Goal: Task Accomplishment & Management: Manage account settings

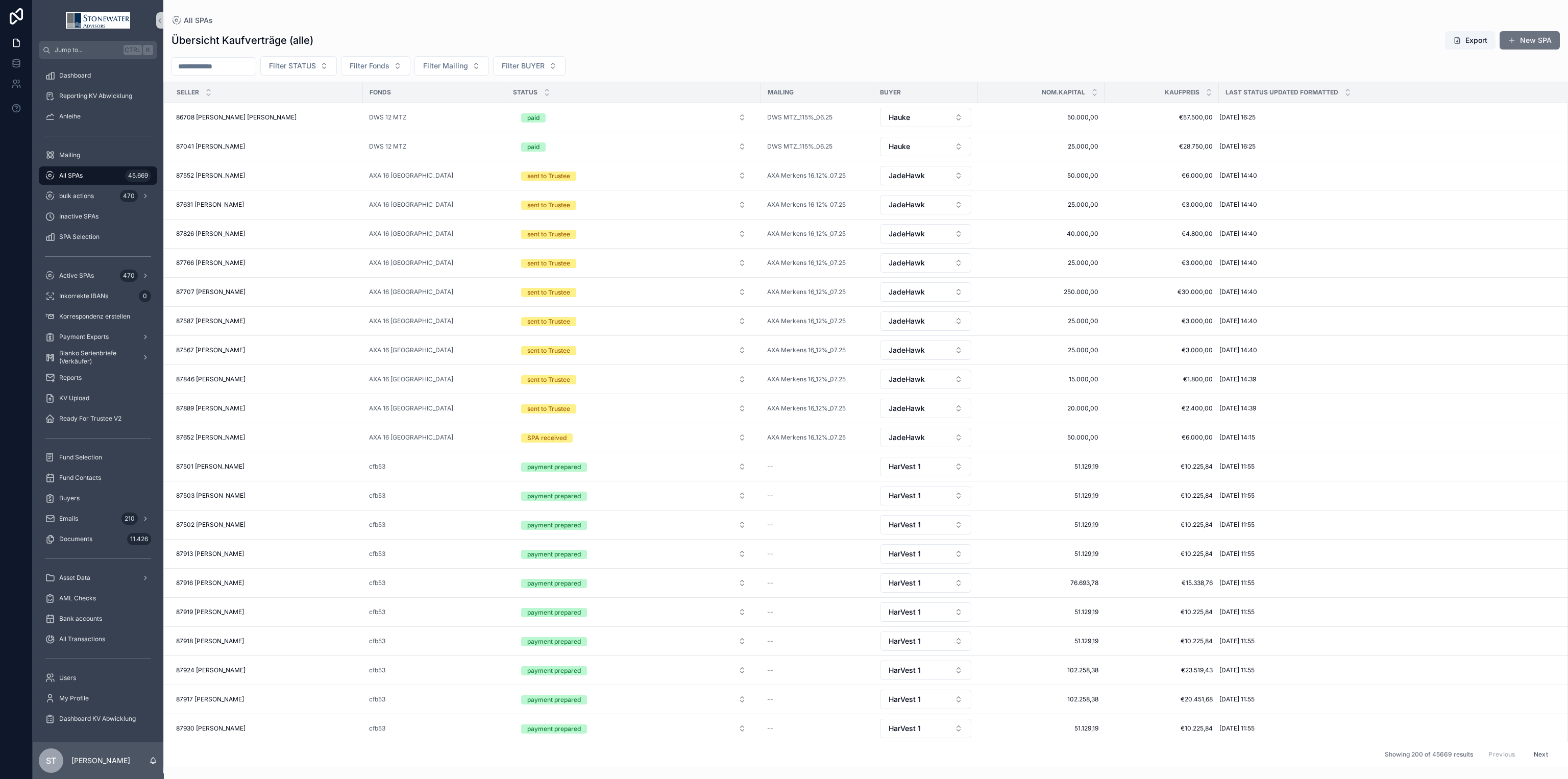
click at [206, 60] on input "scrollable content" at bounding box center [214, 66] width 84 height 14
type input "*****"
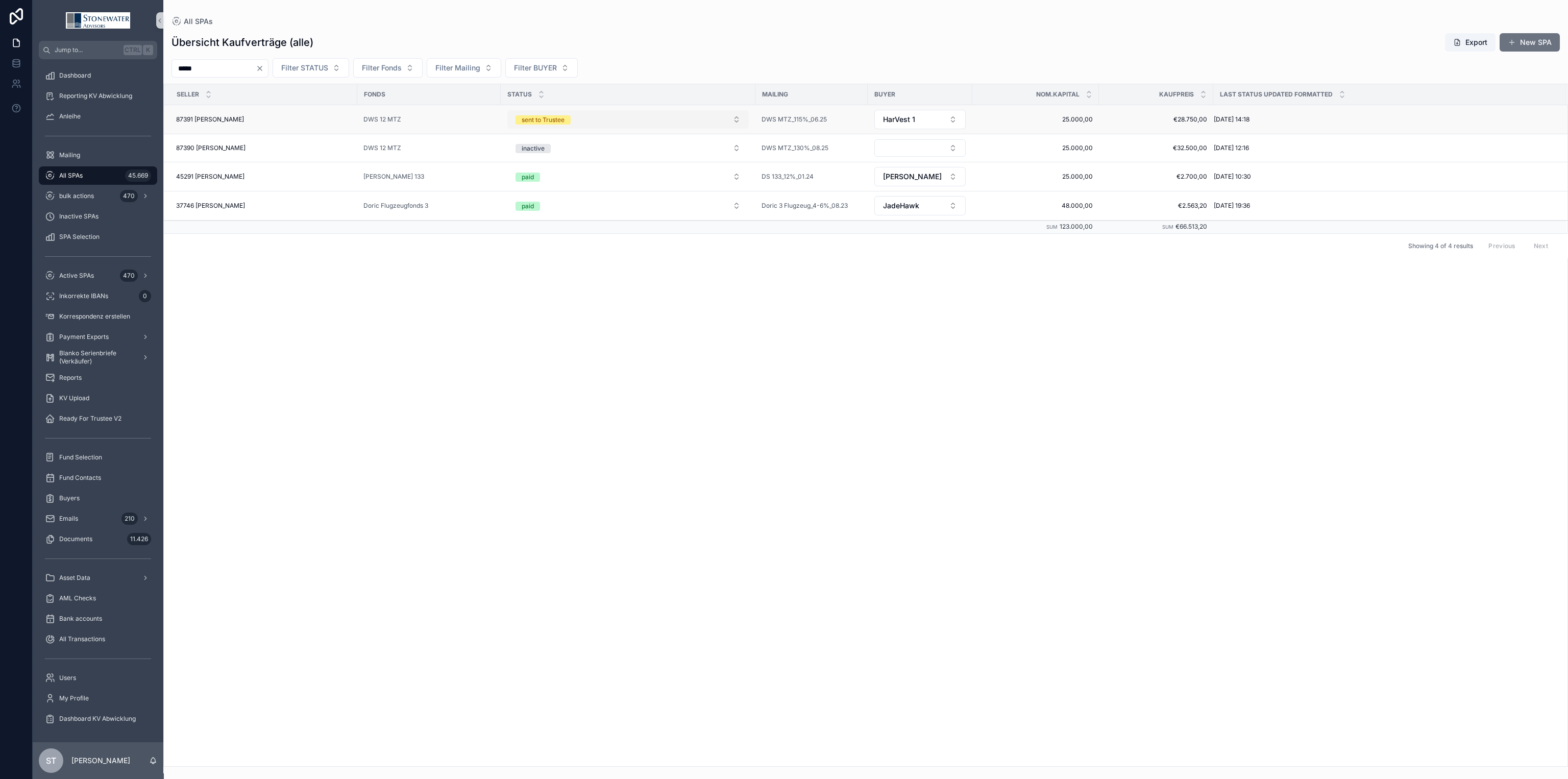
click at [739, 119] on button "sent to Trustee" at bounding box center [628, 119] width 242 height 19
click at [694, 271] on div "SPA cleared" at bounding box center [627, 267] width 236 height 15
click at [329, 115] on td "87391 [PERSON_NAME] 87391 [PERSON_NAME]" at bounding box center [261, 120] width 194 height 29
click at [329, 120] on div "87391 [PERSON_NAME] 87391 [PERSON_NAME]" at bounding box center [263, 119] width 175 height 9
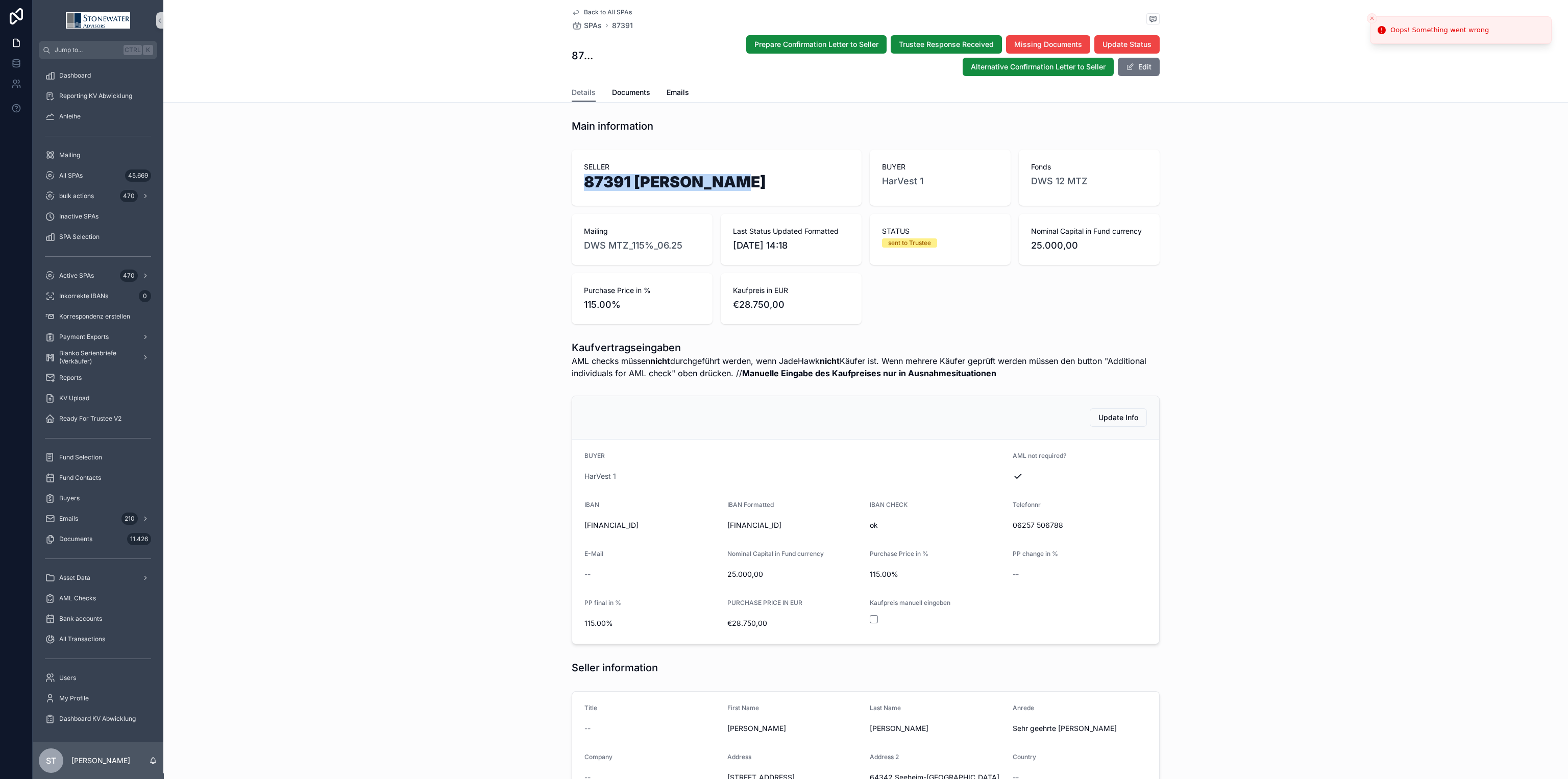
drag, startPoint x: 776, startPoint y: 162, endPoint x: 712, endPoint y: 181, distance: 66.8
click at [712, 181] on div "SELLER 87391 [PERSON_NAME]" at bounding box center [716, 177] width 266 height 32
click at [777, 184] on h1 "87391 [PERSON_NAME]" at bounding box center [716, 184] width 266 height 19
drag, startPoint x: 731, startPoint y: 187, endPoint x: 574, endPoint y: 191, distance: 157.1
click at [574, 191] on div "SELLER 87391 [PERSON_NAME]" at bounding box center [716, 177] width 290 height 56
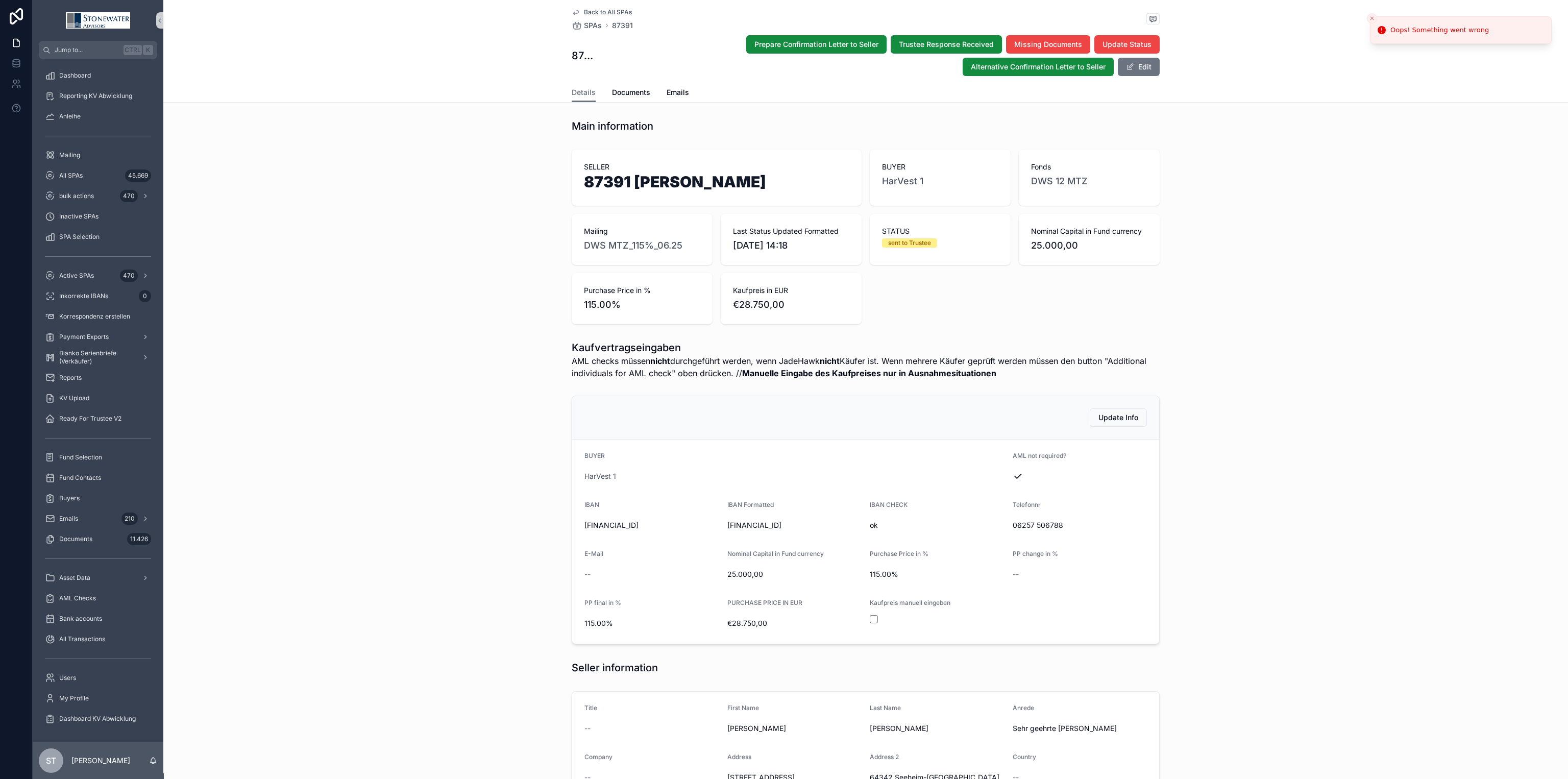
copy h1 "87391 [PERSON_NAME]"
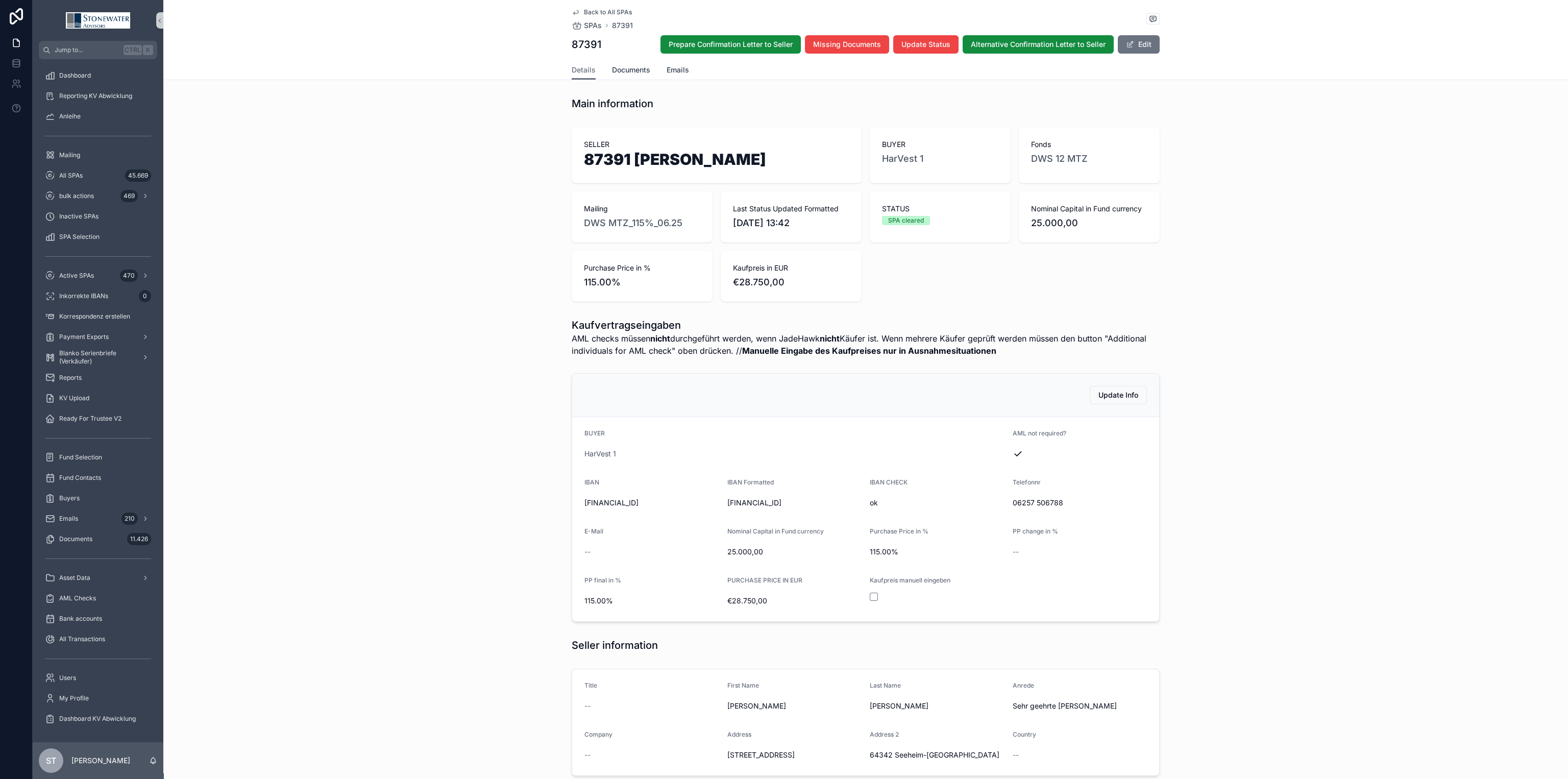
drag, startPoint x: 634, startPoint y: 68, endPoint x: 670, endPoint y: 75, distance: 36.7
click at [633, 68] on span "Documents" at bounding box center [630, 70] width 38 height 10
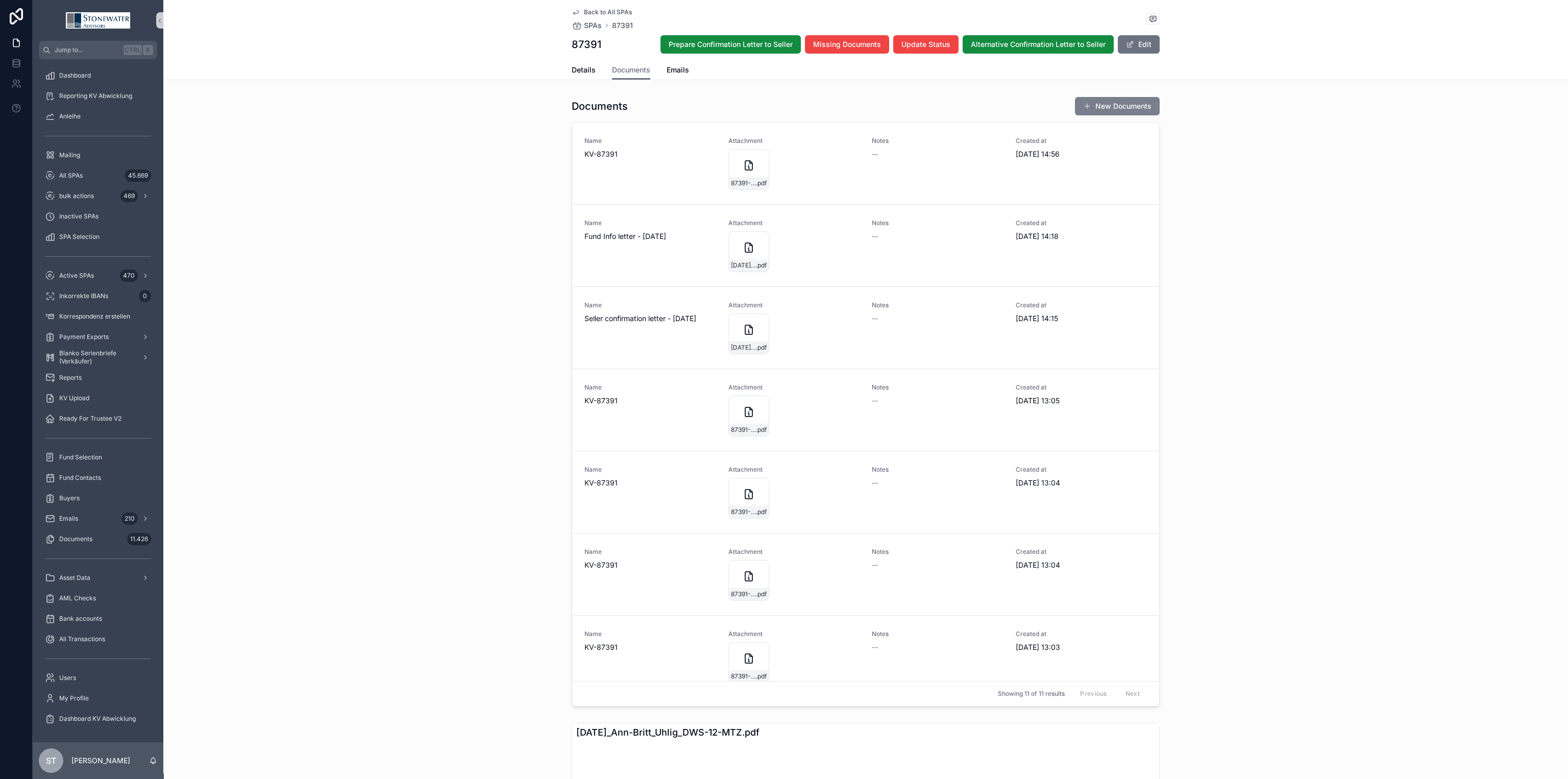
click at [1110, 101] on button "New Documents" at bounding box center [1117, 106] width 84 height 19
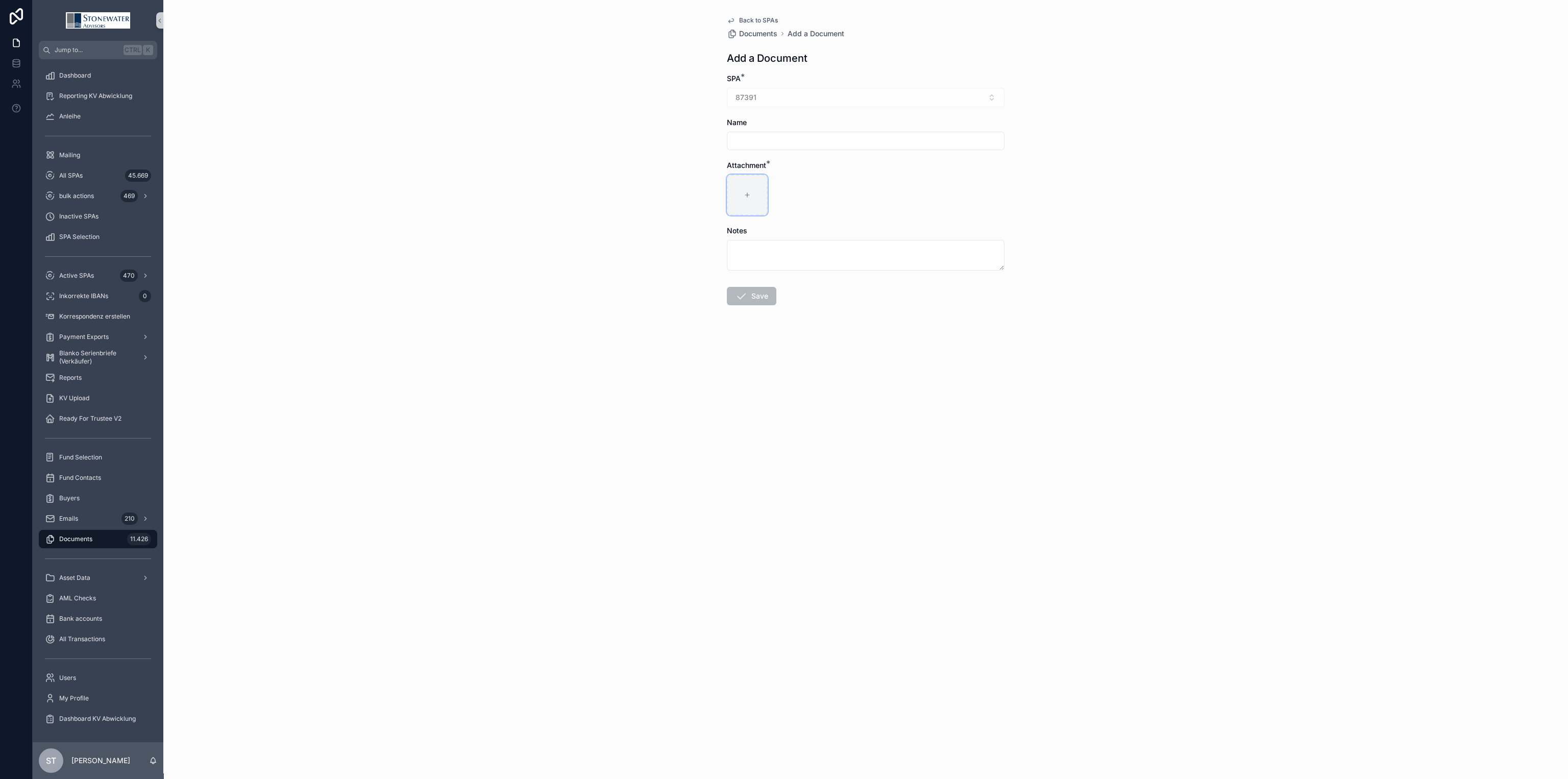
click at [755, 200] on div "scrollable content" at bounding box center [746, 194] width 41 height 41
type input "**********"
click at [767, 139] on input "scrollable content" at bounding box center [865, 141] width 276 height 14
type input "**********"
click at [761, 300] on button "Save" at bounding box center [751, 296] width 50 height 19
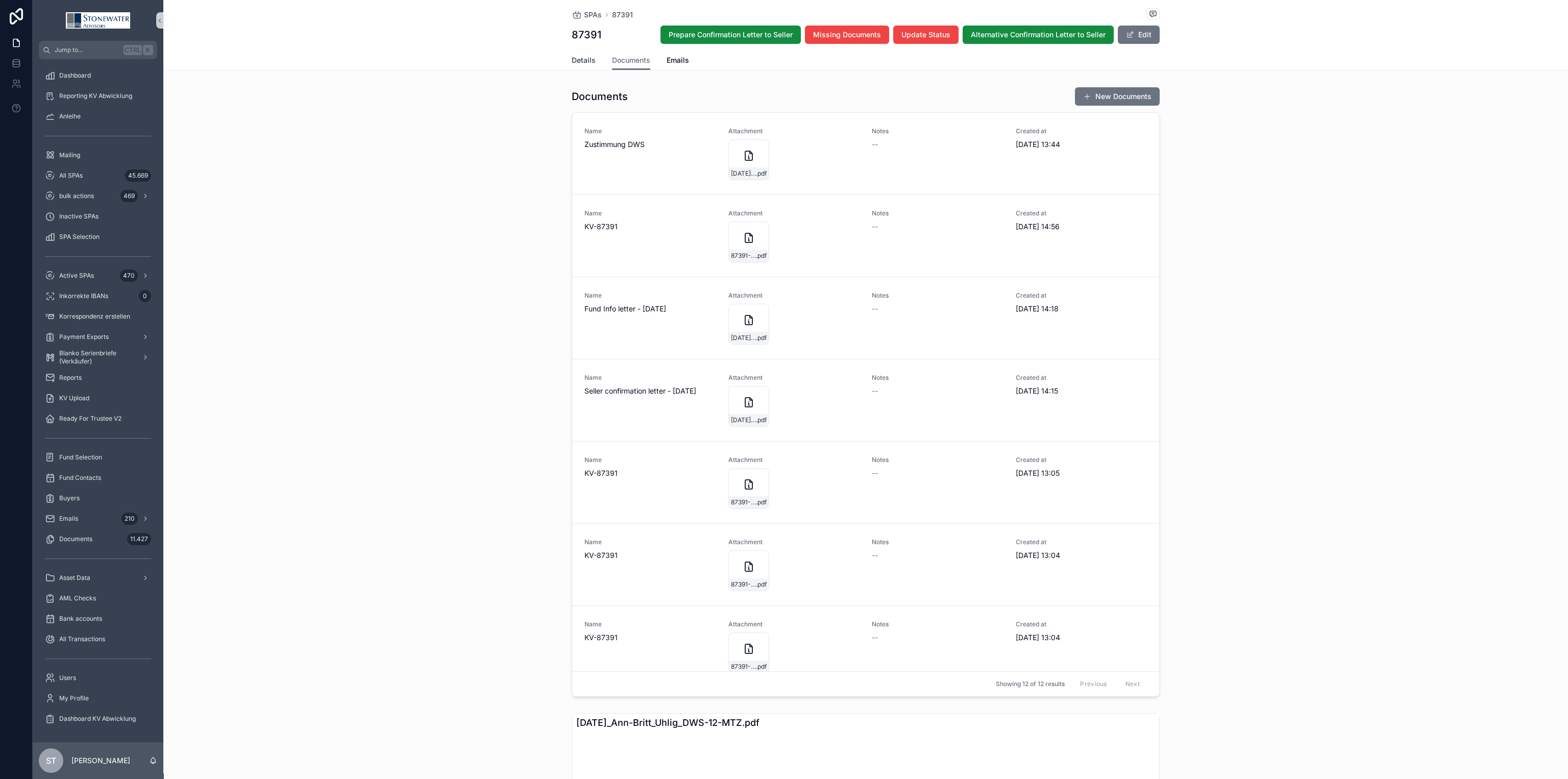
click at [578, 56] on span "Details" at bounding box center [583, 60] width 24 height 10
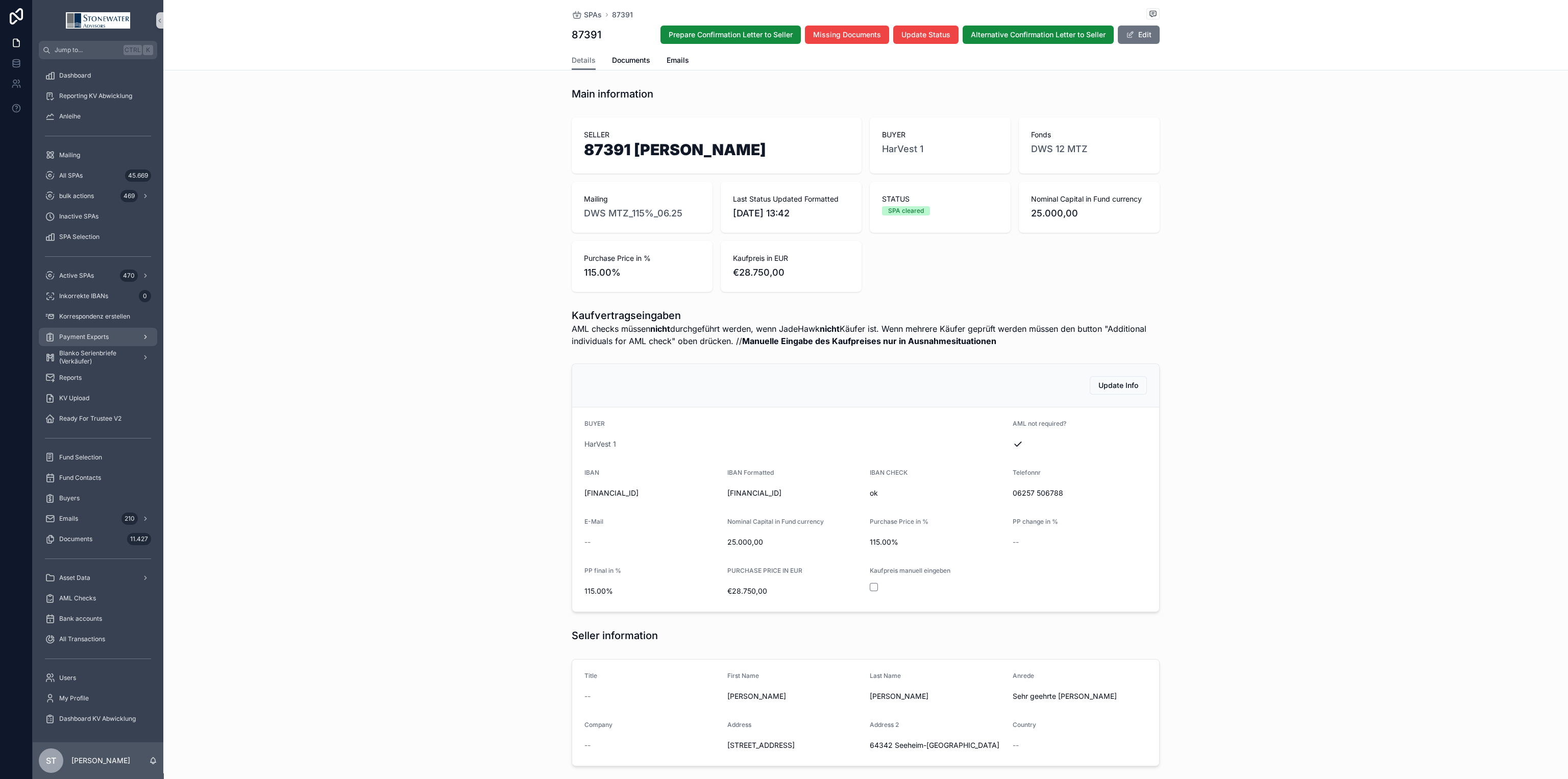
click at [101, 338] on span "Payment Exports" at bounding box center [84, 337] width 50 height 9
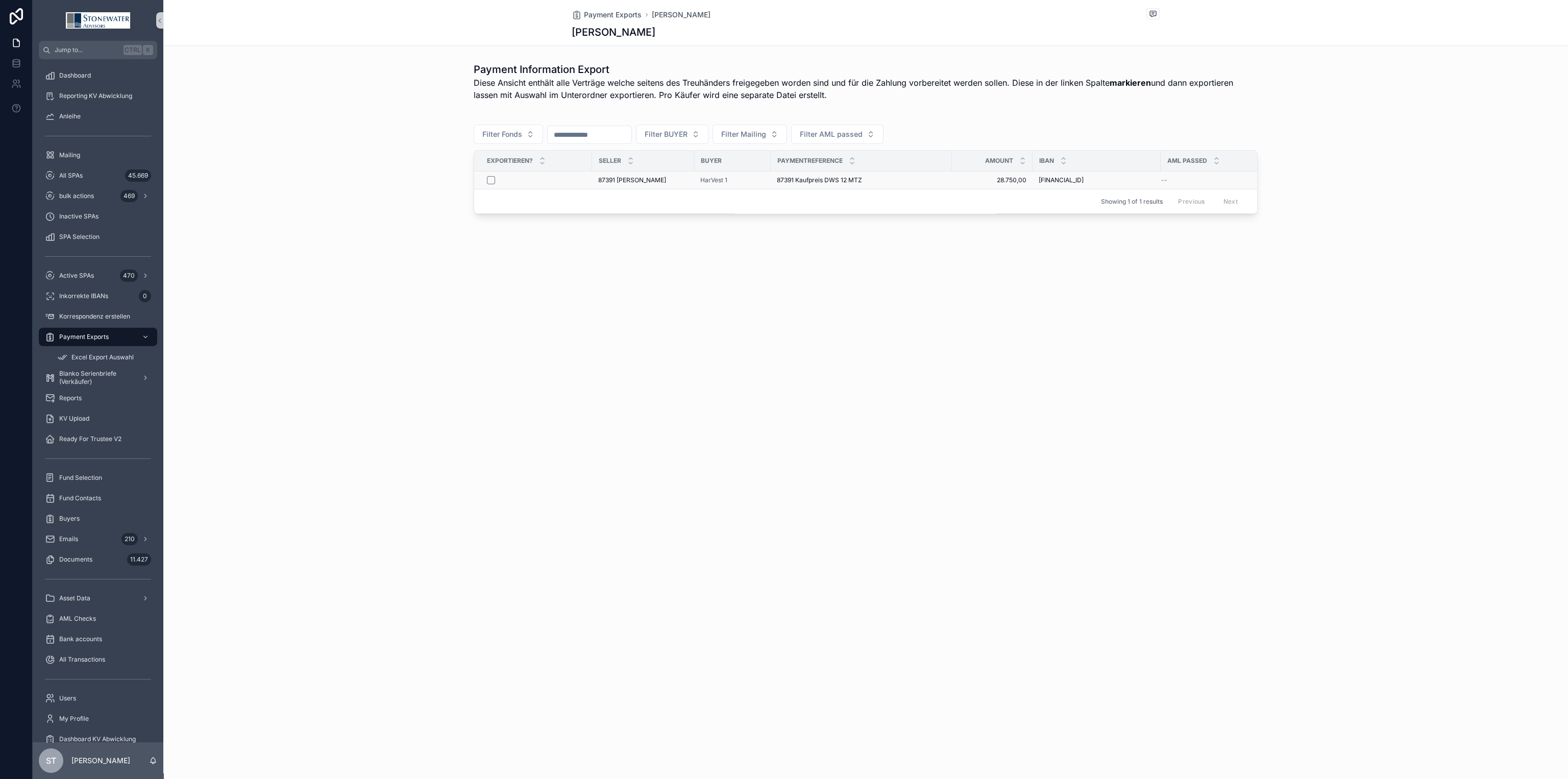
click at [495, 182] on div "scrollable content" at bounding box center [536, 180] width 98 height 9
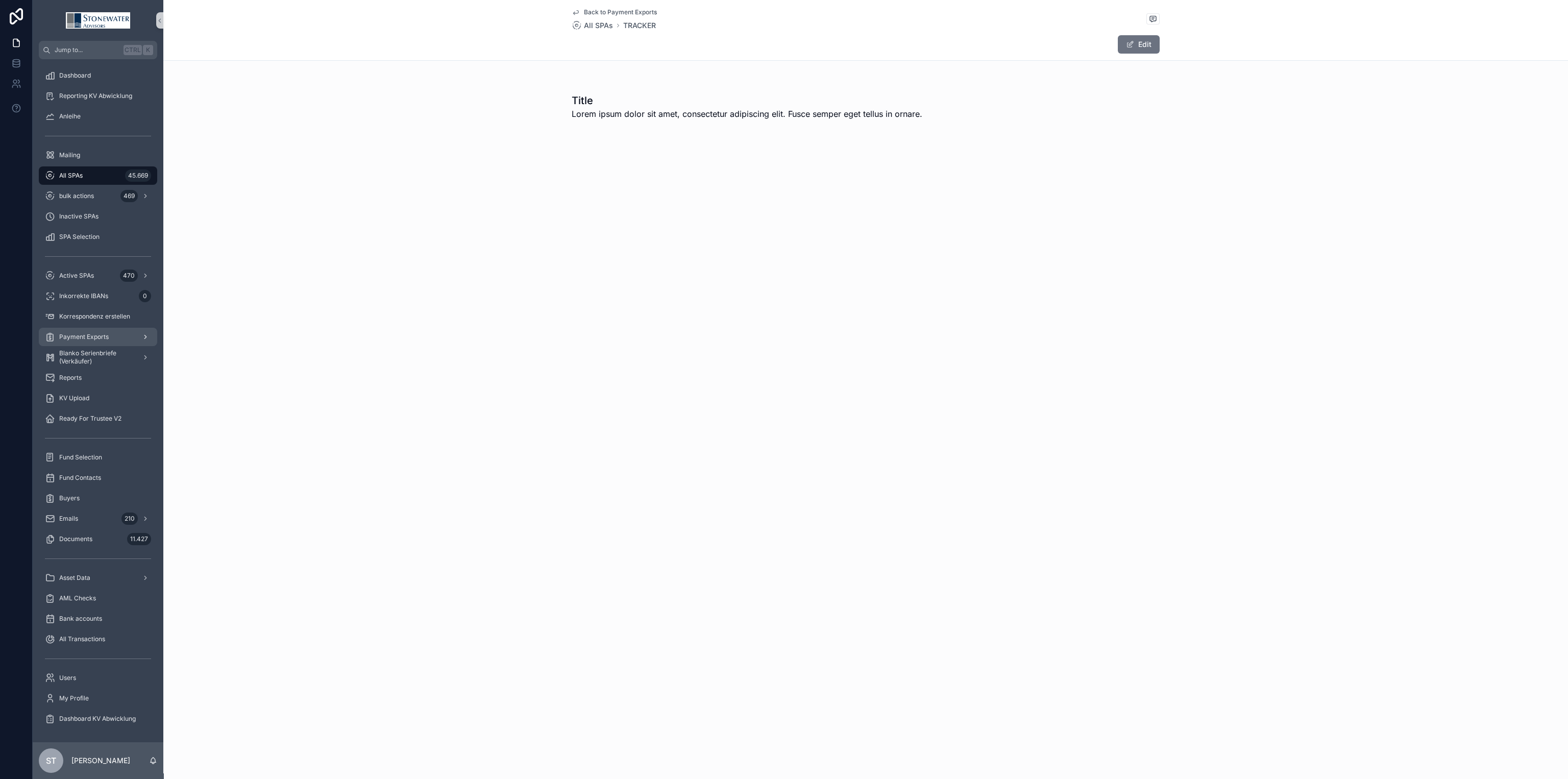
click at [112, 329] on div "Payment Exports" at bounding box center [98, 336] width 106 height 16
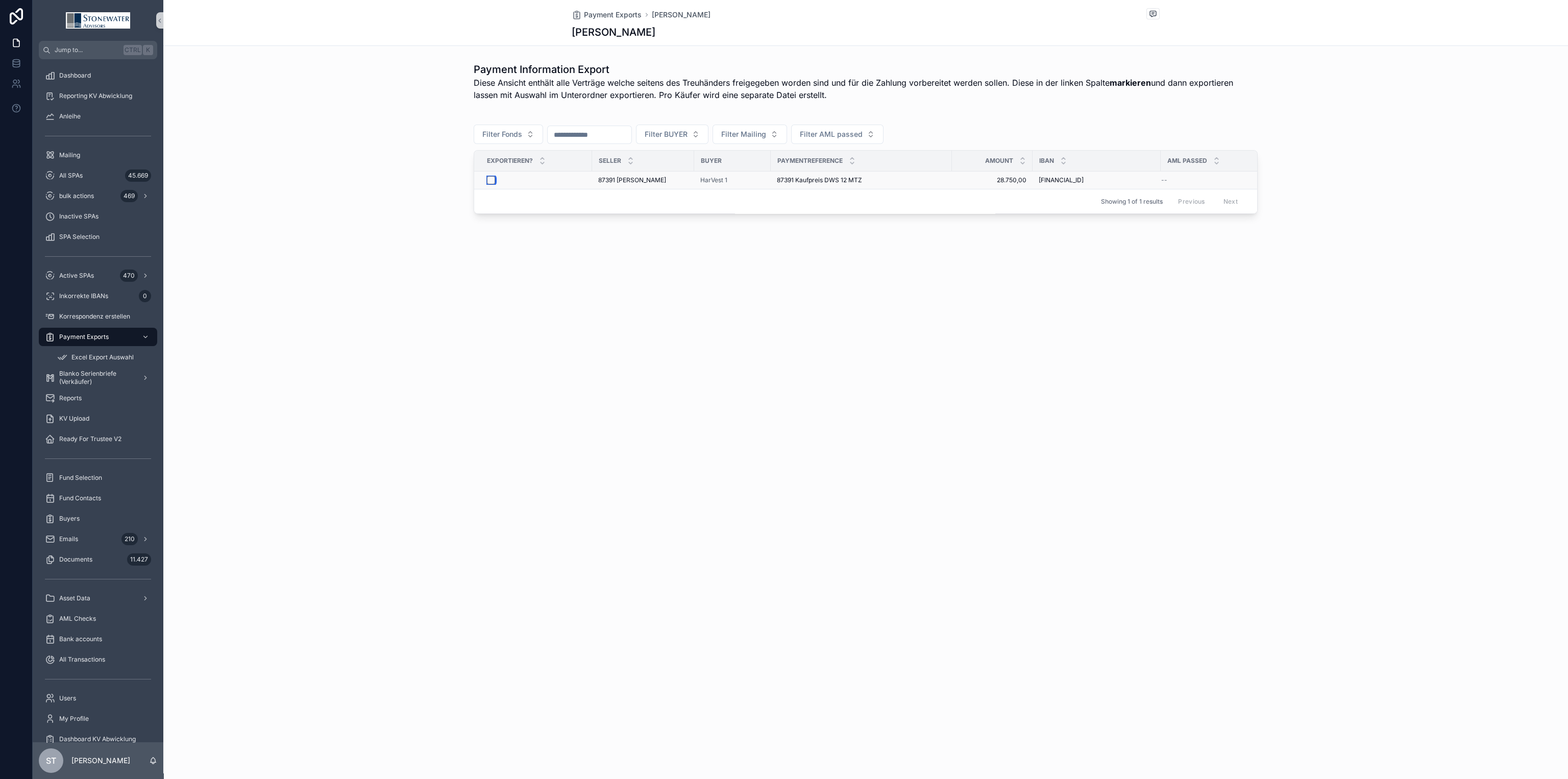
click at [488, 182] on button "scrollable content" at bounding box center [491, 180] width 9 height 9
click at [106, 351] on div "Excel Export Auswahl" at bounding box center [104, 357] width 94 height 16
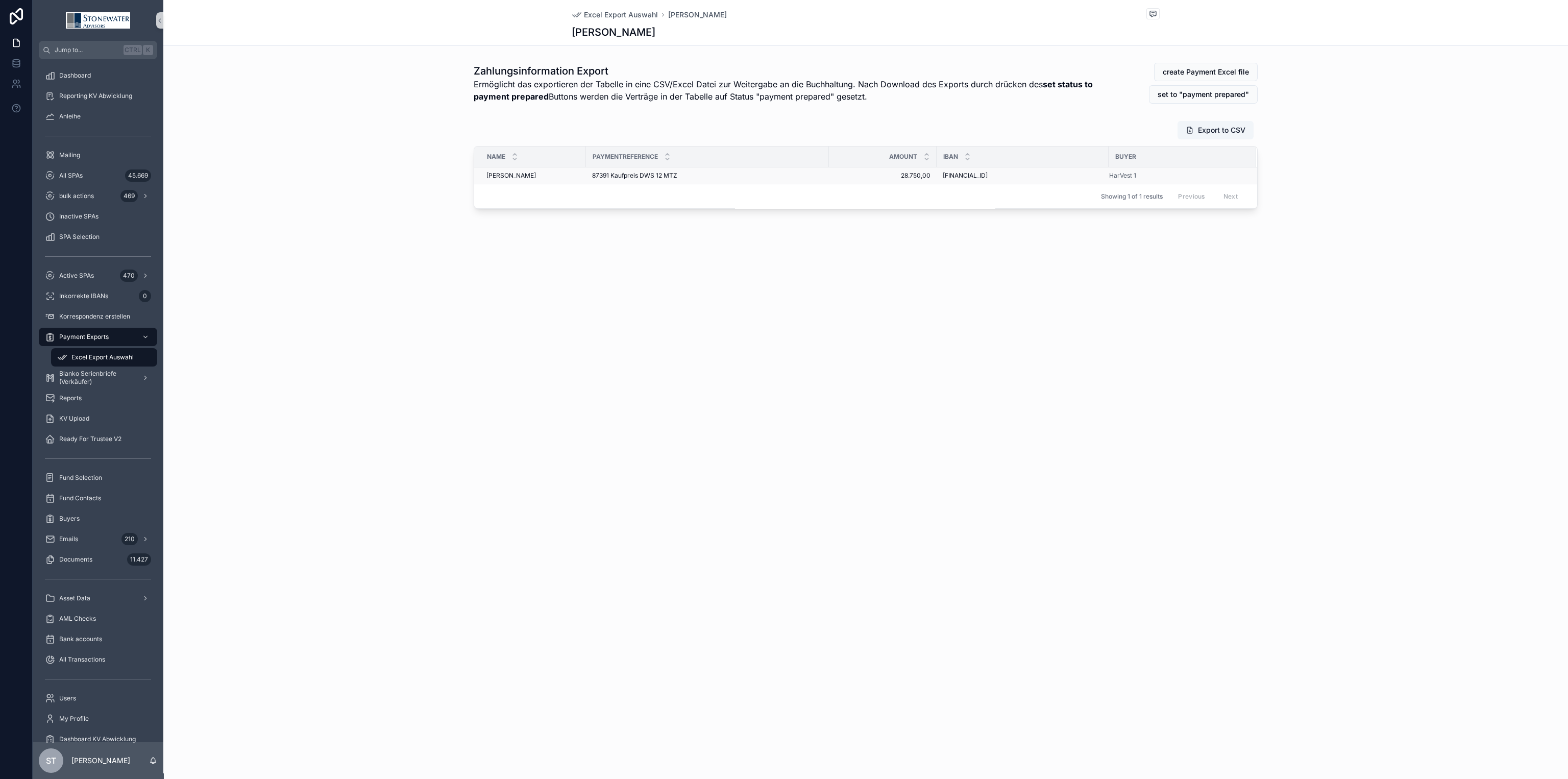
click at [558, 177] on div "[PERSON_NAME] [PERSON_NAME]" at bounding box center [533, 175] width 94 height 9
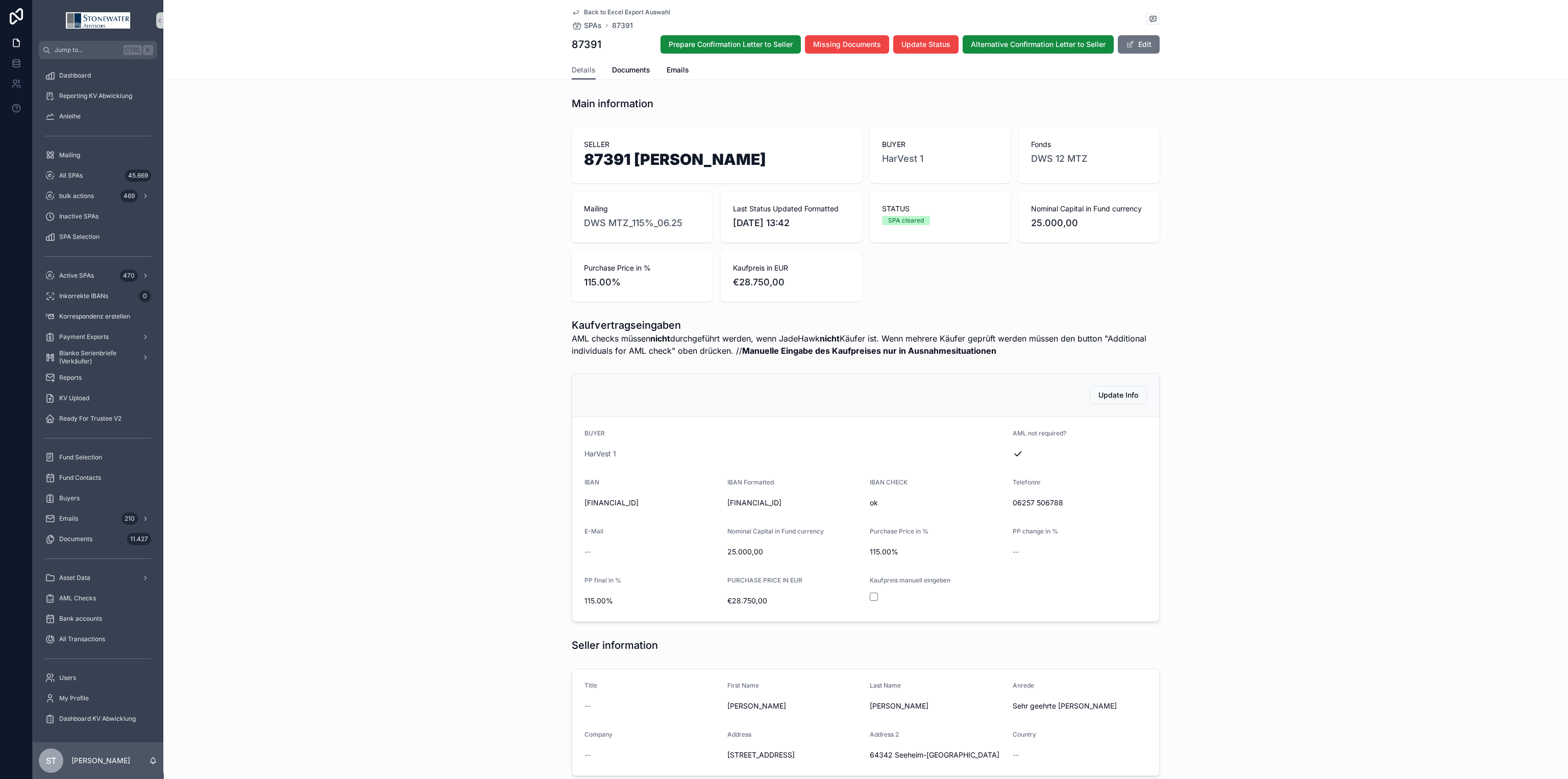
click at [598, 12] on span "Back to Excel Export Auswahl" at bounding box center [626, 12] width 86 height 9
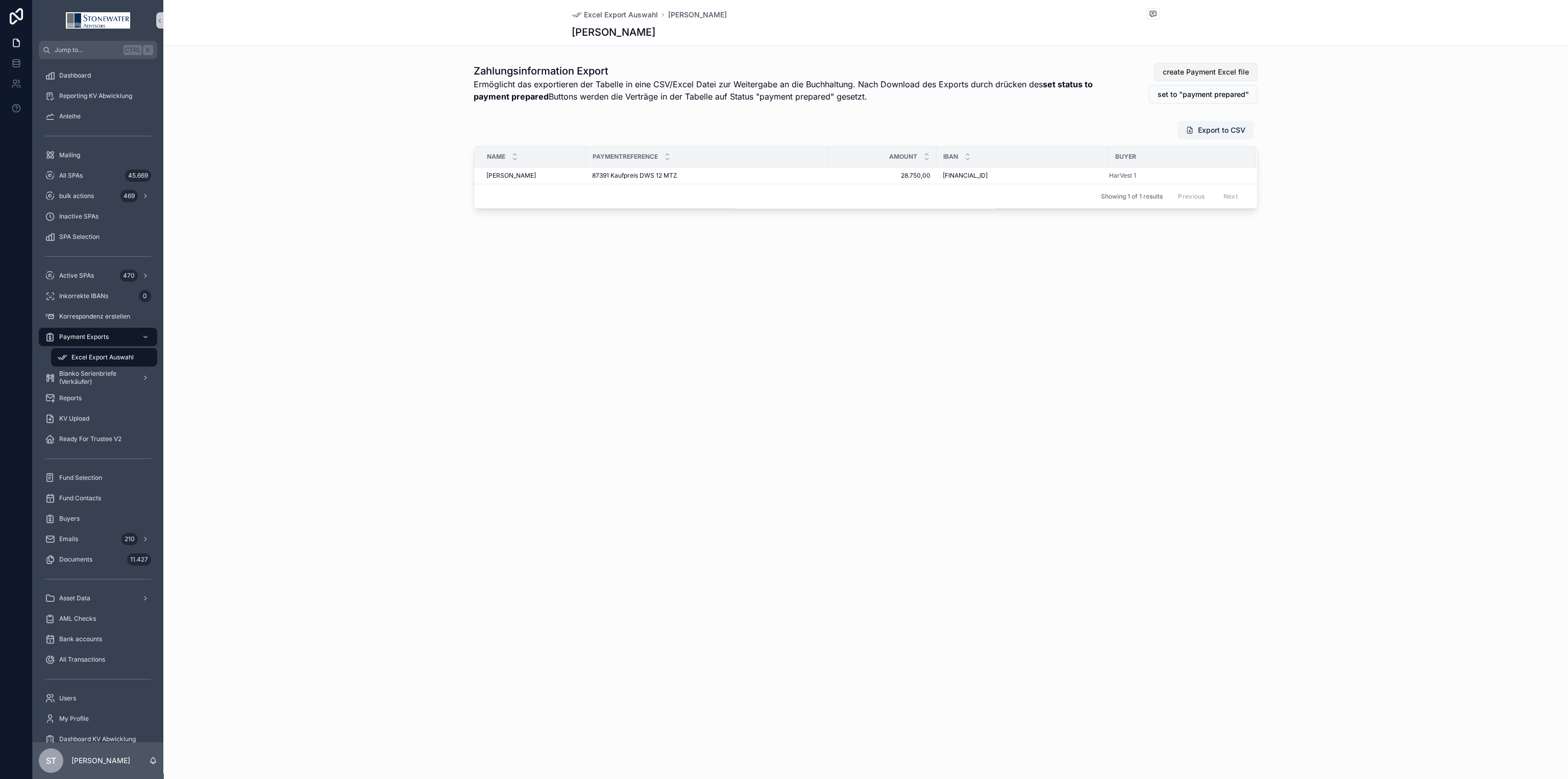
click at [1194, 72] on span "create Payment Excel file" at bounding box center [1205, 71] width 86 height 10
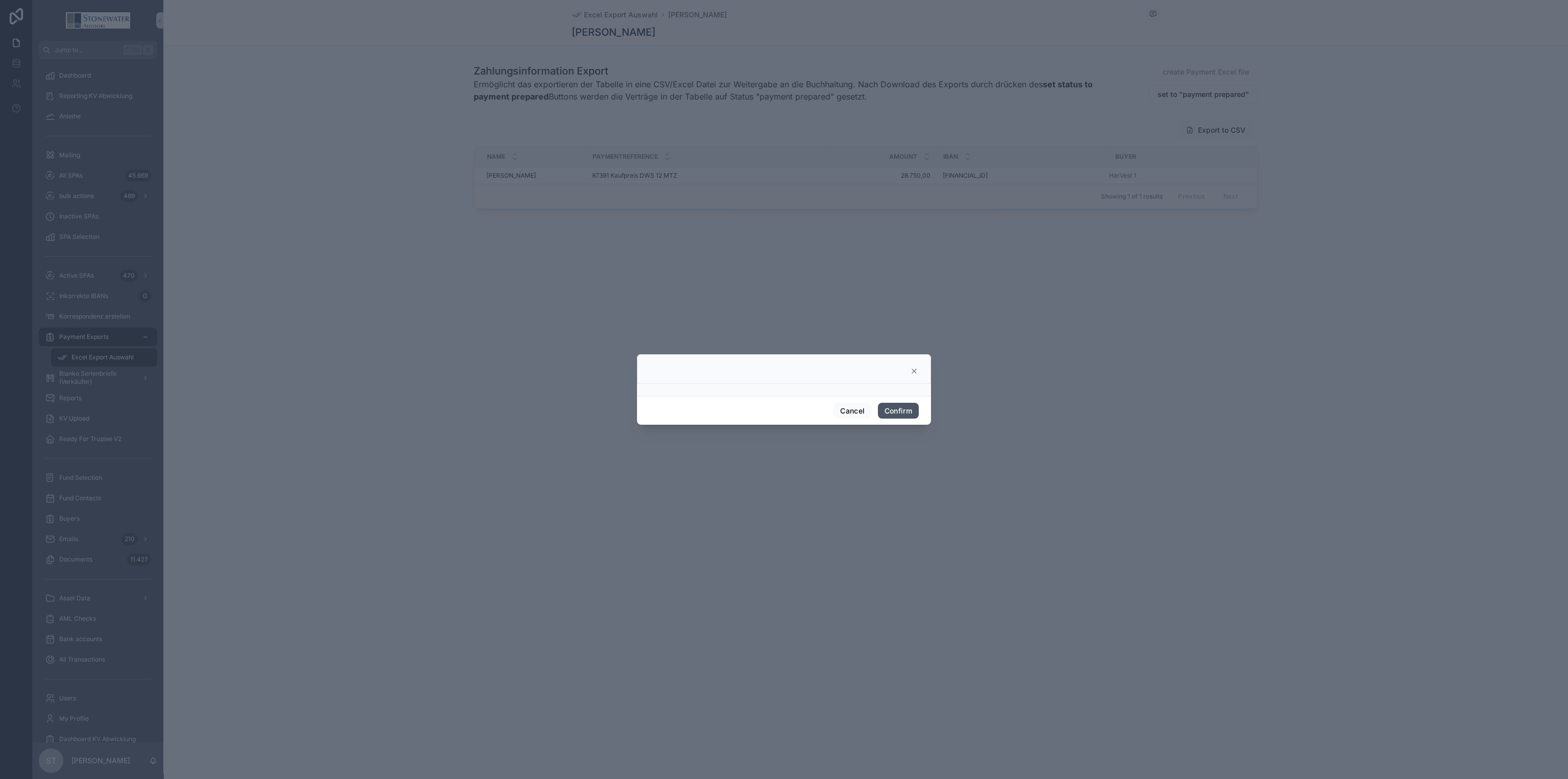
click at [909, 403] on button "Confirm" at bounding box center [898, 410] width 41 height 16
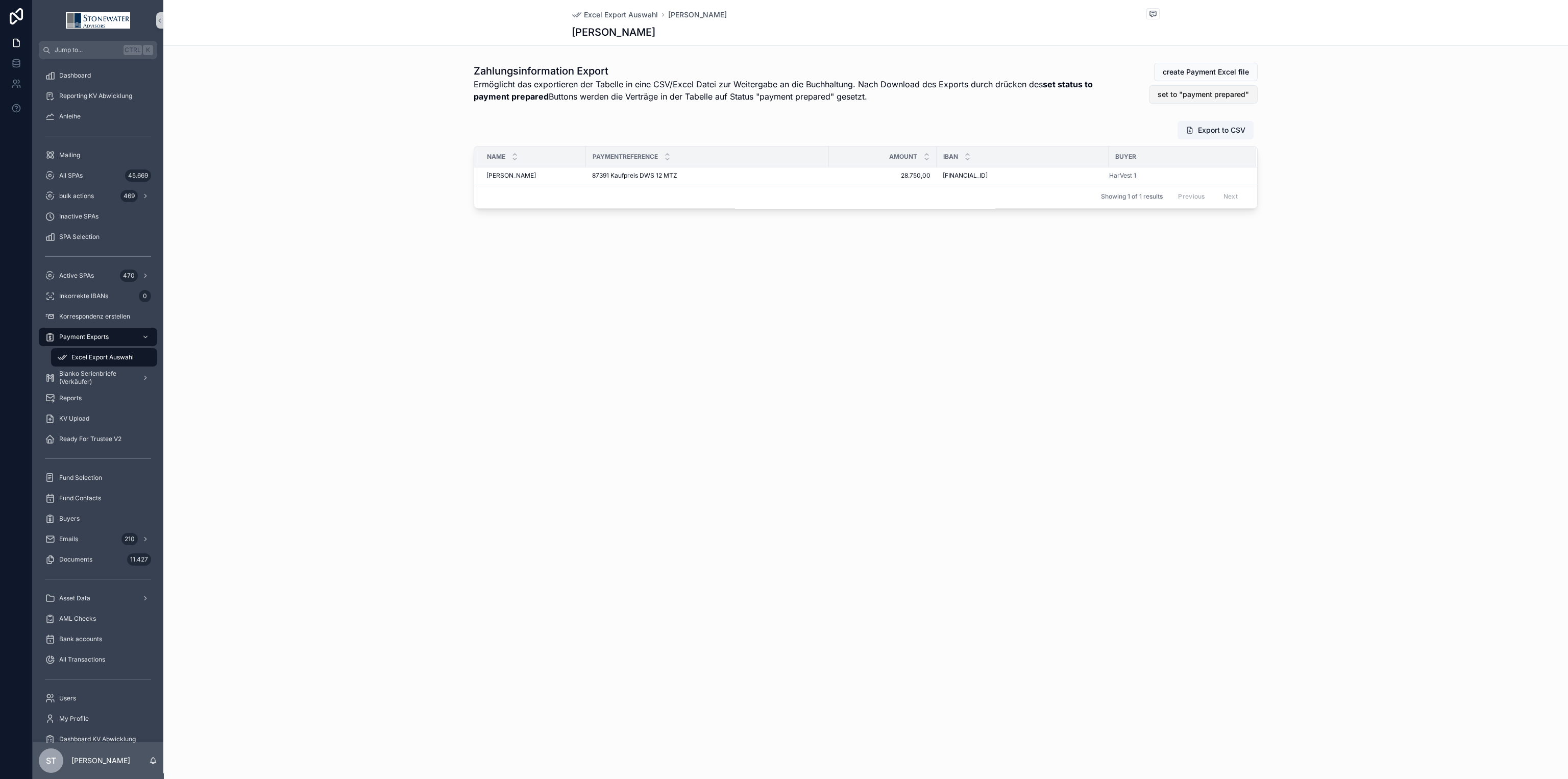
click at [1206, 97] on span "set to "payment prepared"" at bounding box center [1203, 94] width 91 height 10
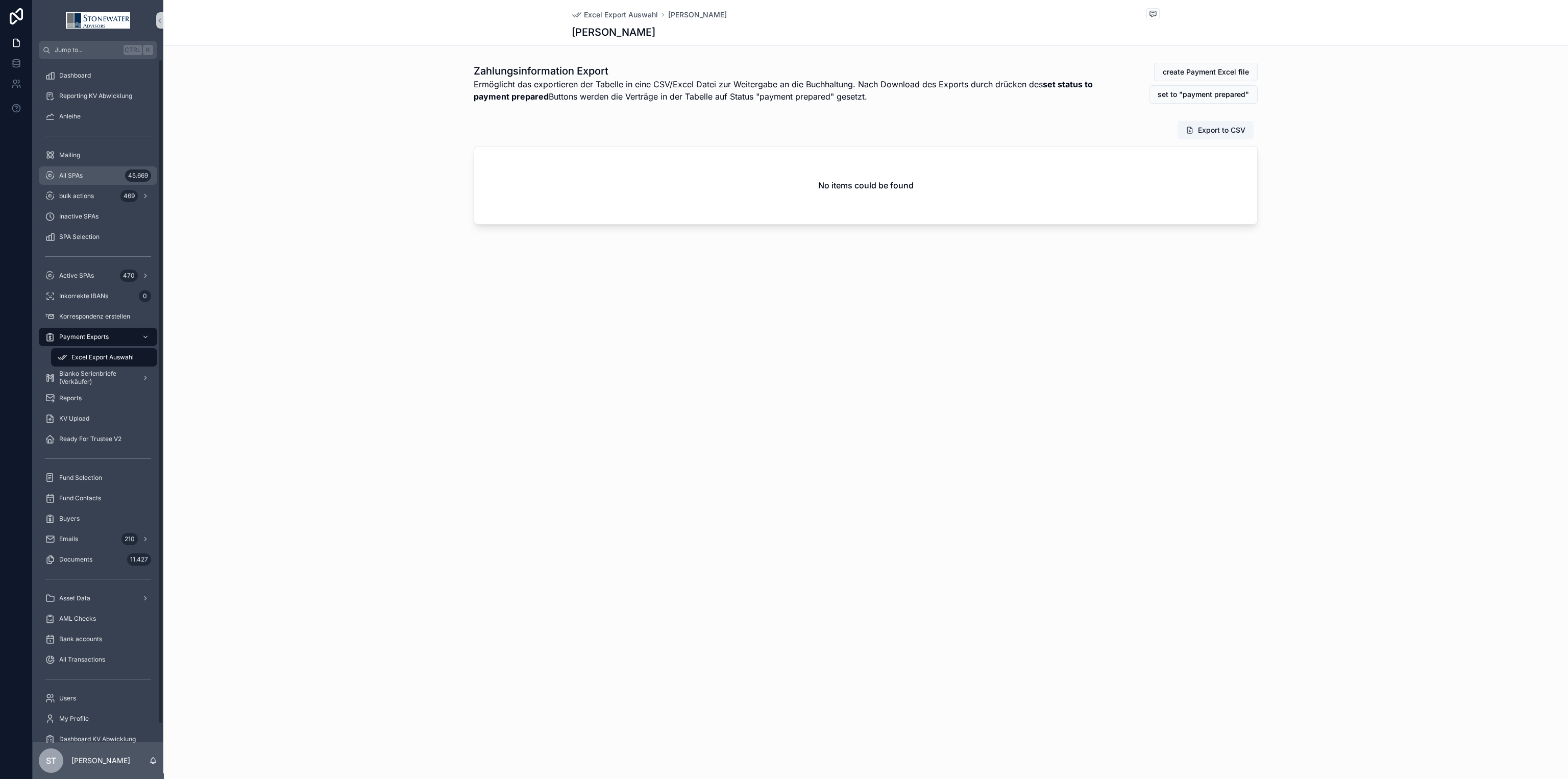
click at [93, 181] on div "All SPAs 45.669" at bounding box center [98, 175] width 106 height 16
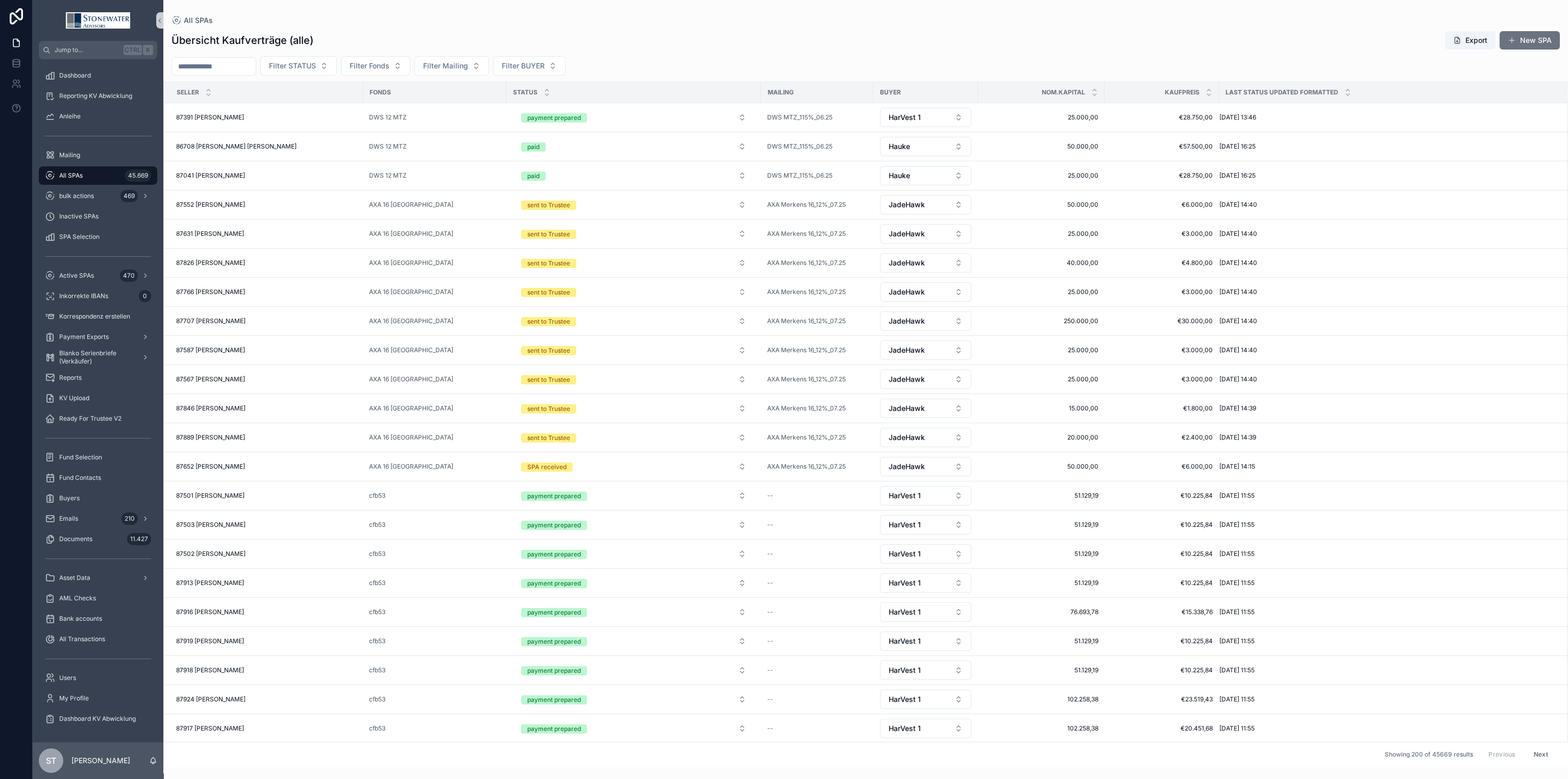
click at [232, 71] on input "scrollable content" at bounding box center [214, 66] width 84 height 14
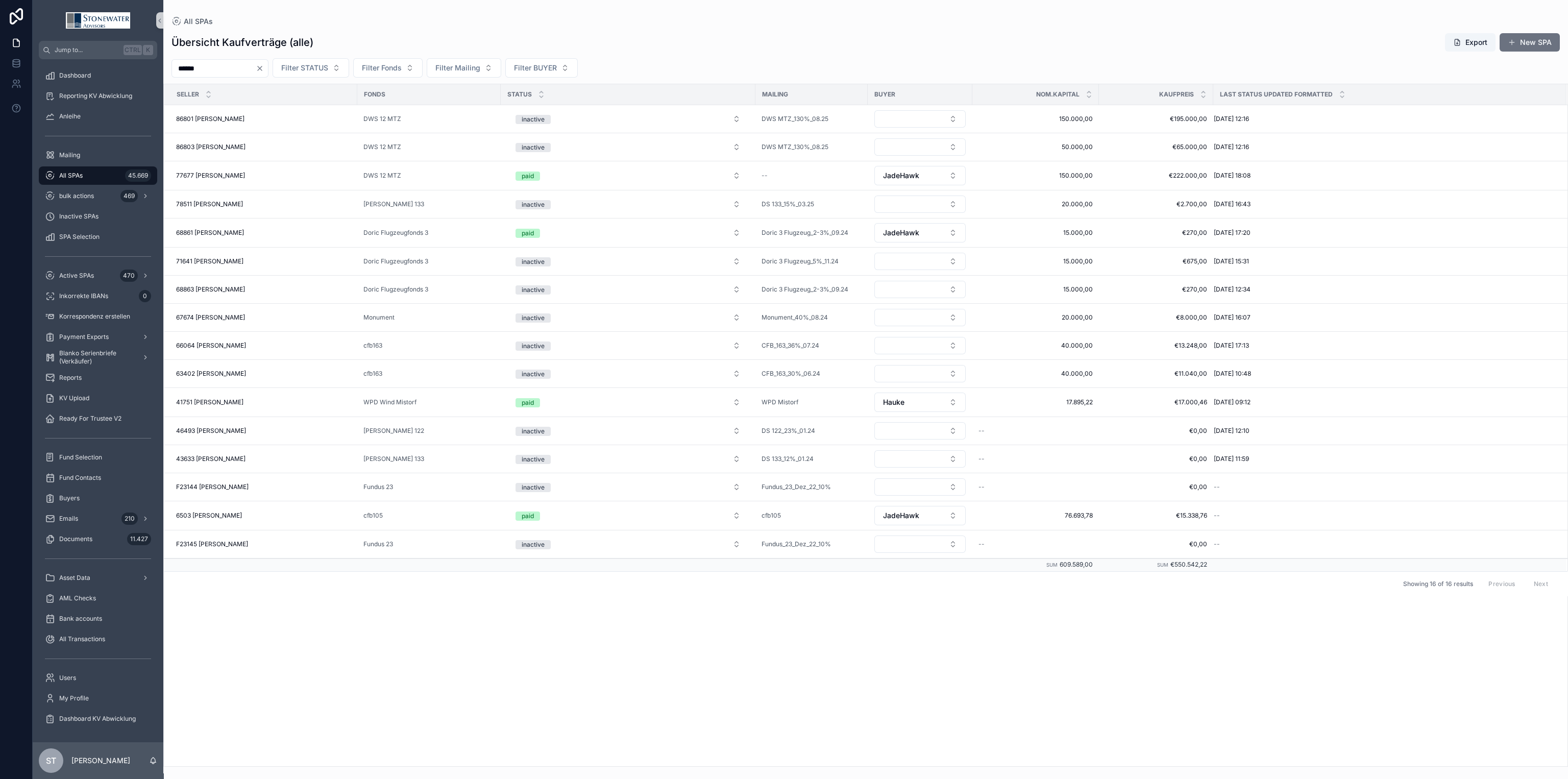
drag, startPoint x: 204, startPoint y: 67, endPoint x: 118, endPoint y: 65, distance: 86.0
click at [118, 65] on div "Jump to... Ctrl K Dashboard Reporting KV Abwicklung Anleihe Mailing All SPAs 45…" at bounding box center [800, 390] width 1535 height 779
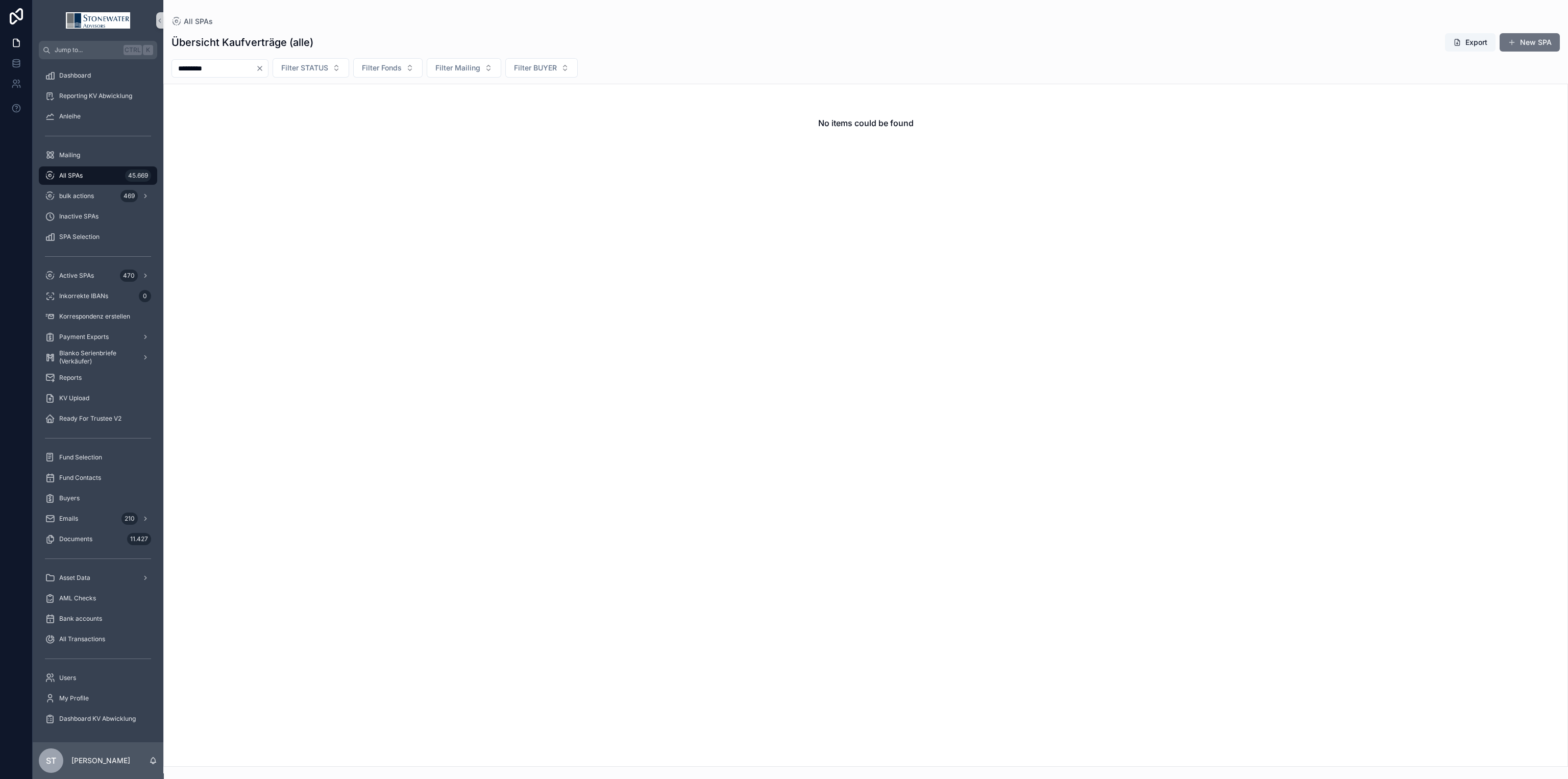
click at [225, 67] on input "*********" at bounding box center [214, 68] width 84 height 14
type input "***"
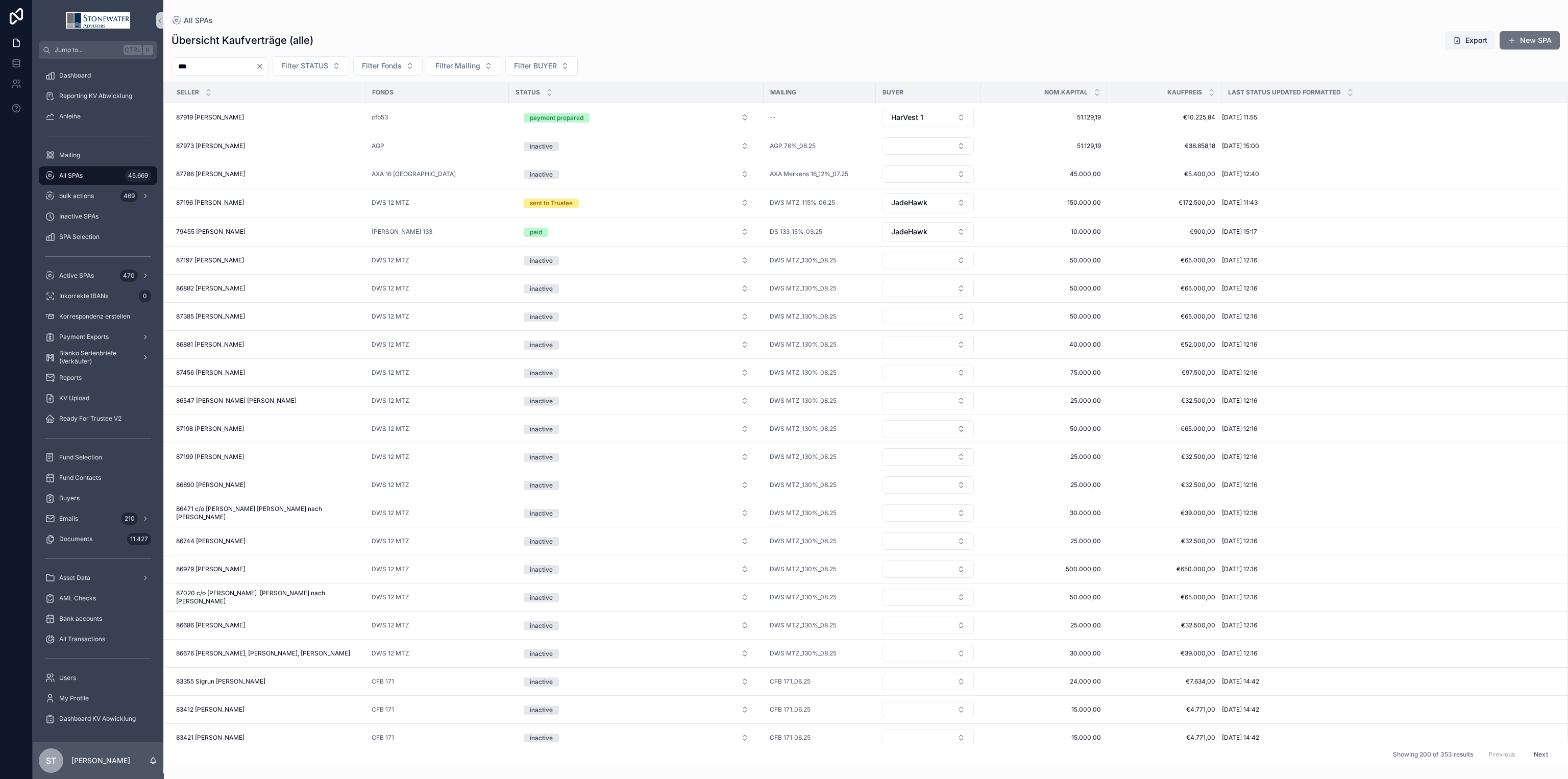
drag, startPoint x: 198, startPoint y: 63, endPoint x: 91, endPoint y: 62, distance: 107.0
click at [91, 62] on div "Jump to... Ctrl K Dashboard Reporting KV Abwicklung Anleihe Mailing All SPAs 45…" at bounding box center [800, 390] width 1535 height 779
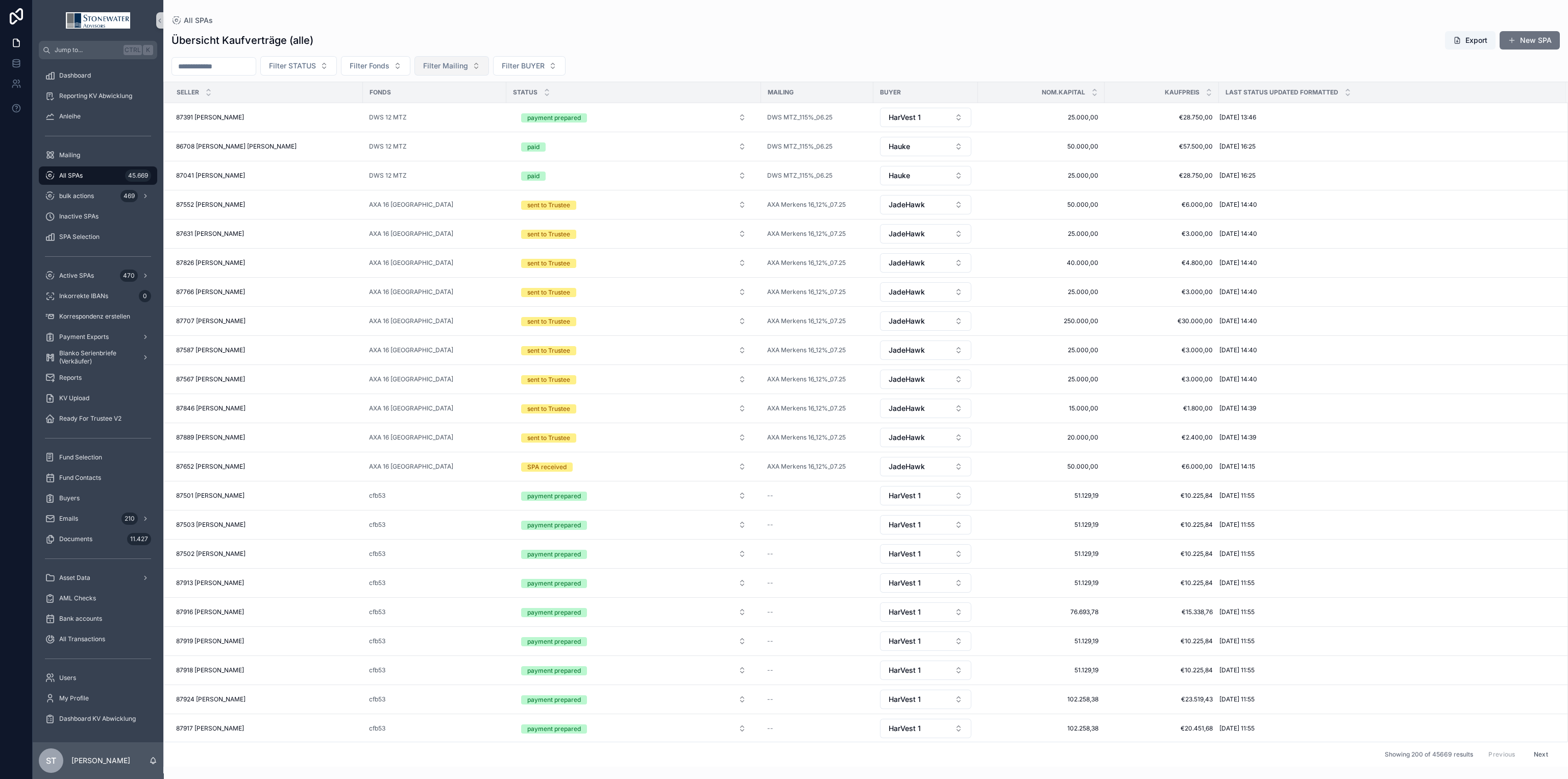
click at [489, 66] on button "Filter Mailing" at bounding box center [451, 65] width 74 height 19
click at [376, 67] on span "Filter Fonds" at bounding box center [369, 65] width 39 height 10
type input "***"
click at [394, 108] on div "DWS 12 MTZ" at bounding box center [398, 107] width 122 height 16
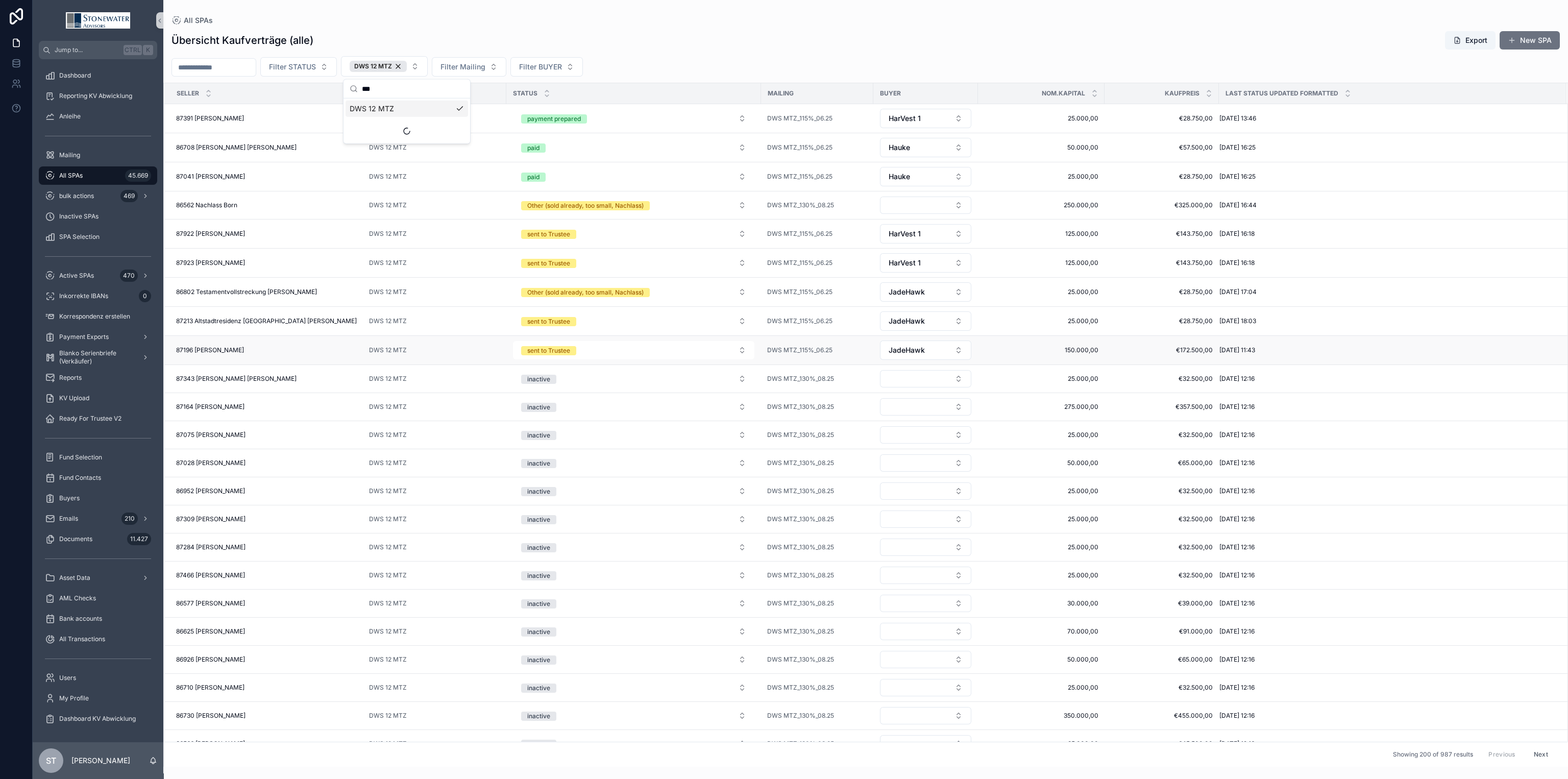
click at [306, 354] on div "87196 [DEMOGRAPHIC_DATA][PERSON_NAME] 87196 [DEMOGRAPHIC_DATA][PERSON_NAME]" at bounding box center [266, 350] width 180 height 9
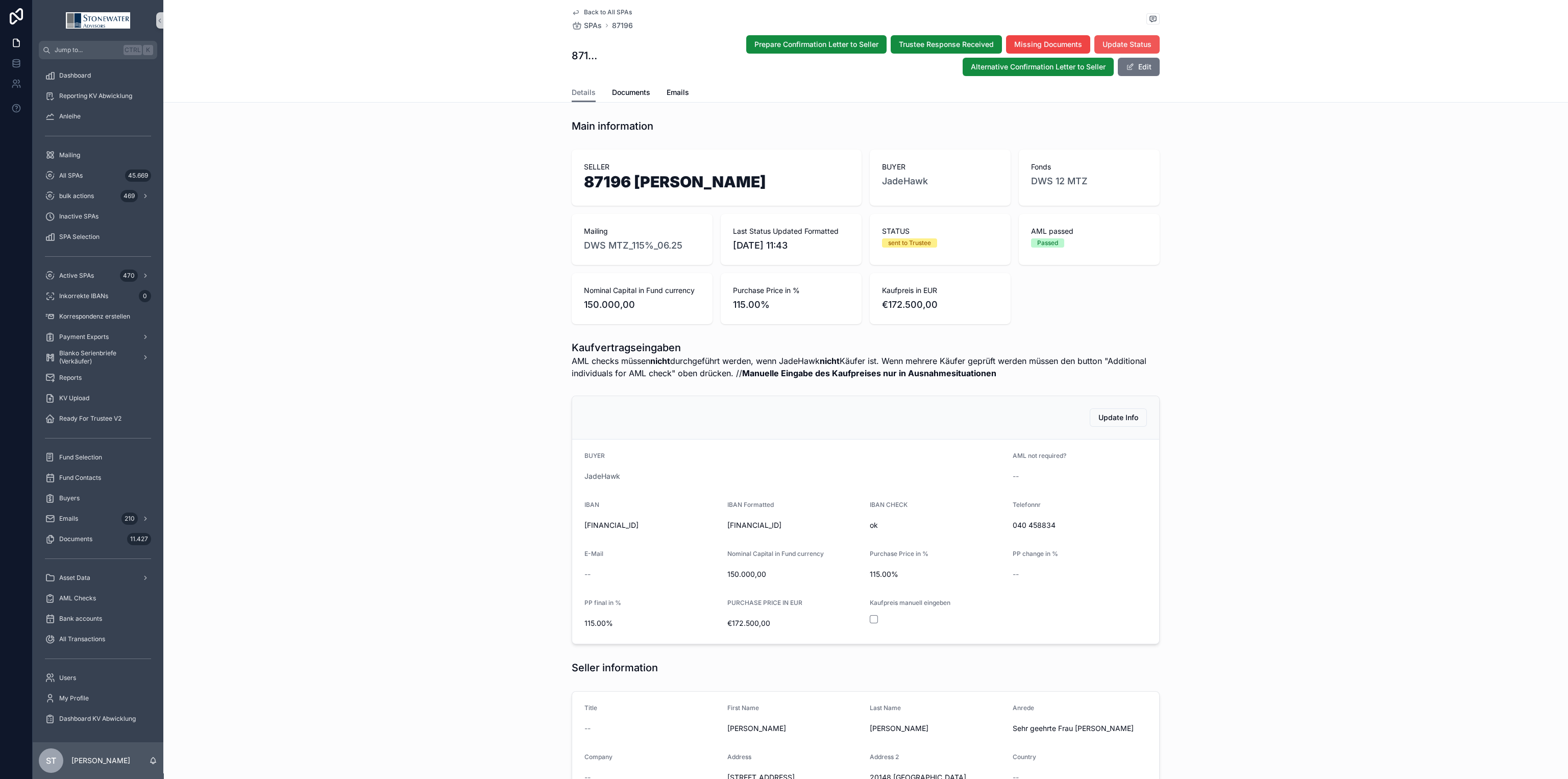
click at [1138, 46] on span "Update Status" at bounding box center [1127, 44] width 49 height 10
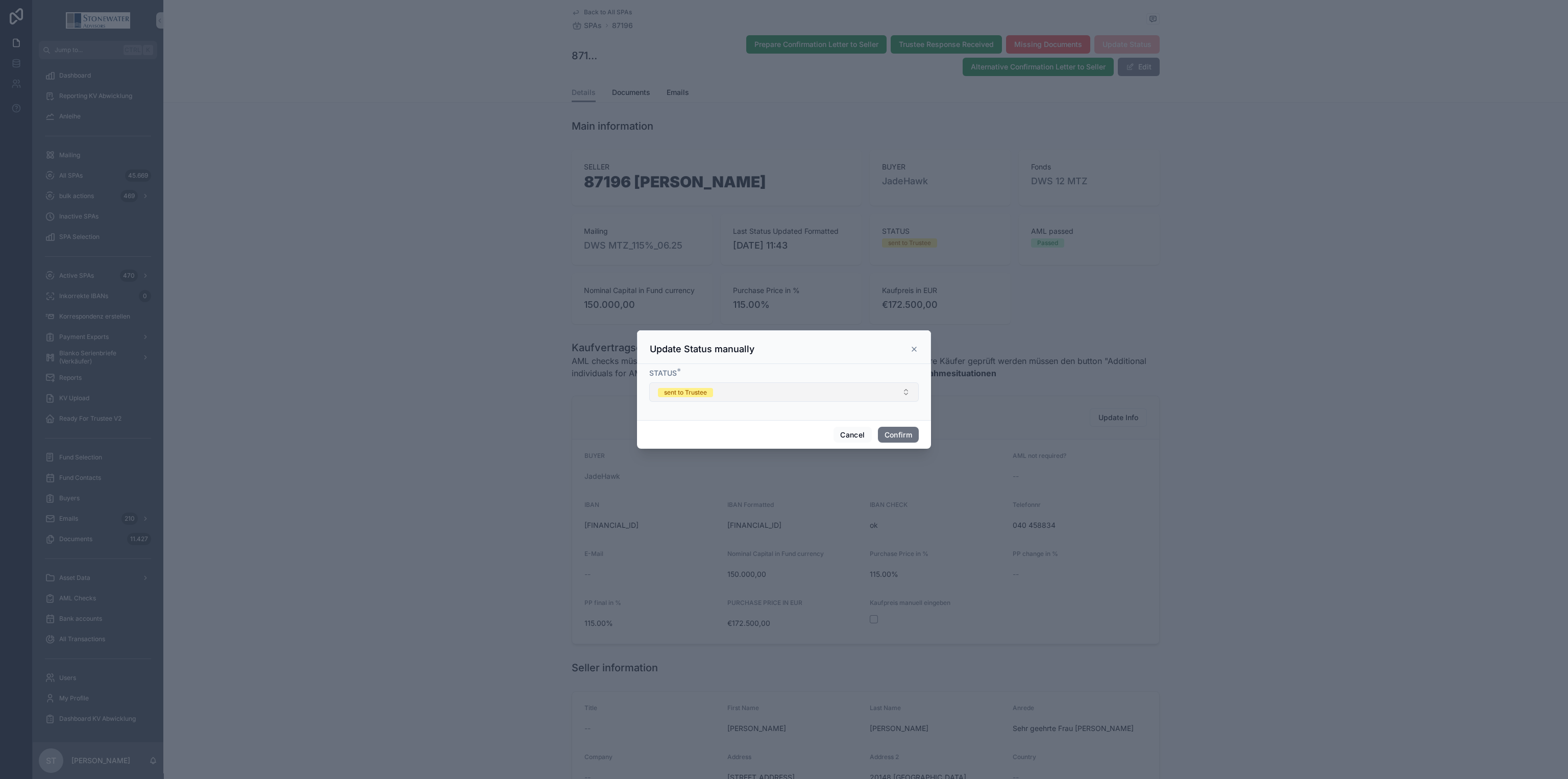
click at [763, 390] on button "sent to Trustee" at bounding box center [784, 392] width 269 height 19
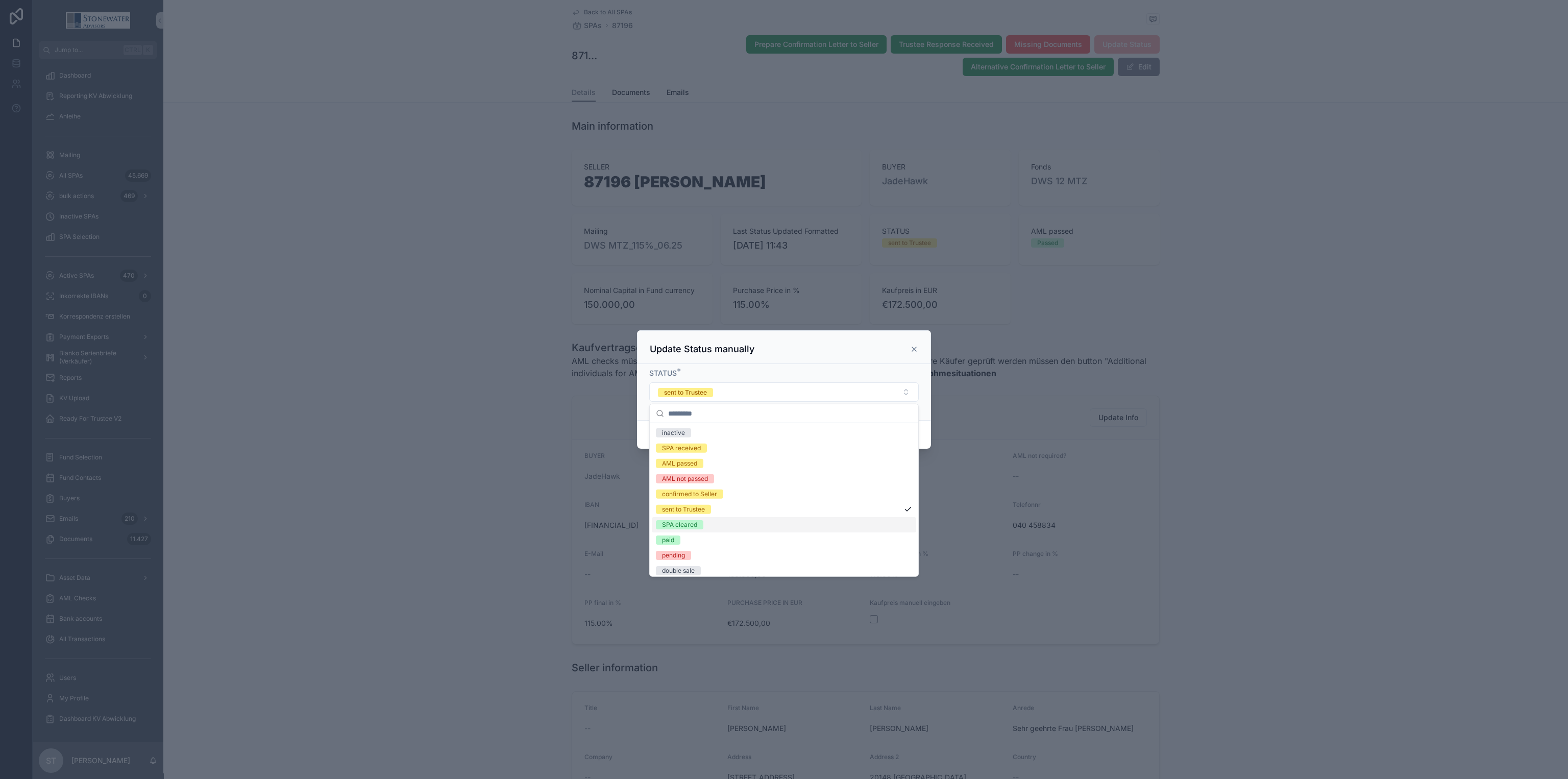
click at [726, 524] on div "SPA cleared" at bounding box center [784, 525] width 264 height 15
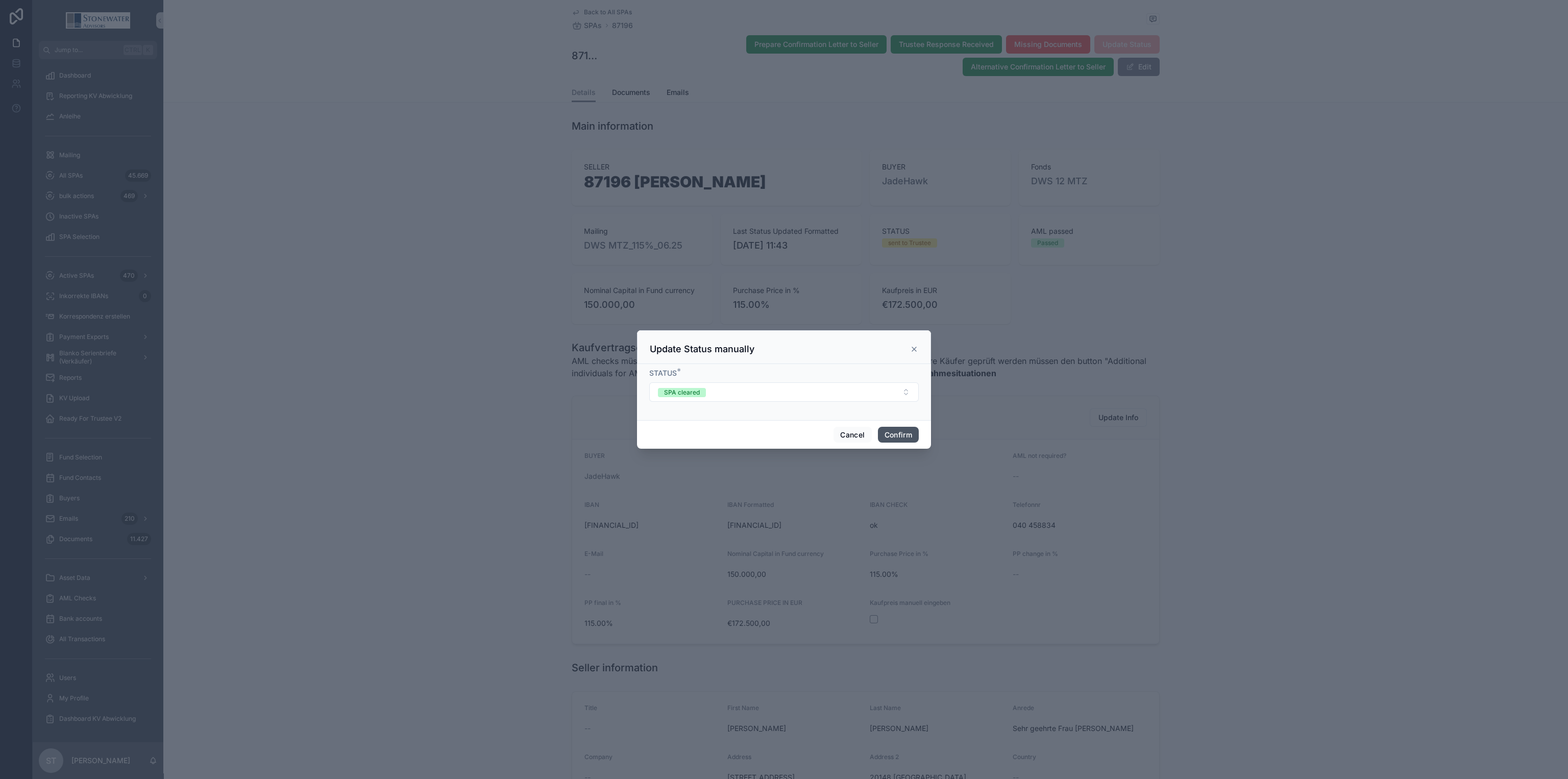
click at [905, 434] on button "Confirm" at bounding box center [898, 434] width 41 height 16
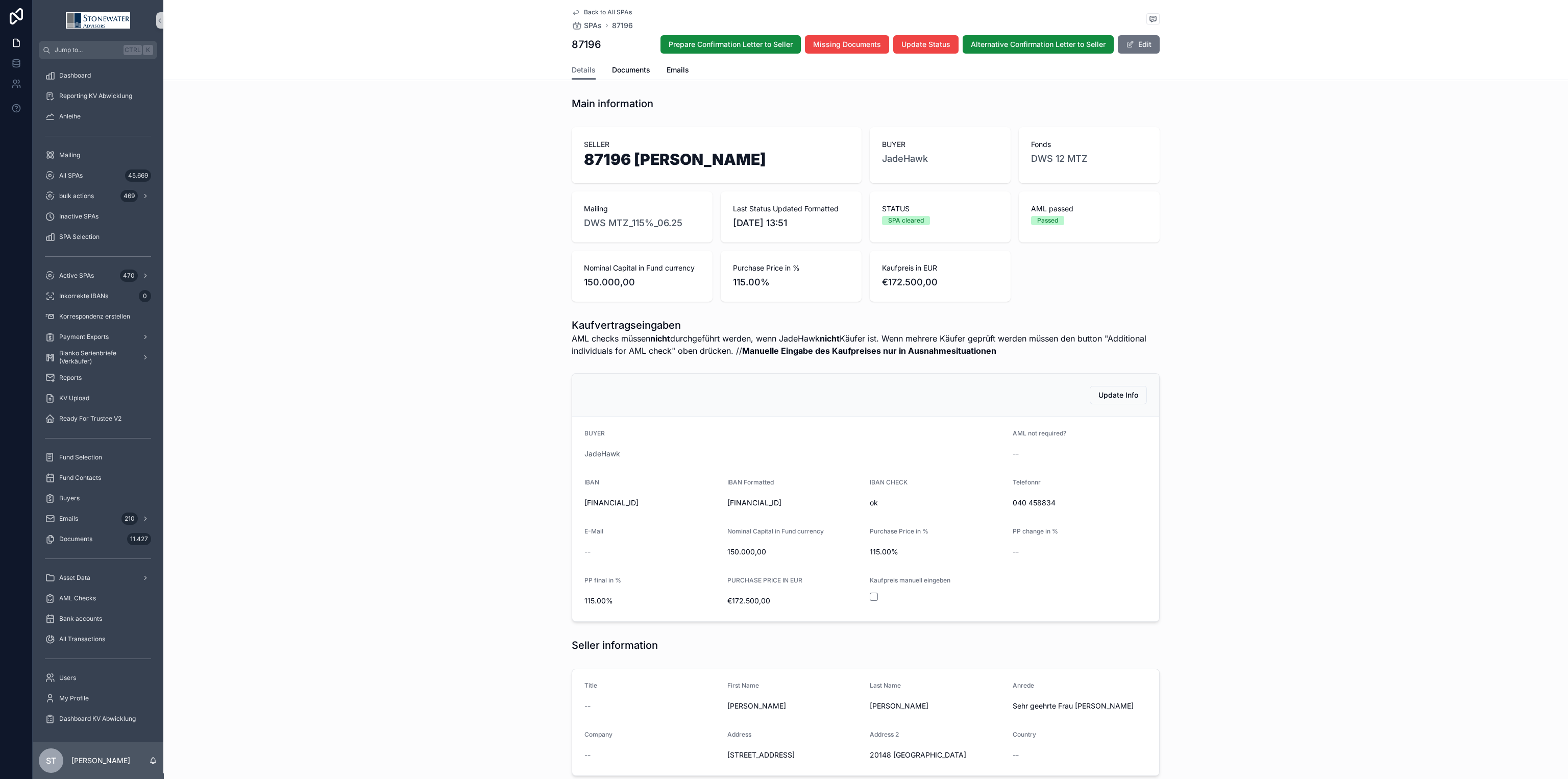
drag, startPoint x: 739, startPoint y: 158, endPoint x: 823, endPoint y: 159, distance: 84.0
click at [823, 159] on h1 "87196 [PERSON_NAME]" at bounding box center [716, 161] width 266 height 19
copy h1 "[PERSON_NAME]"
click at [613, 70] on span "Documents" at bounding box center [630, 70] width 38 height 10
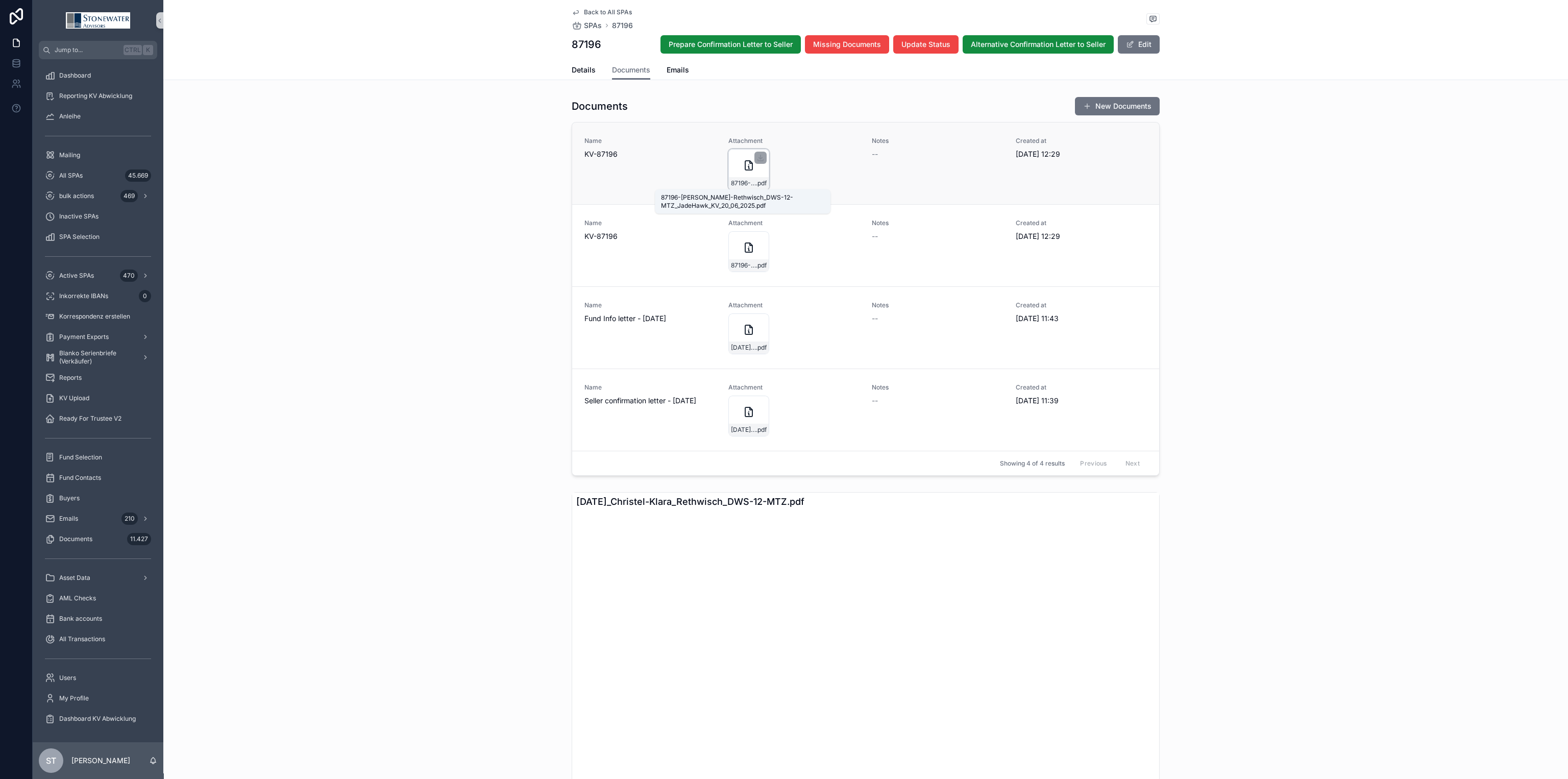
click at [746, 185] on span "87196-[PERSON_NAME]-Rethwisch_DWS-12-MTZ_JadeHawk_KV_20_06_2025" at bounding box center [743, 183] width 25 height 9
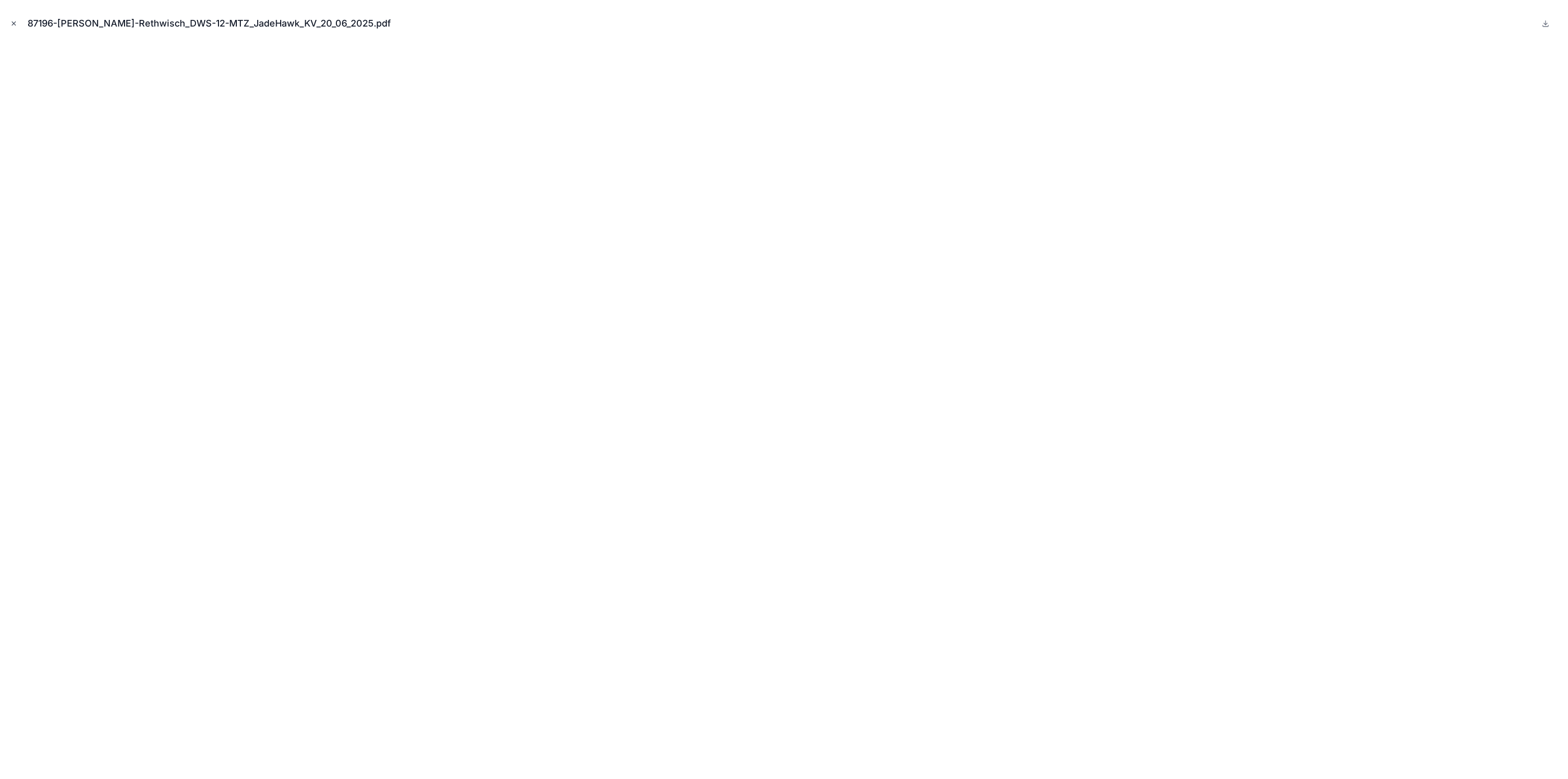
click at [14, 23] on icon "Close modal" at bounding box center [13, 23] width 7 height 7
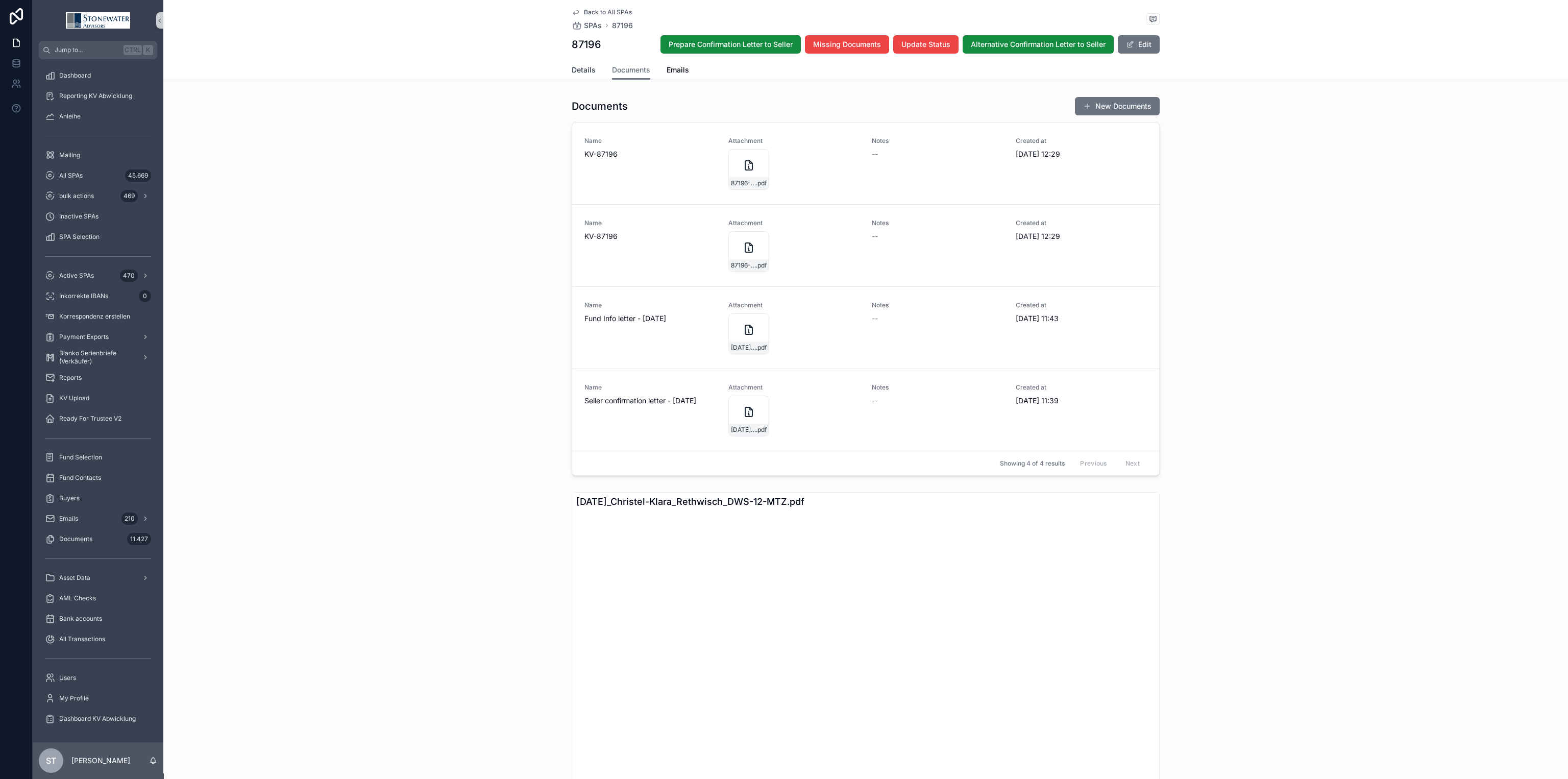
click at [576, 74] on span "Details" at bounding box center [583, 70] width 24 height 10
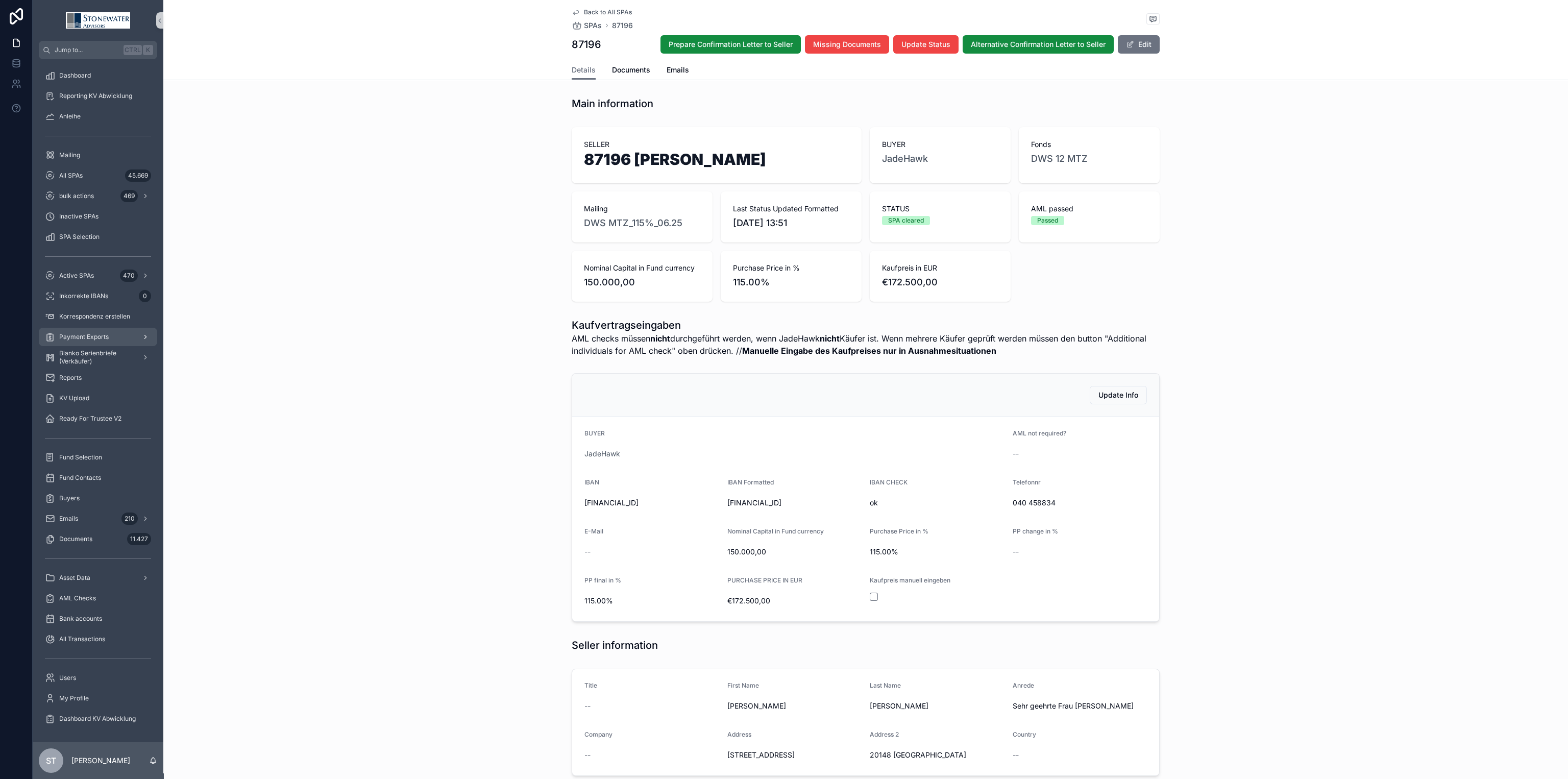
click at [115, 339] on div "Payment Exports" at bounding box center [98, 336] width 106 height 16
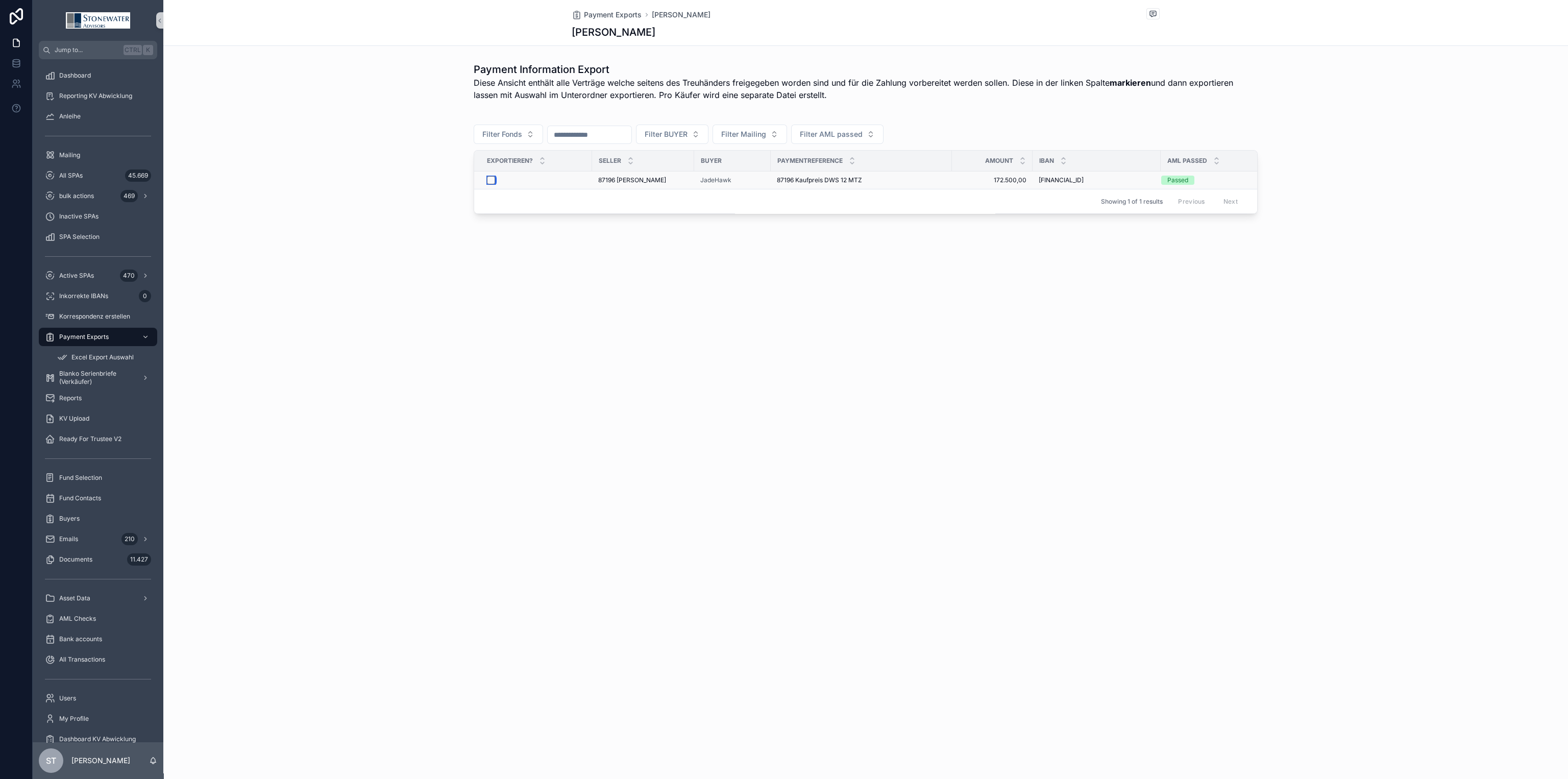
click at [488, 177] on button "scrollable content" at bounding box center [491, 180] width 9 height 9
click at [132, 357] on span "Excel Export Auswahl" at bounding box center [102, 357] width 62 height 9
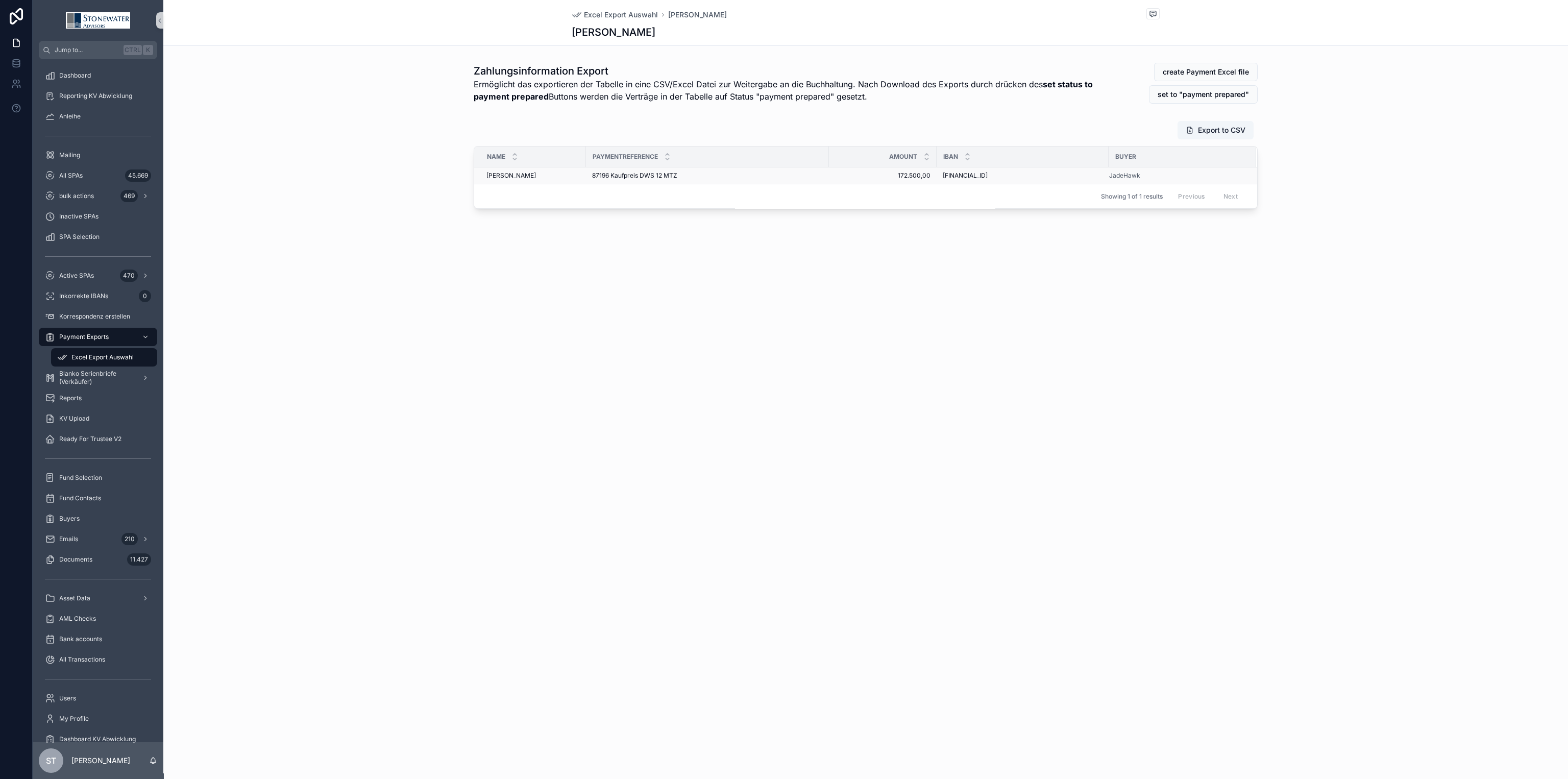
click at [536, 178] on span "[PERSON_NAME]" at bounding box center [511, 175] width 50 height 9
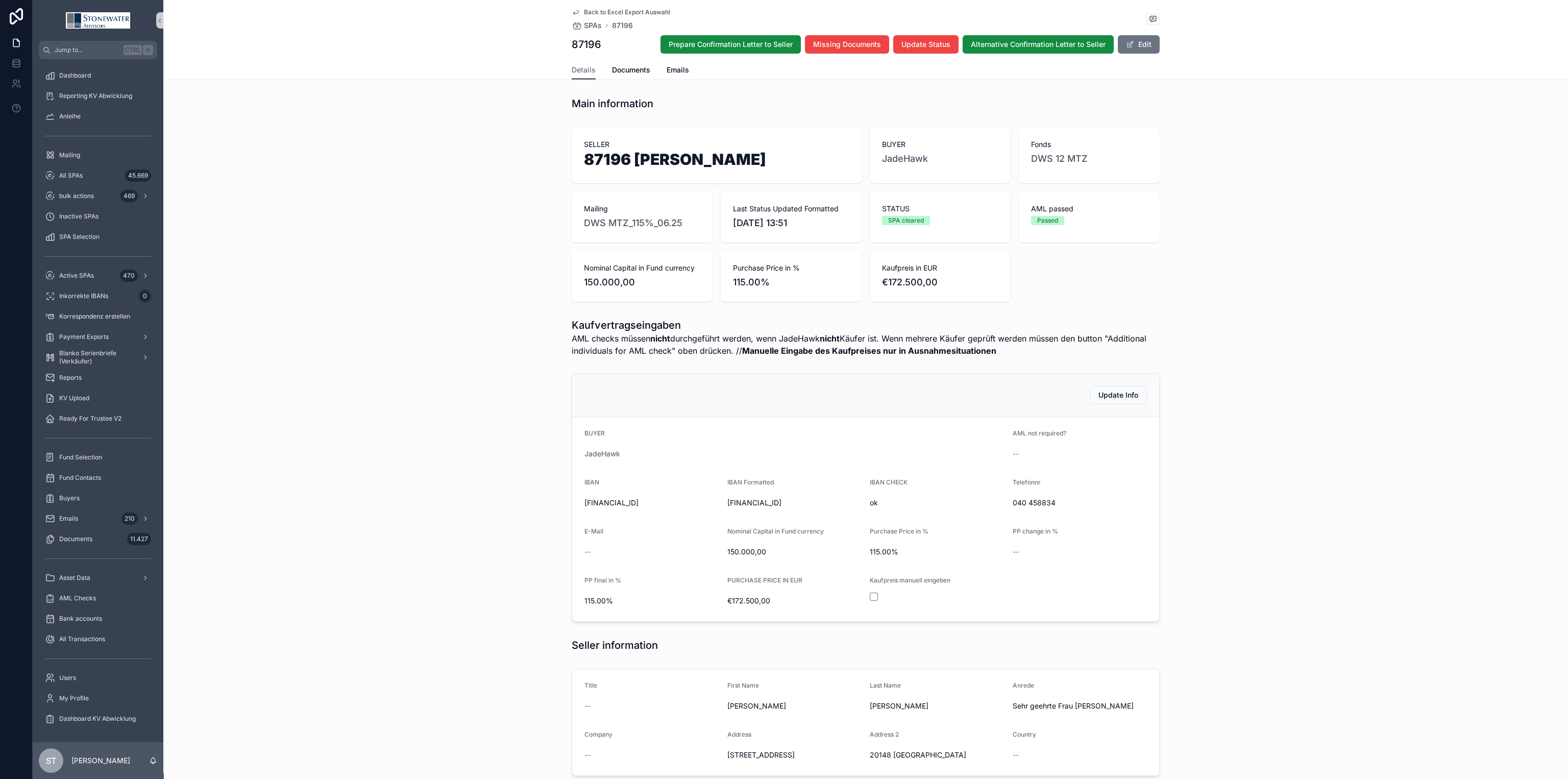
click at [648, 12] on span "Back to Excel Export Auswahl" at bounding box center [626, 12] width 86 height 9
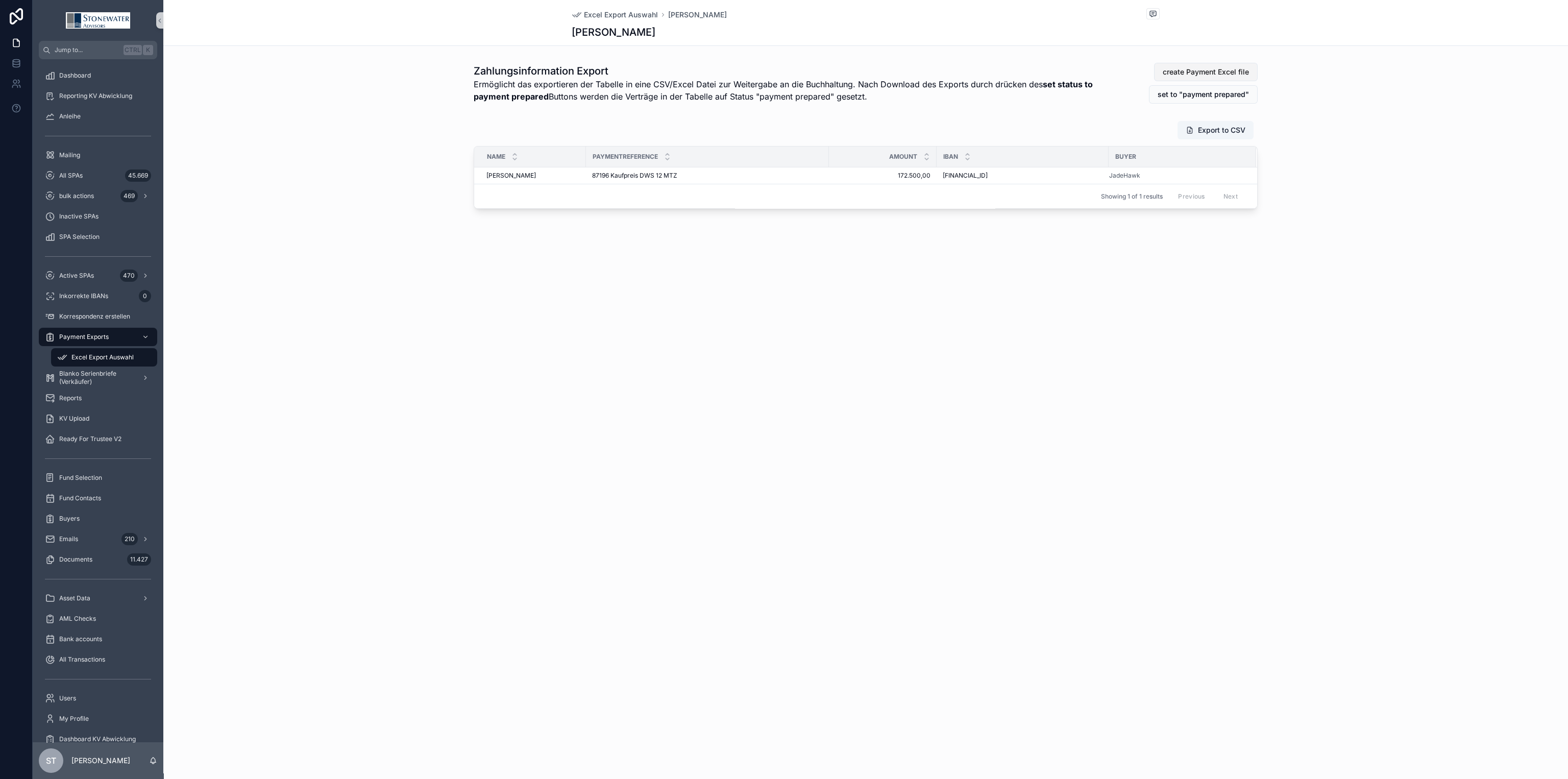
click at [1193, 70] on span "create Payment Excel file" at bounding box center [1205, 71] width 86 height 10
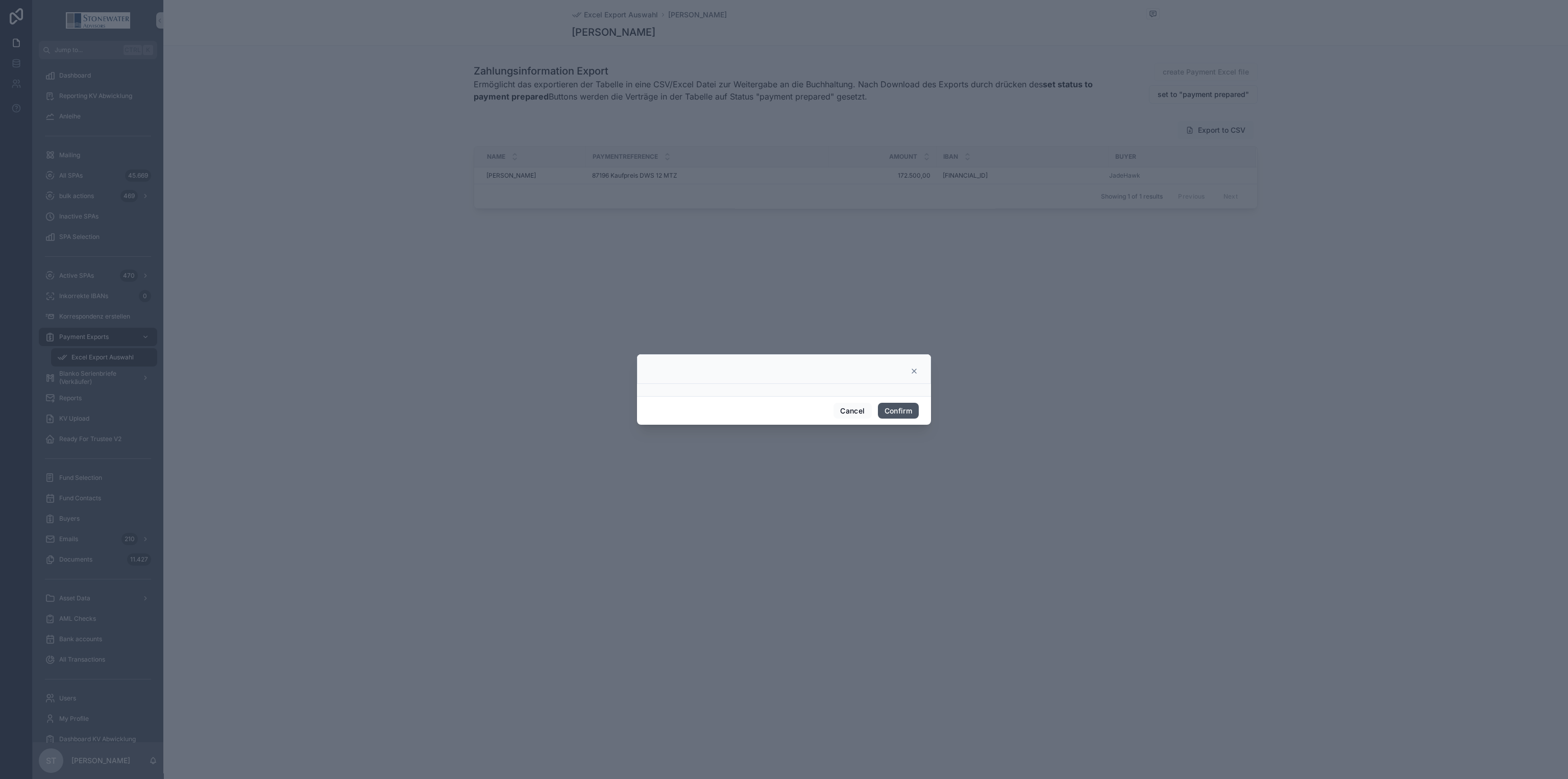
click at [904, 413] on button "Confirm" at bounding box center [898, 410] width 41 height 16
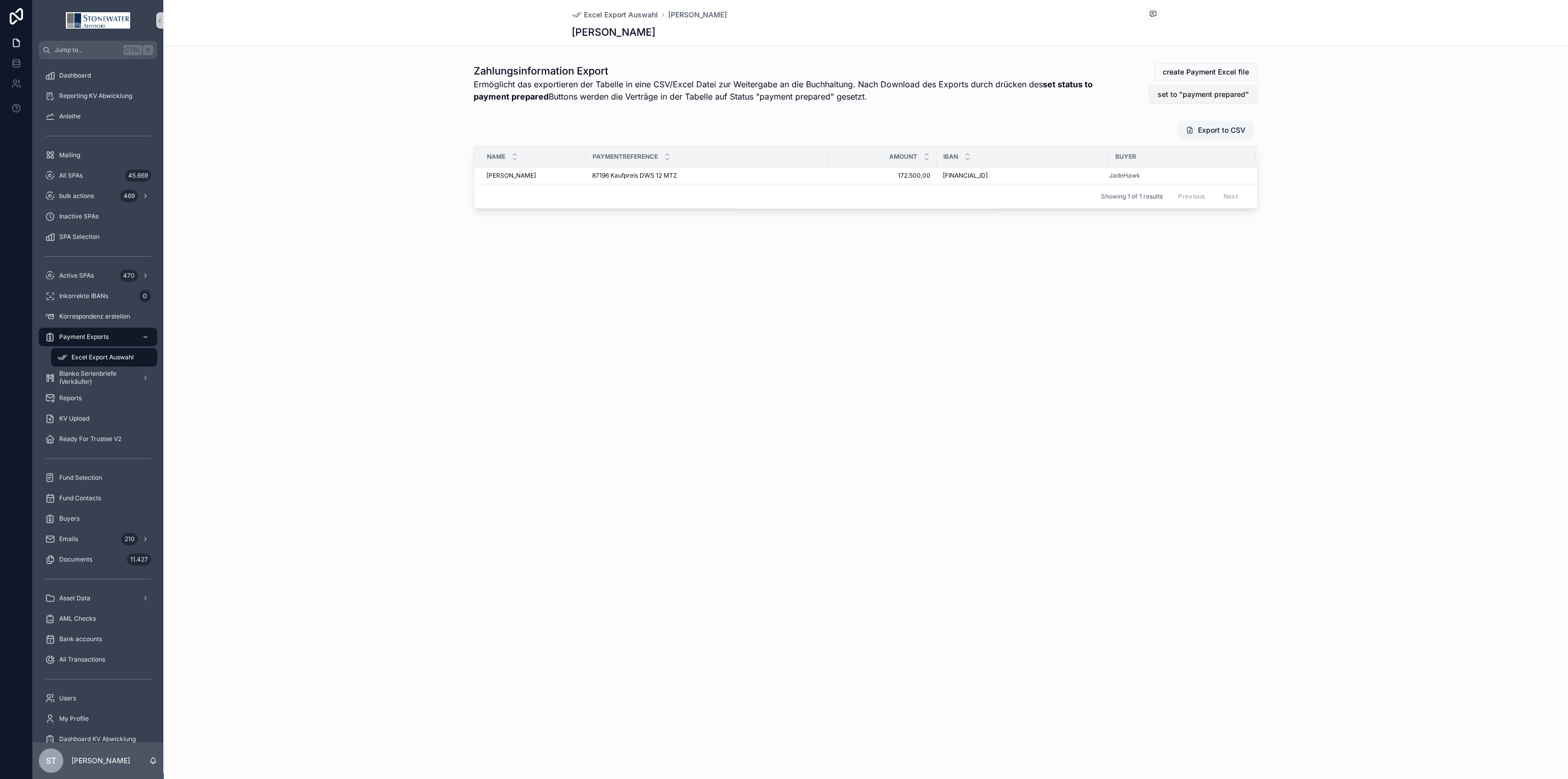
click at [1223, 96] on span "set to "payment prepared"" at bounding box center [1203, 94] width 91 height 10
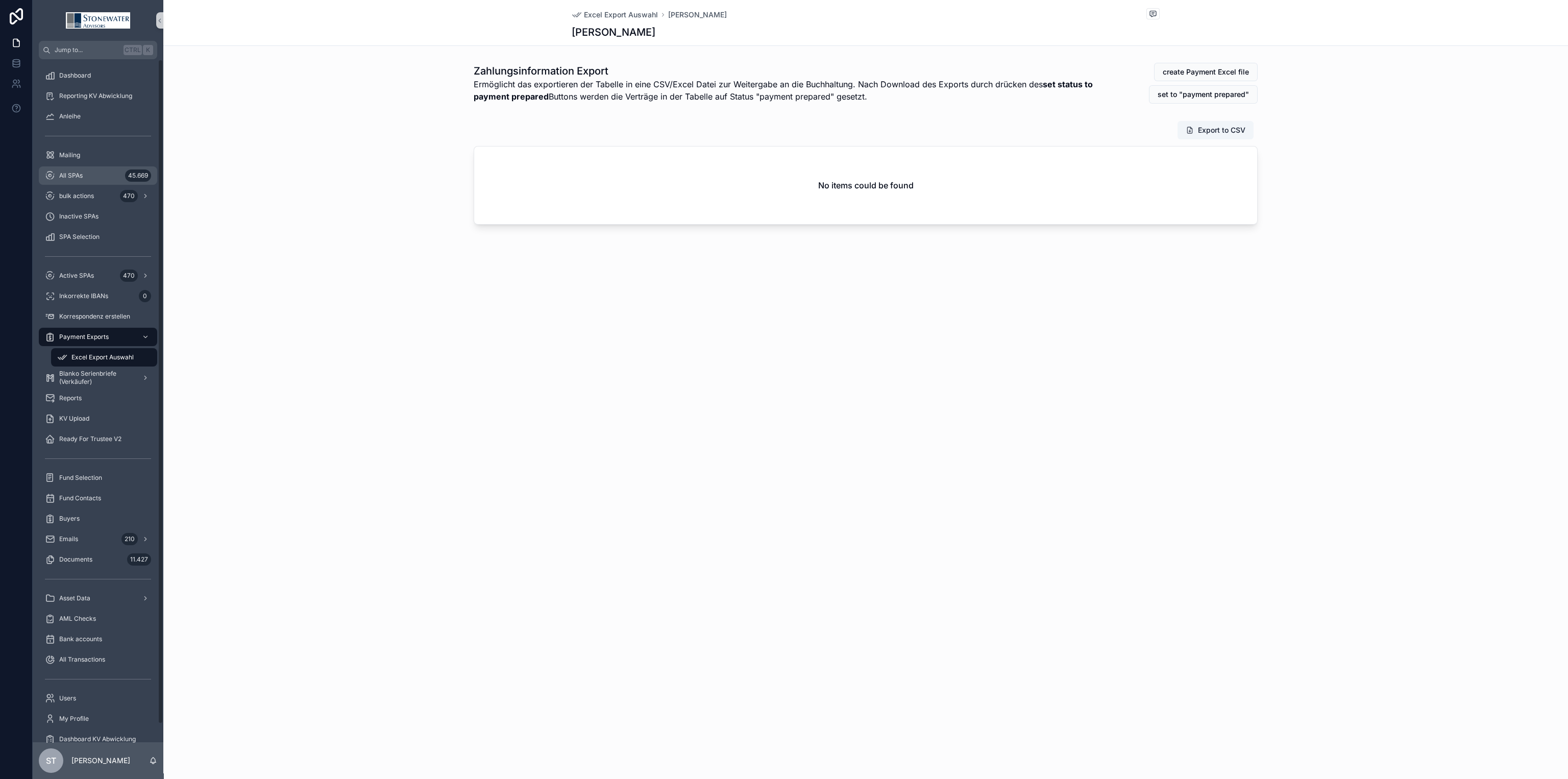
click at [81, 174] on span "All SPAs" at bounding box center [70, 175] width 23 height 9
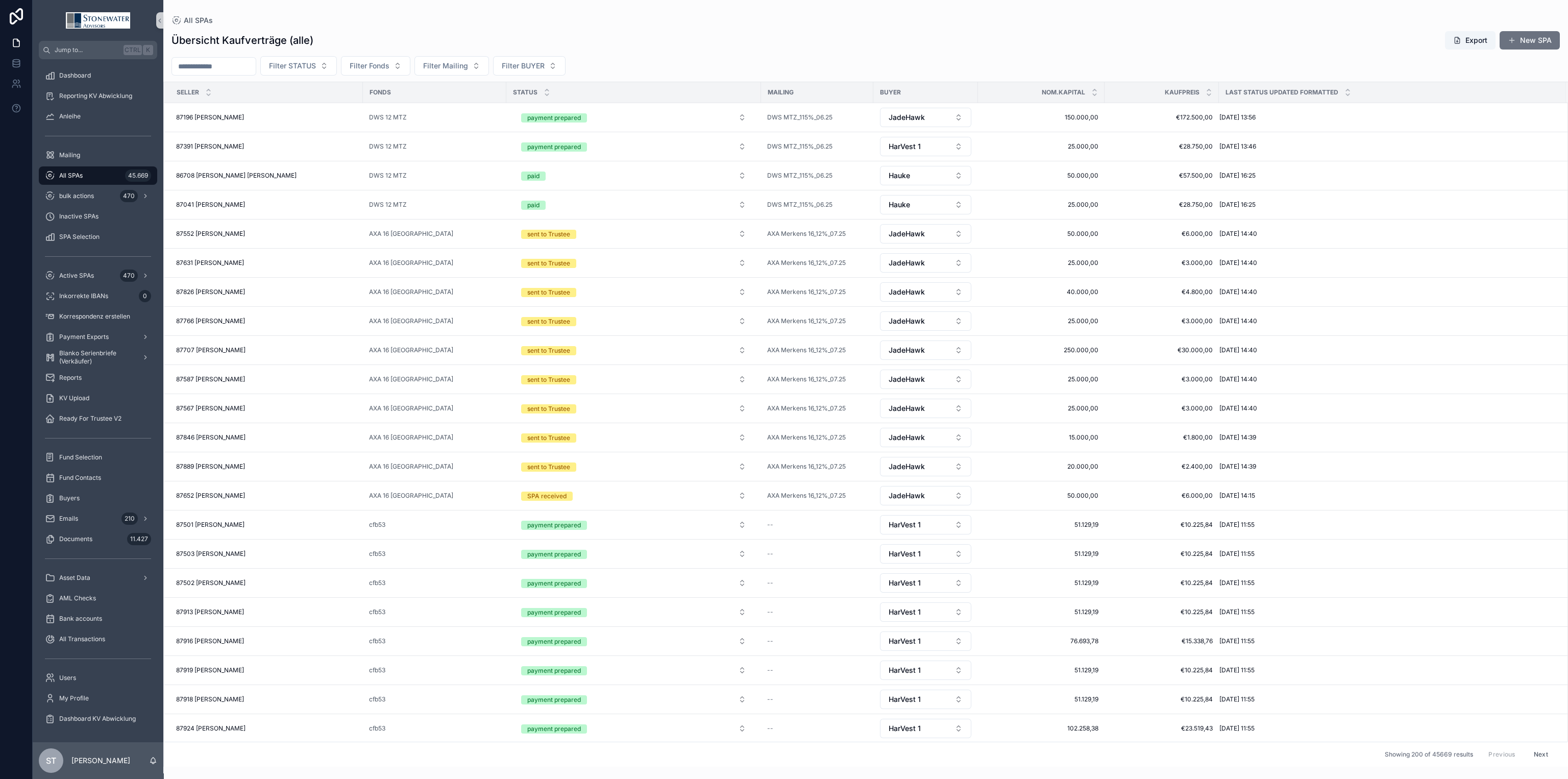
click at [68, 174] on span "All SPAs" at bounding box center [70, 175] width 23 height 9
click at [239, 70] on input "scrollable content" at bounding box center [214, 66] width 84 height 14
type input "********"
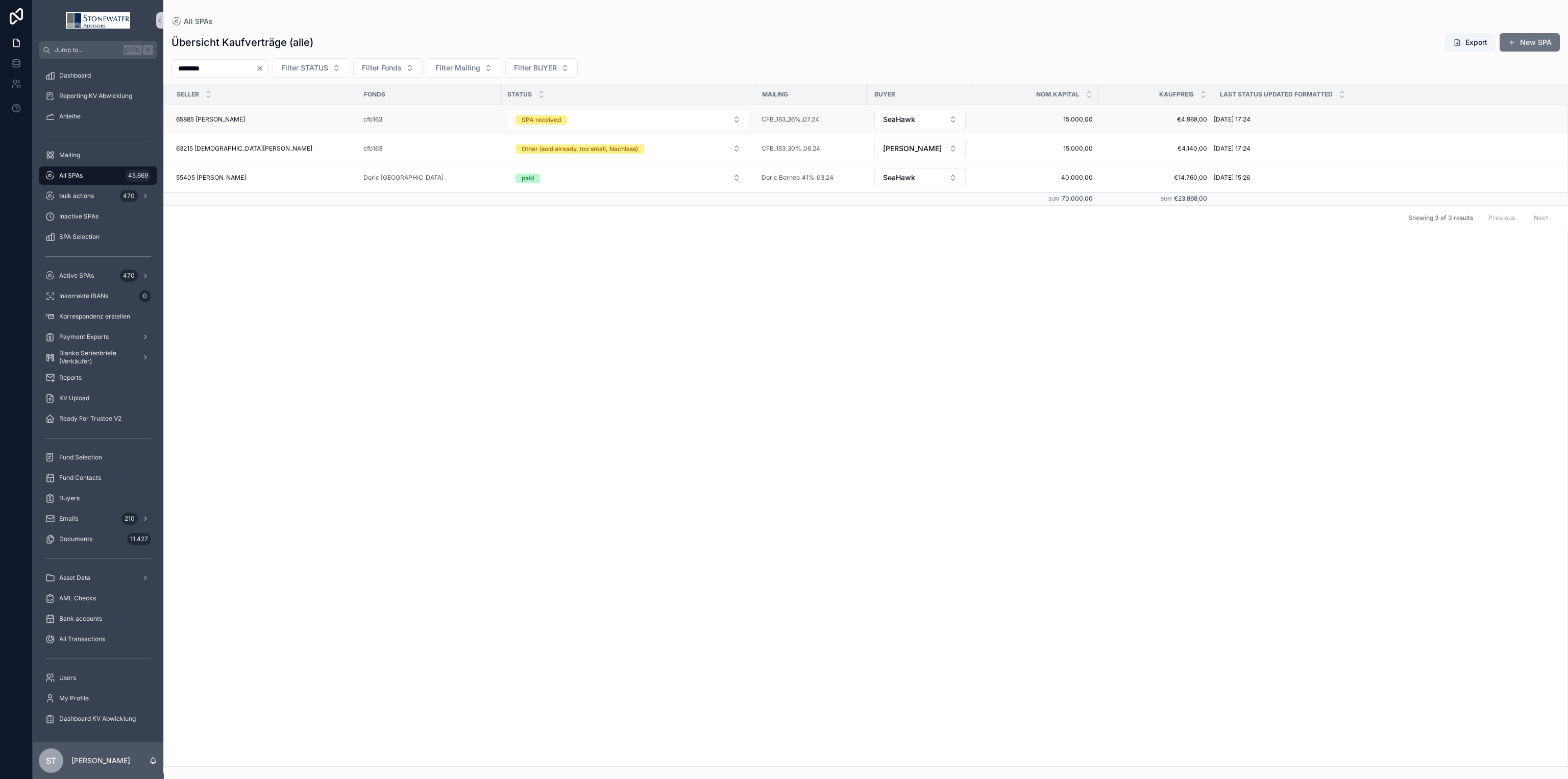
click at [295, 119] on div "65885 [PERSON_NAME] 65885 [PERSON_NAME]" at bounding box center [263, 119] width 175 height 9
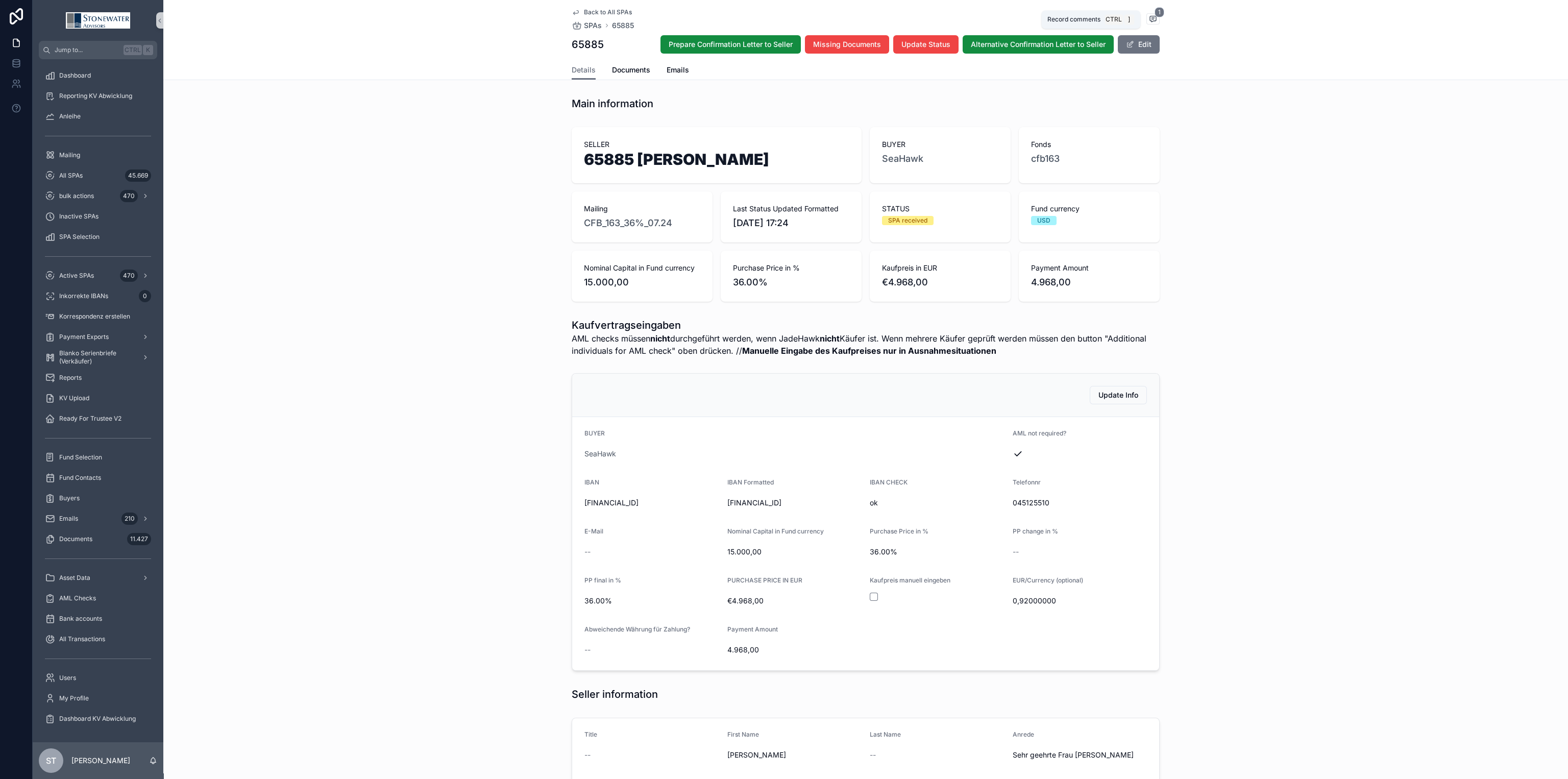
click at [1151, 21] on icon "scrollable content" at bounding box center [1153, 19] width 9 height 9
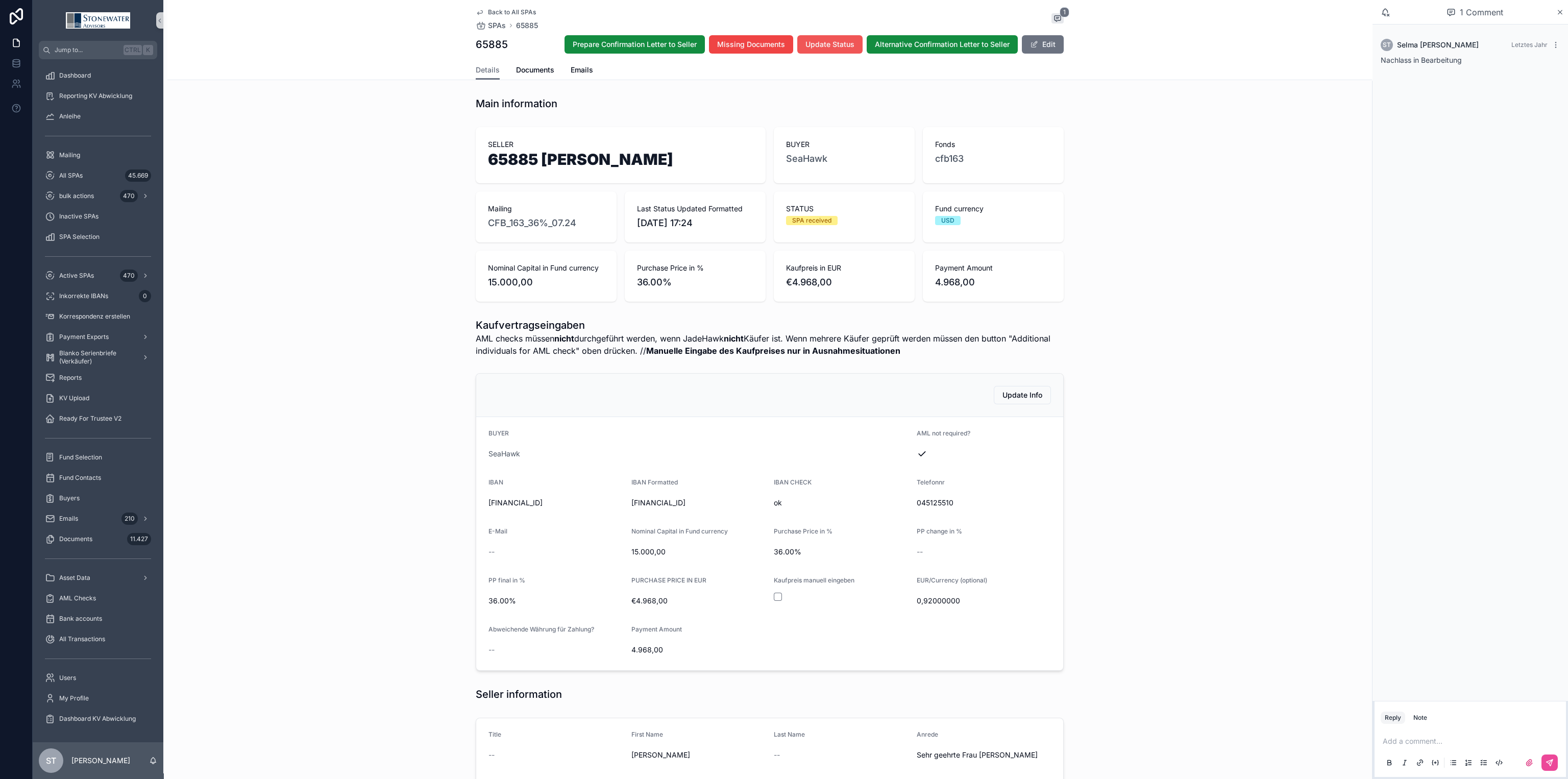
click at [816, 41] on span "Update Status" at bounding box center [829, 44] width 49 height 10
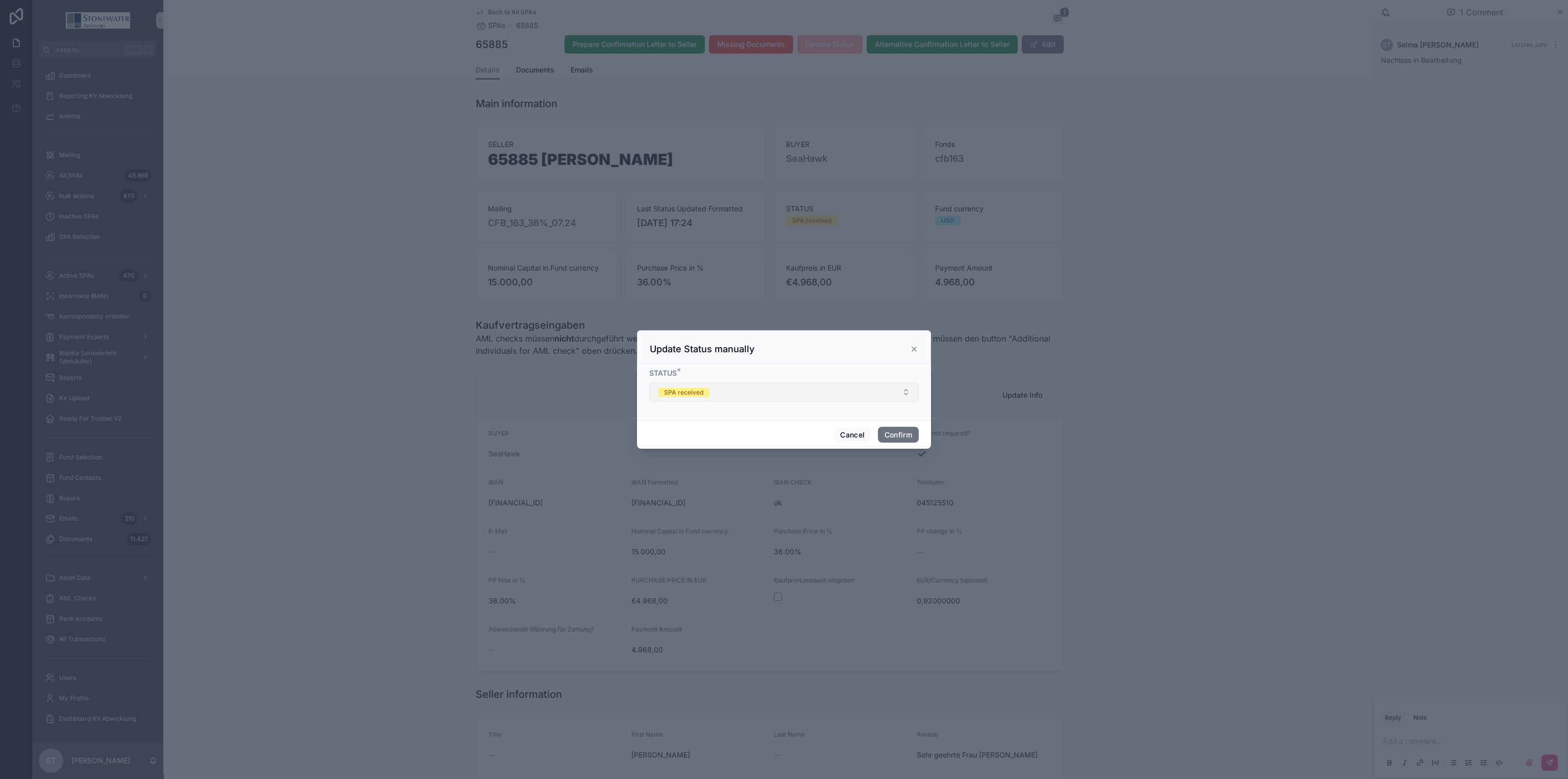
click at [709, 393] on button "SPA received" at bounding box center [784, 392] width 269 height 19
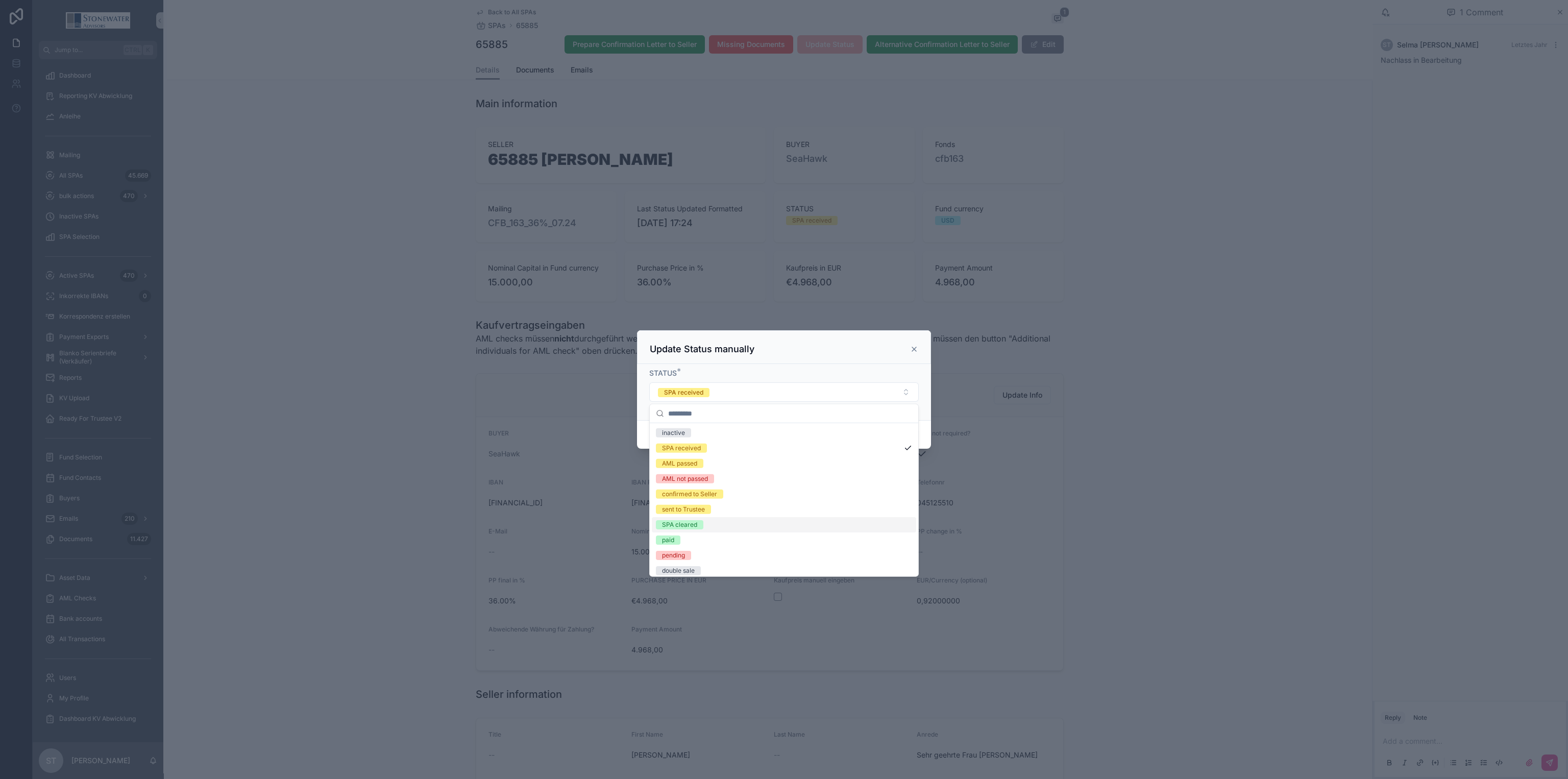
drag, startPoint x: 684, startPoint y: 522, endPoint x: 787, endPoint y: 481, distance: 110.9
click at [686, 520] on div "SPA cleared" at bounding box center [679, 525] width 35 height 9
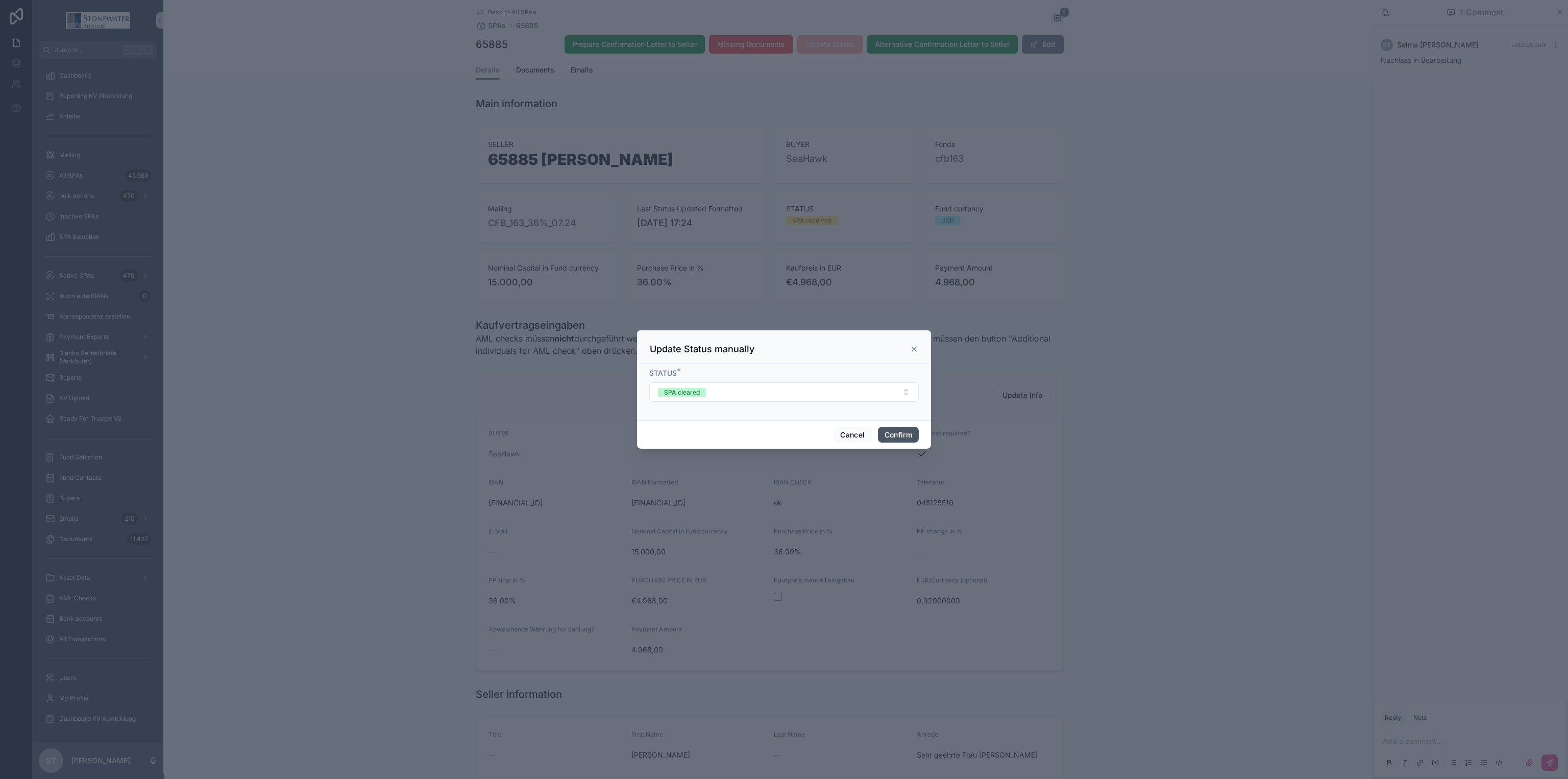
click at [885, 432] on button "Confirm" at bounding box center [898, 434] width 41 height 16
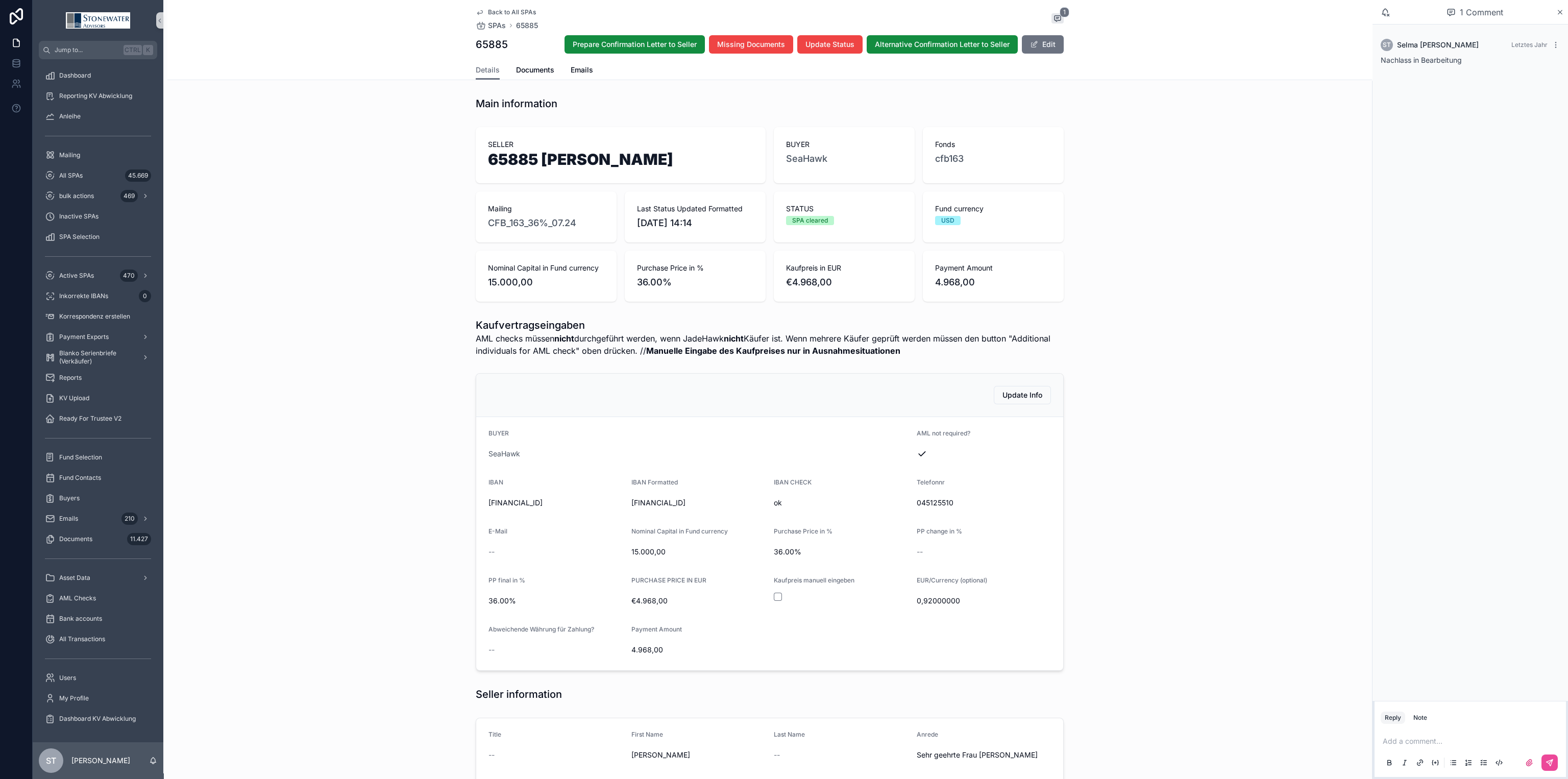
drag, startPoint x: 714, startPoint y: 171, endPoint x: 427, endPoint y: 163, distance: 287.1
click at [427, 163] on div "SELLER 65885 [PERSON_NAME] BUYER SeaHawk Fonds cfb163 Mailing CFB_163_36%_07.24…" at bounding box center [769, 214] width 1204 height 183
copy h1 "65885 [PERSON_NAME]"
click at [547, 67] on span "Documents" at bounding box center [534, 70] width 38 height 10
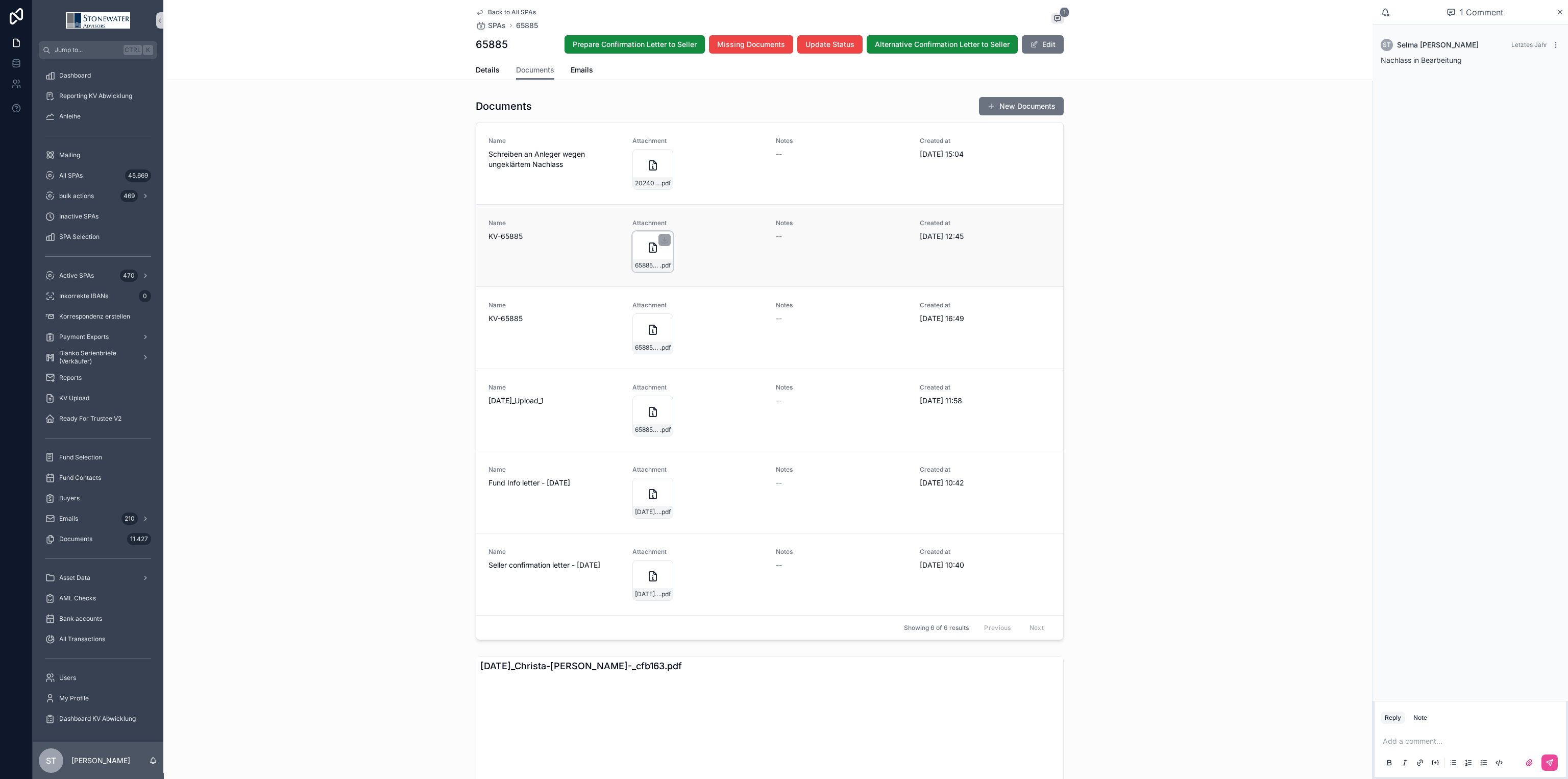
click at [650, 249] on icon "scrollable content" at bounding box center [652, 248] width 7 height 9
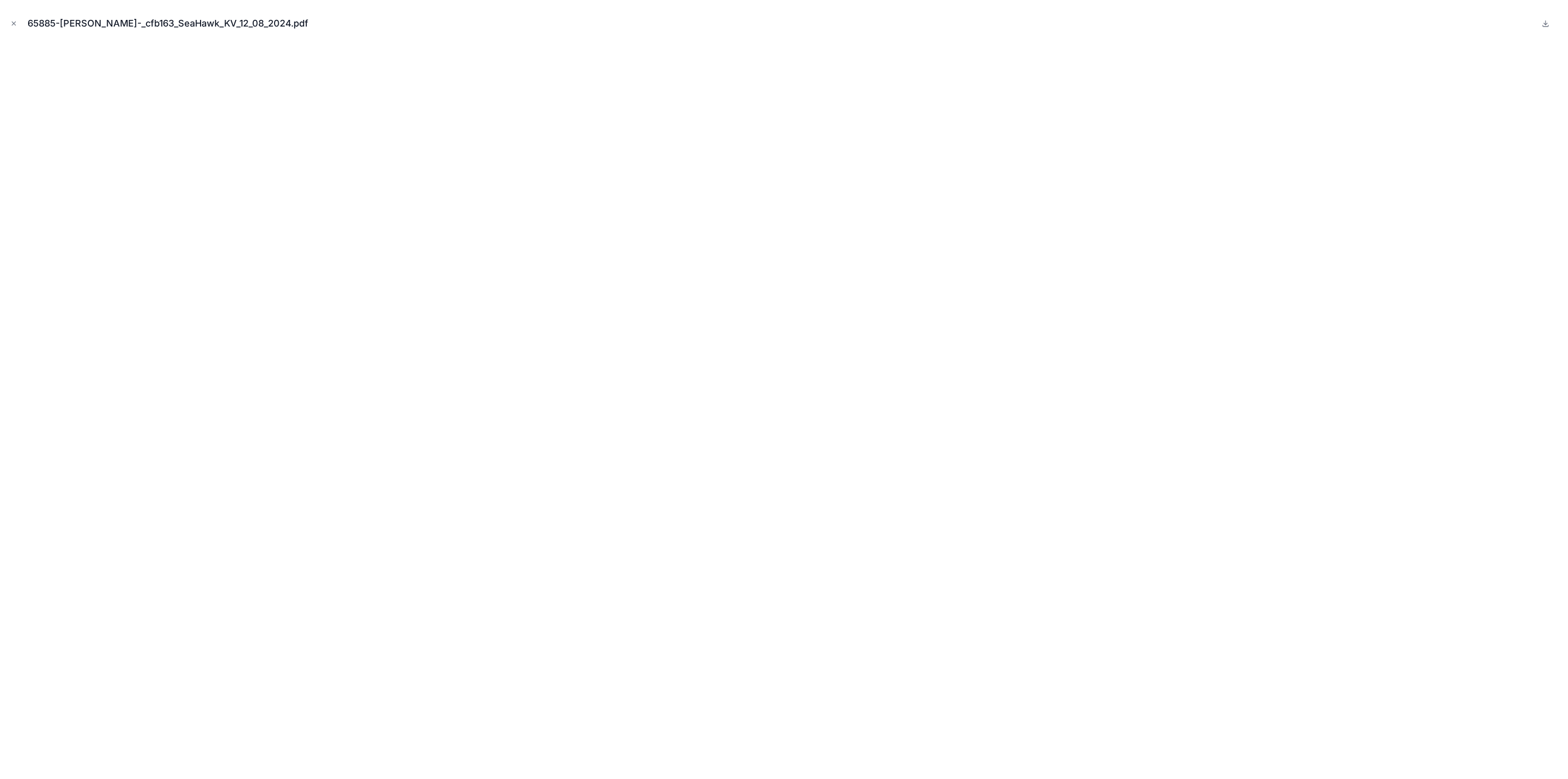
drag, startPoint x: 14, startPoint y: 26, endPoint x: 94, endPoint y: 4, distance: 83.0
click at [14, 25] on icon "Close modal" at bounding box center [13, 23] width 7 height 7
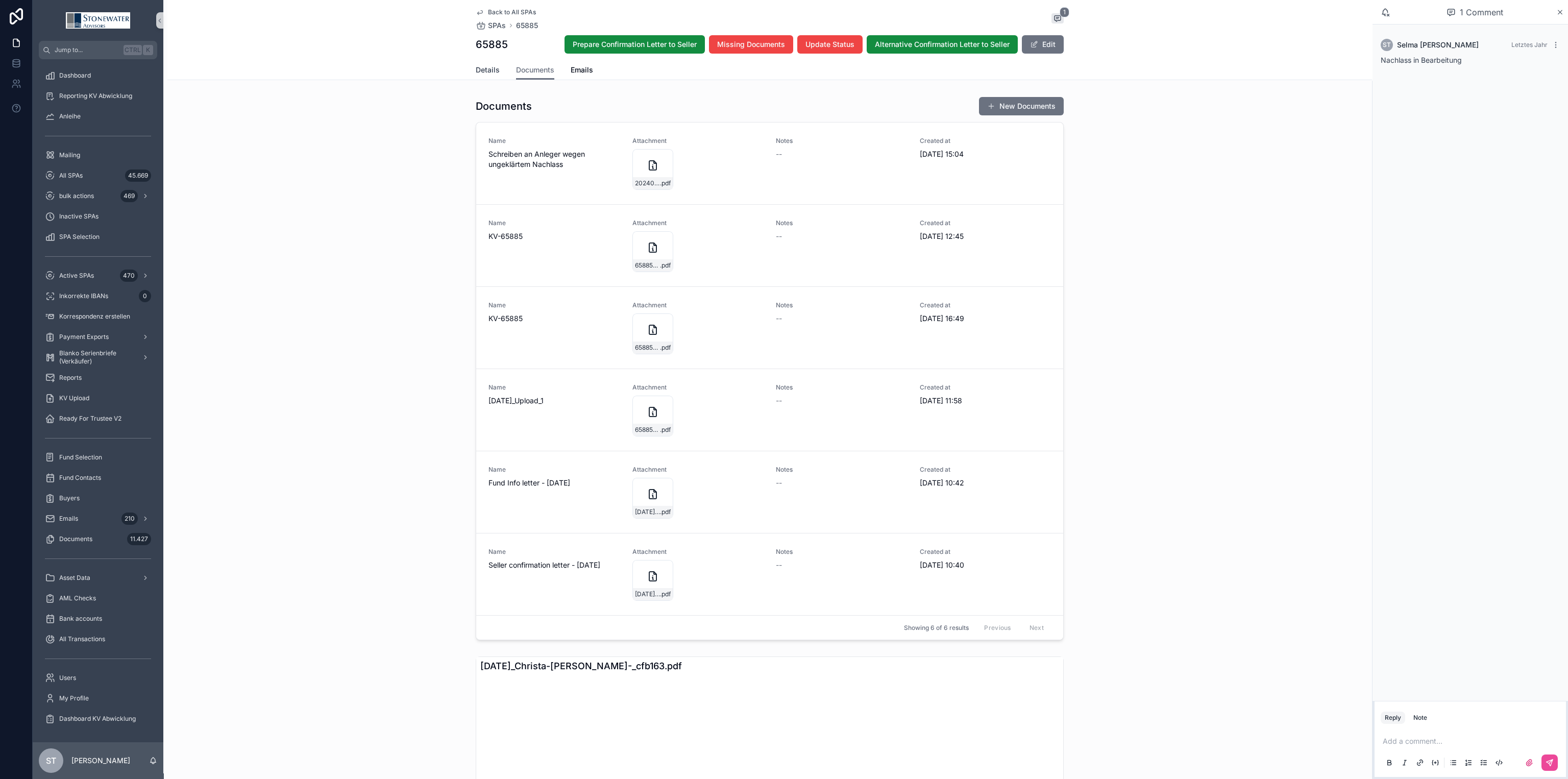
click at [476, 74] on span "Details" at bounding box center [487, 70] width 24 height 10
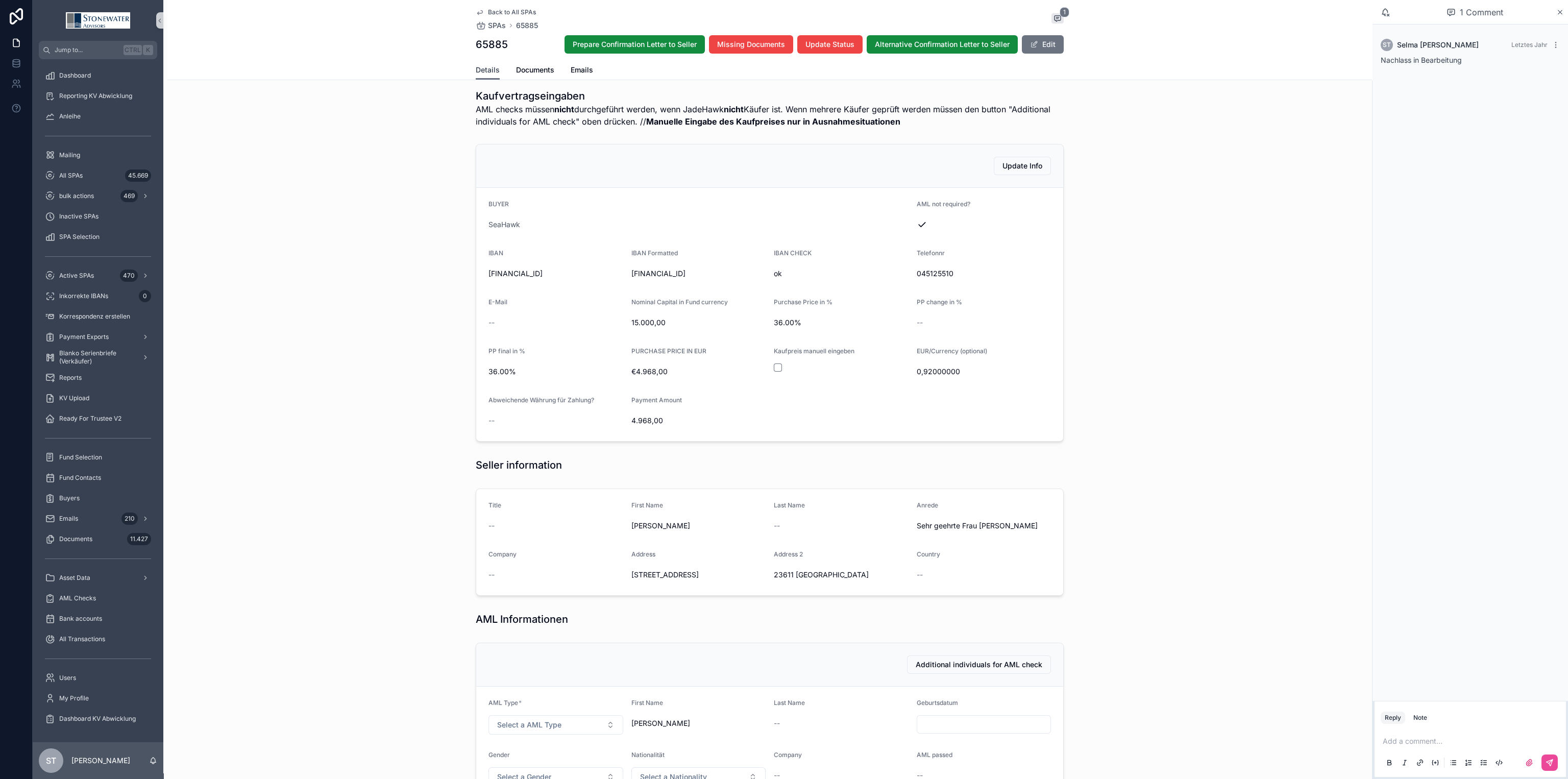
scroll to position [306, 0]
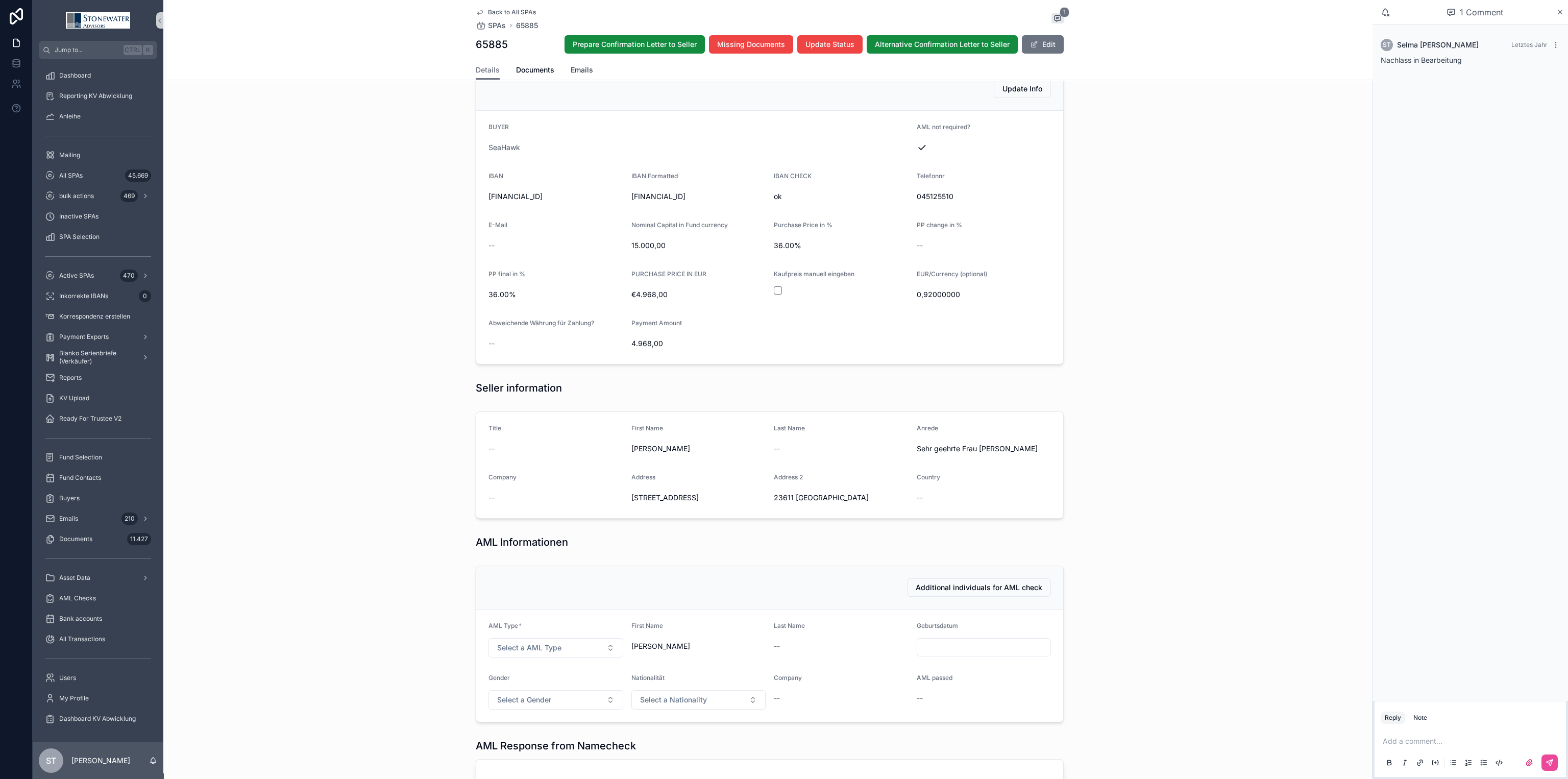
click at [582, 66] on span "Emails" at bounding box center [582, 70] width 22 height 10
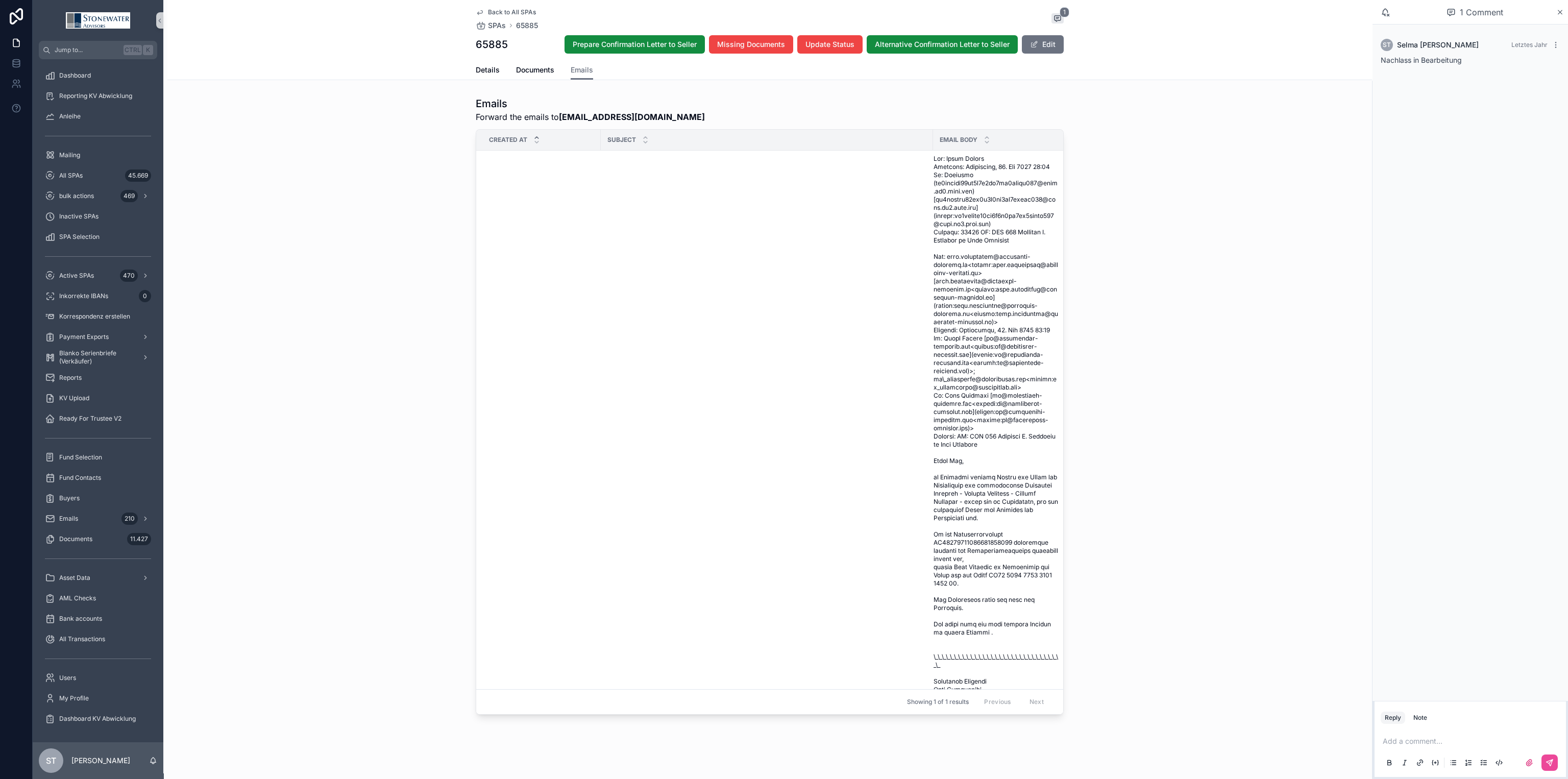
scroll to position [0, 20]
click at [484, 68] on span "Details" at bounding box center [487, 70] width 24 height 10
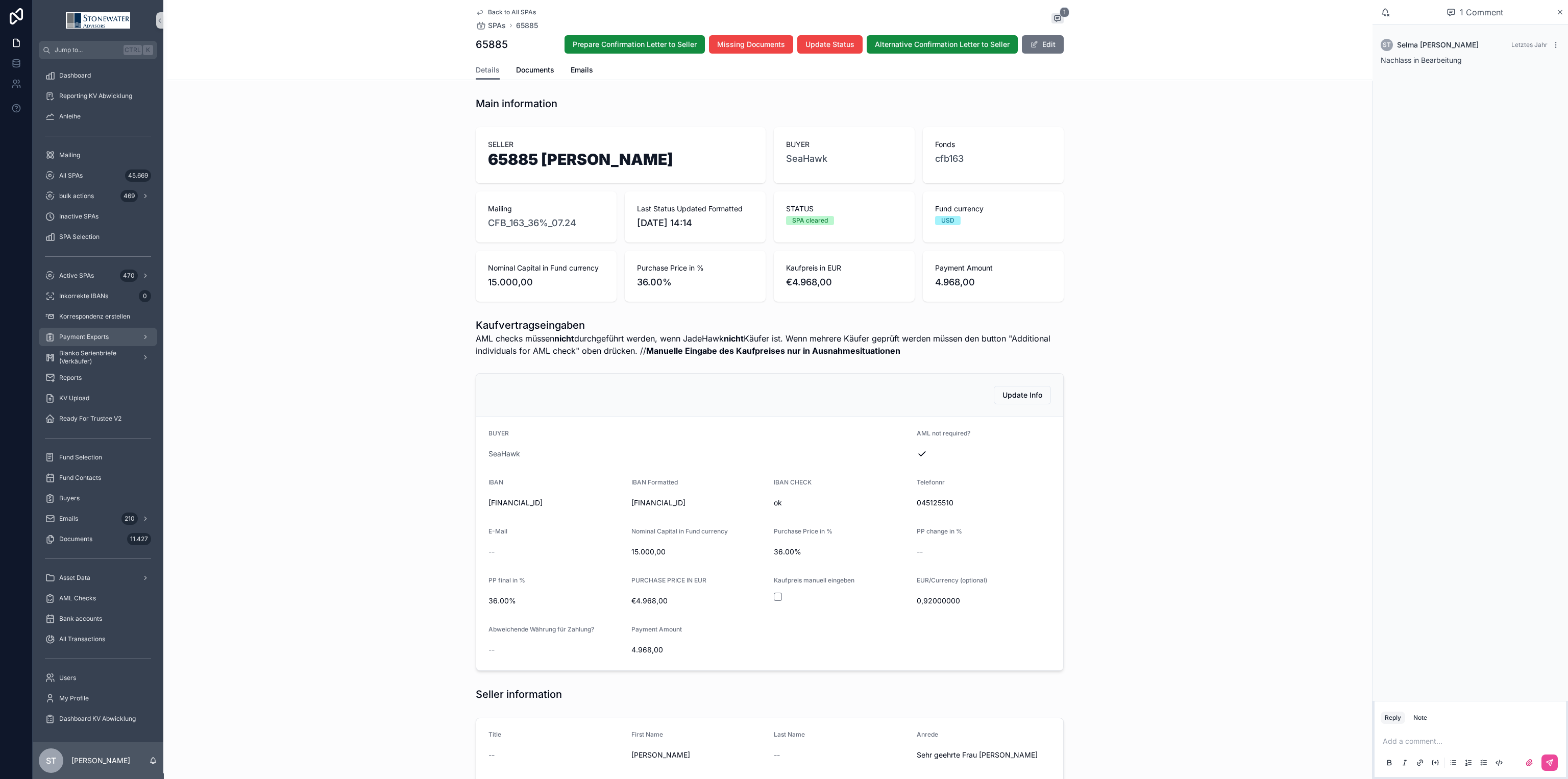
drag, startPoint x: 103, startPoint y: 332, endPoint x: 157, endPoint y: 340, distance: 54.6
click at [103, 333] on span "Payment Exports" at bounding box center [84, 337] width 50 height 9
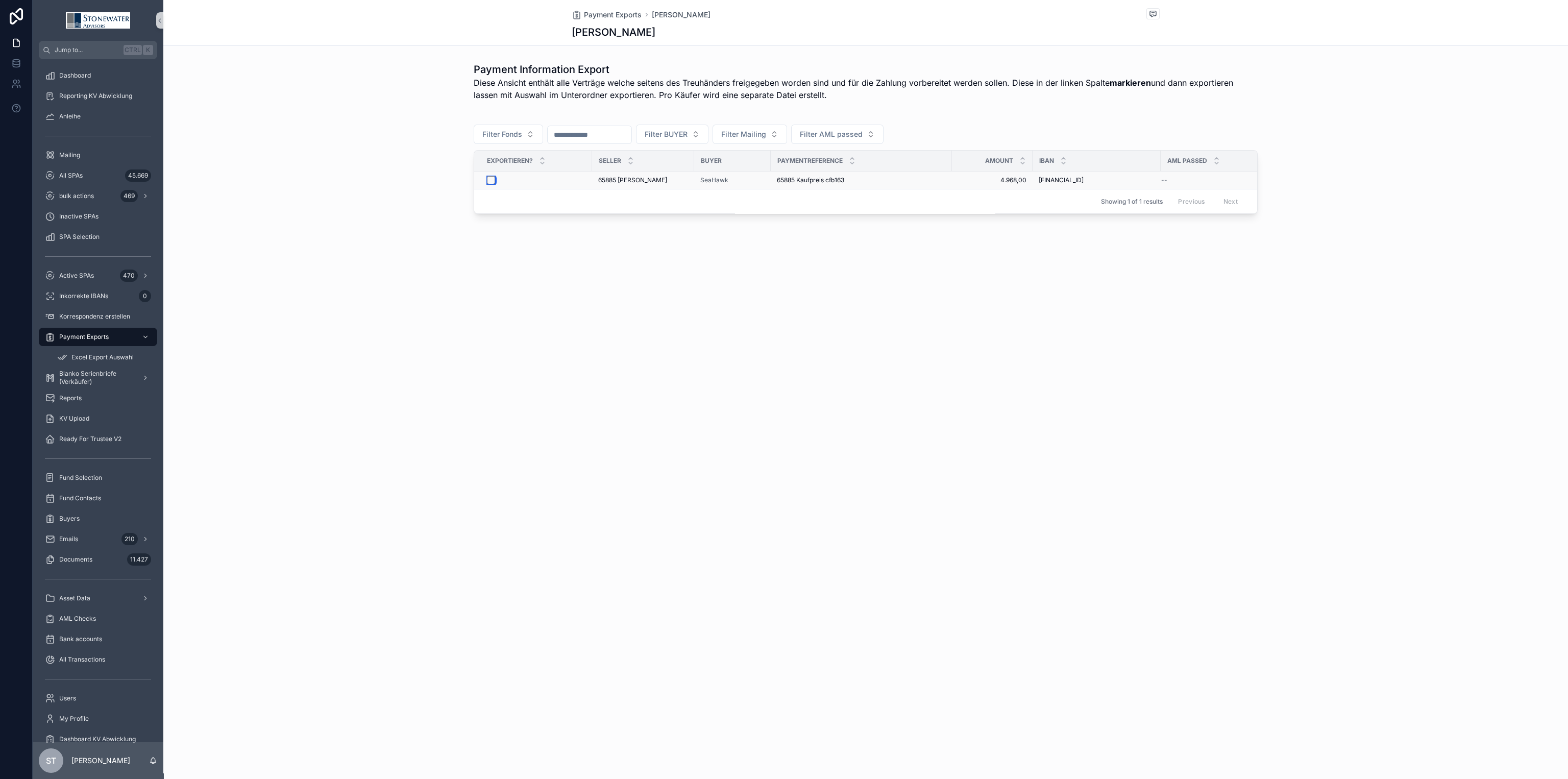
click at [490, 180] on button "scrollable content" at bounding box center [491, 180] width 9 height 9
click at [95, 358] on span "Excel Export Auswahl" at bounding box center [102, 357] width 62 height 9
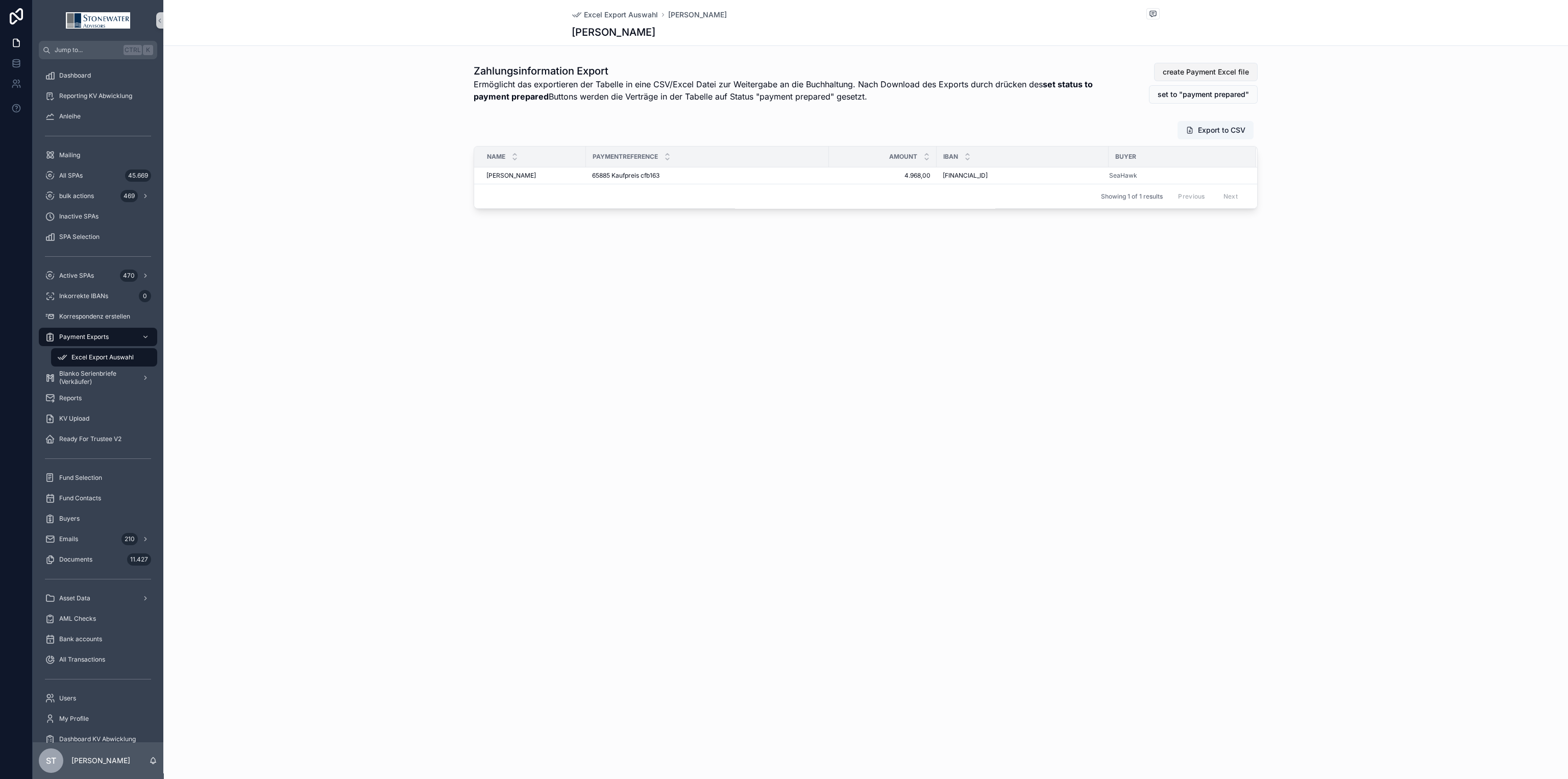
click at [1220, 71] on span "create Payment Excel file" at bounding box center [1205, 71] width 86 height 10
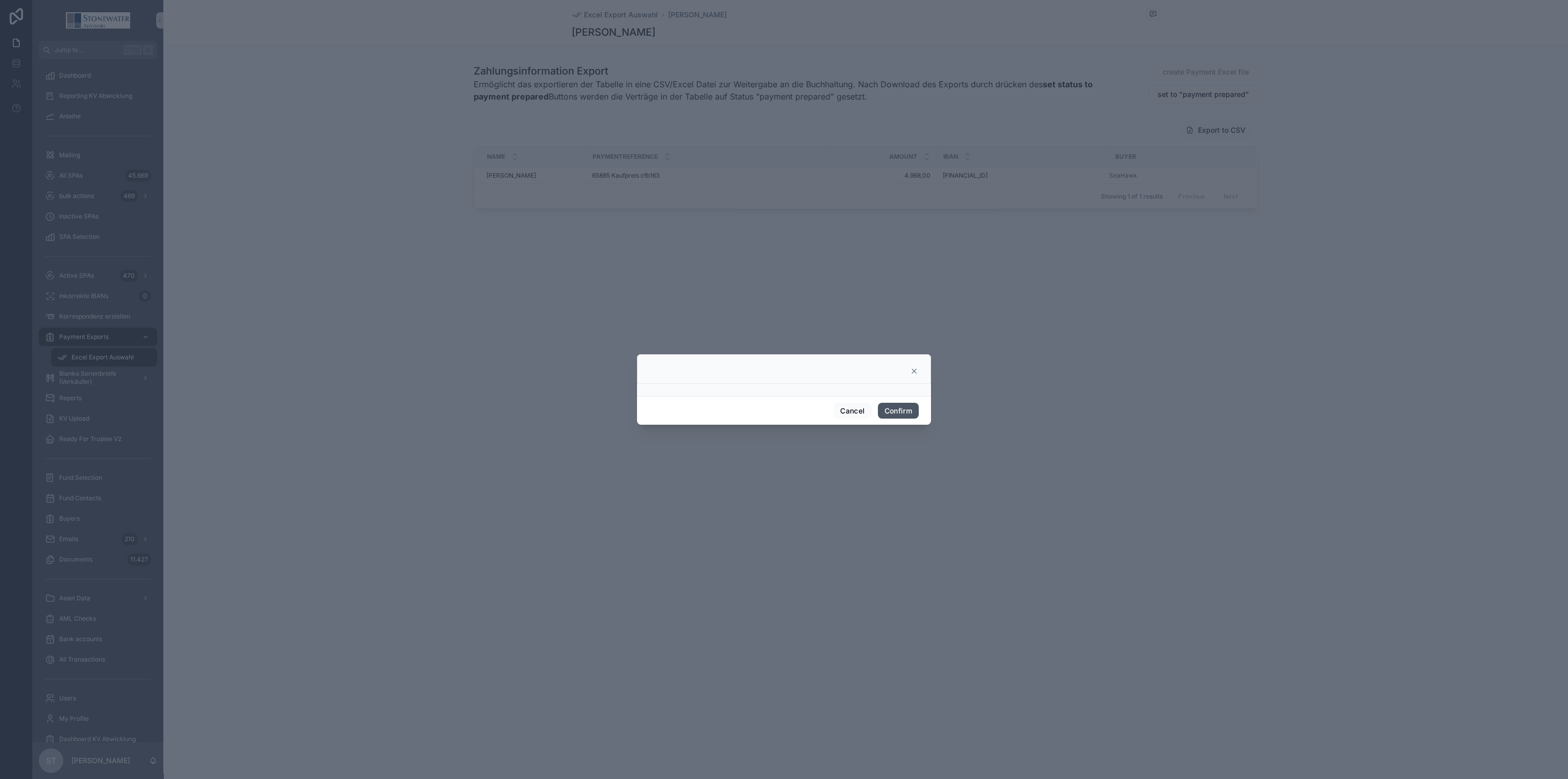
click at [901, 407] on button "Confirm" at bounding box center [898, 410] width 41 height 16
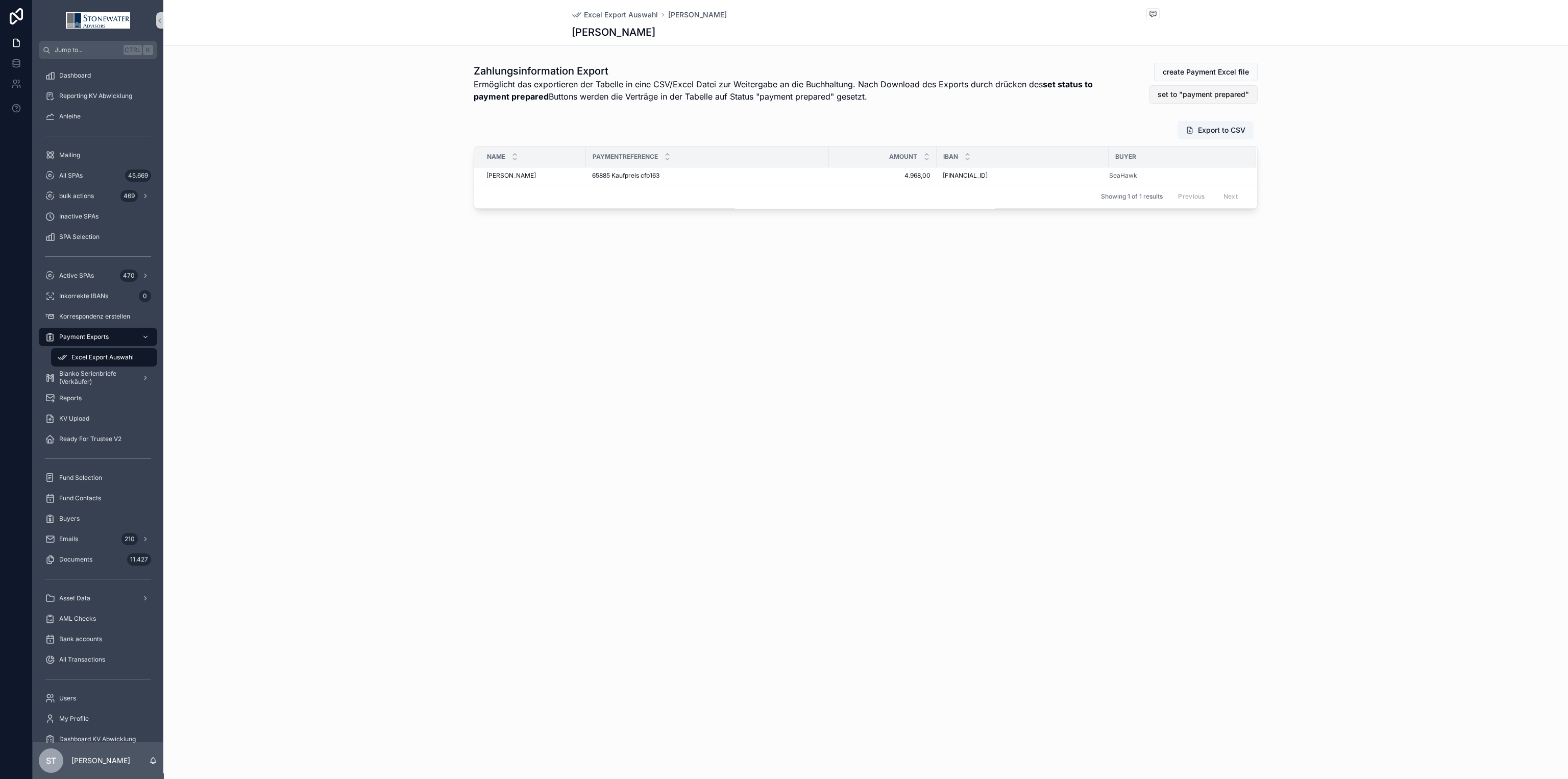
click at [1194, 100] on span "set to "payment prepared"" at bounding box center [1203, 94] width 91 height 10
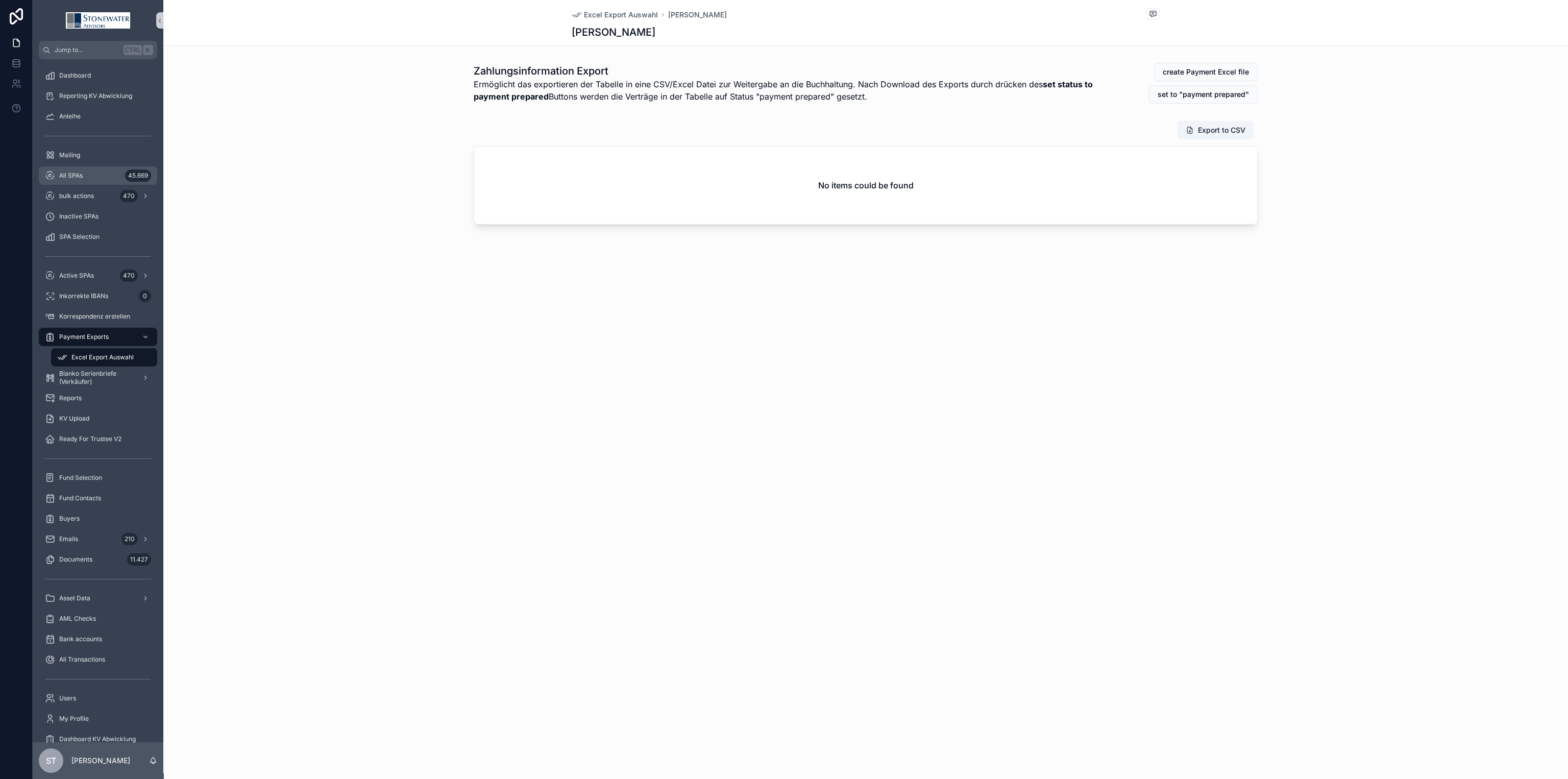
click at [82, 181] on div "All SPAs 45.669" at bounding box center [98, 175] width 106 height 16
